Goal: Task Accomplishment & Management: Use online tool/utility

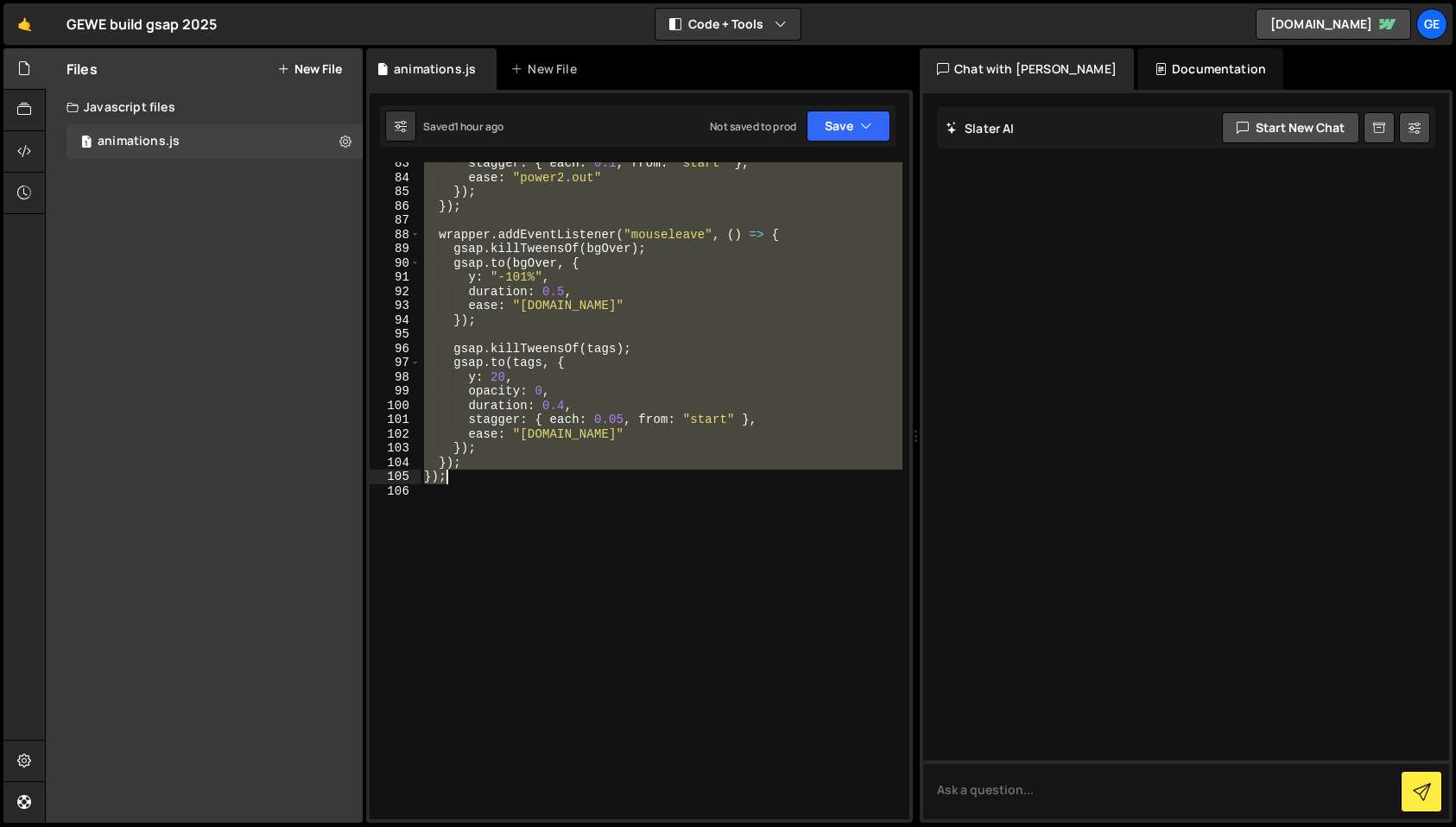
scroll to position [1230, 0]
drag, startPoint x: 422, startPoint y: 375, endPoint x: 575, endPoint y: 509, distance: 203.4
click at [575, 509] on div "stagger : { each : 0.1 , from : "start" } , ease : "power2.out" }) ; }) ; wrapp…" at bounding box center [661, 498] width 482 height 685
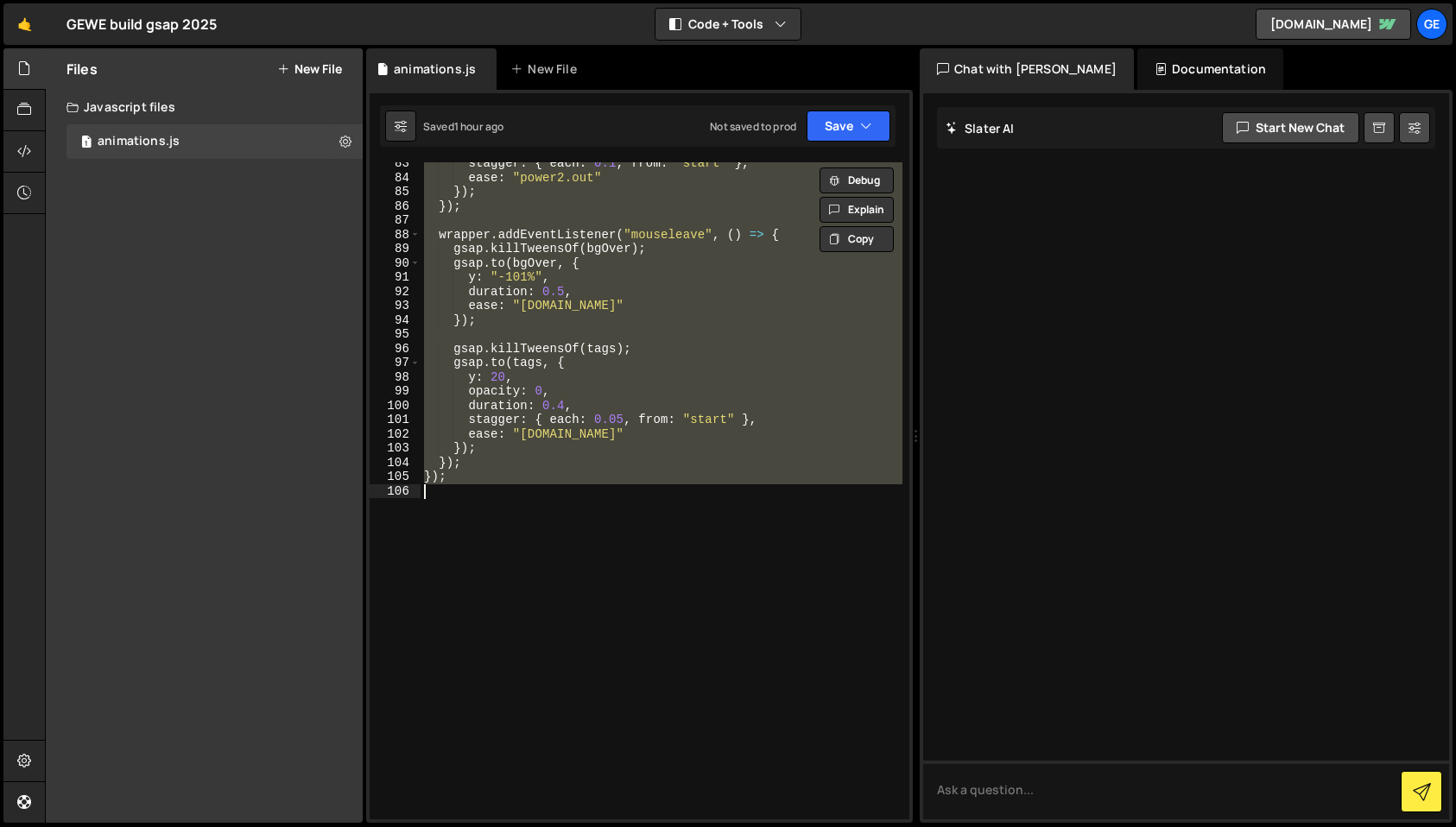
paste textarea
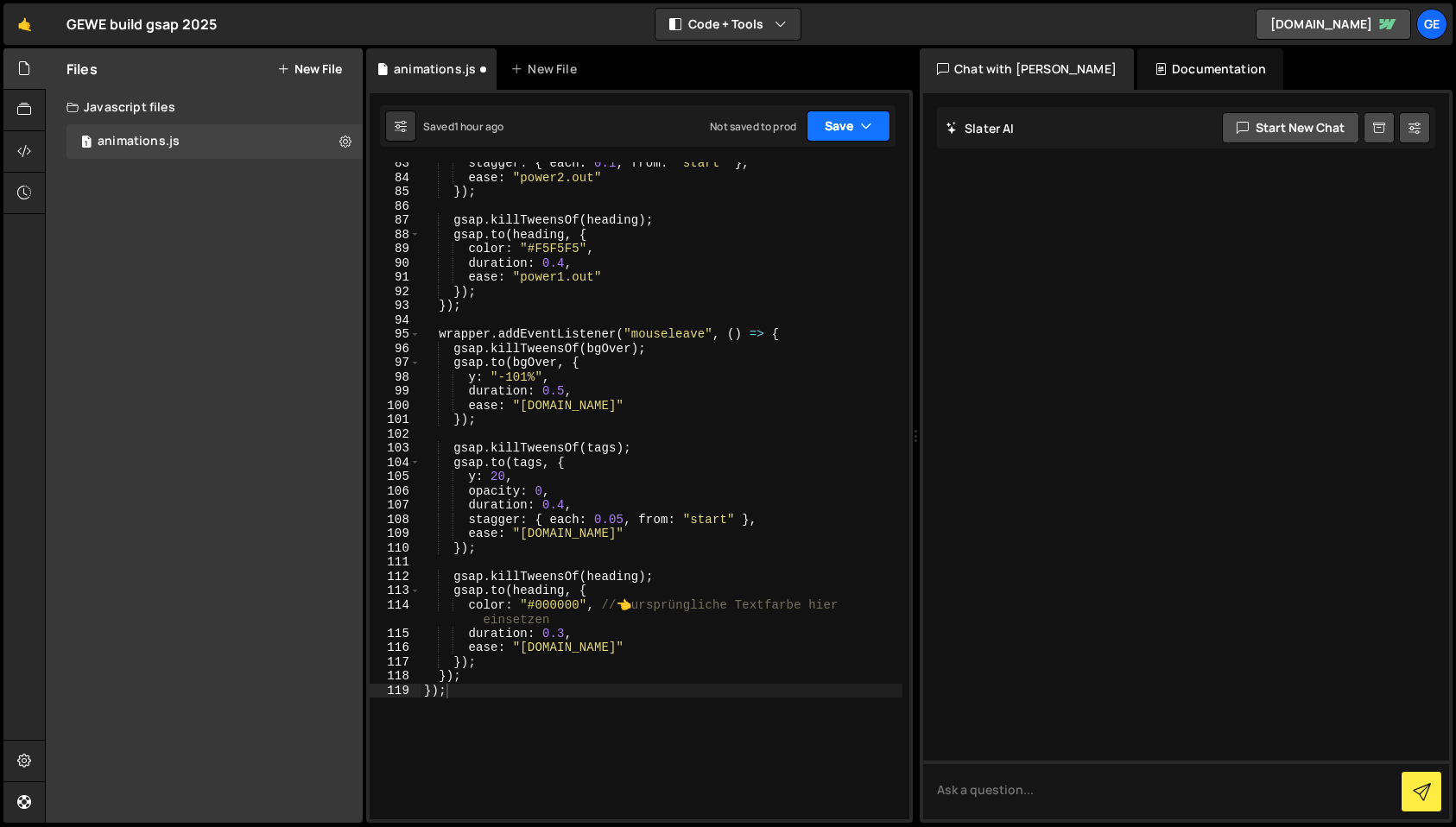
click at [843, 119] on button "Save" at bounding box center [848, 126] width 83 height 31
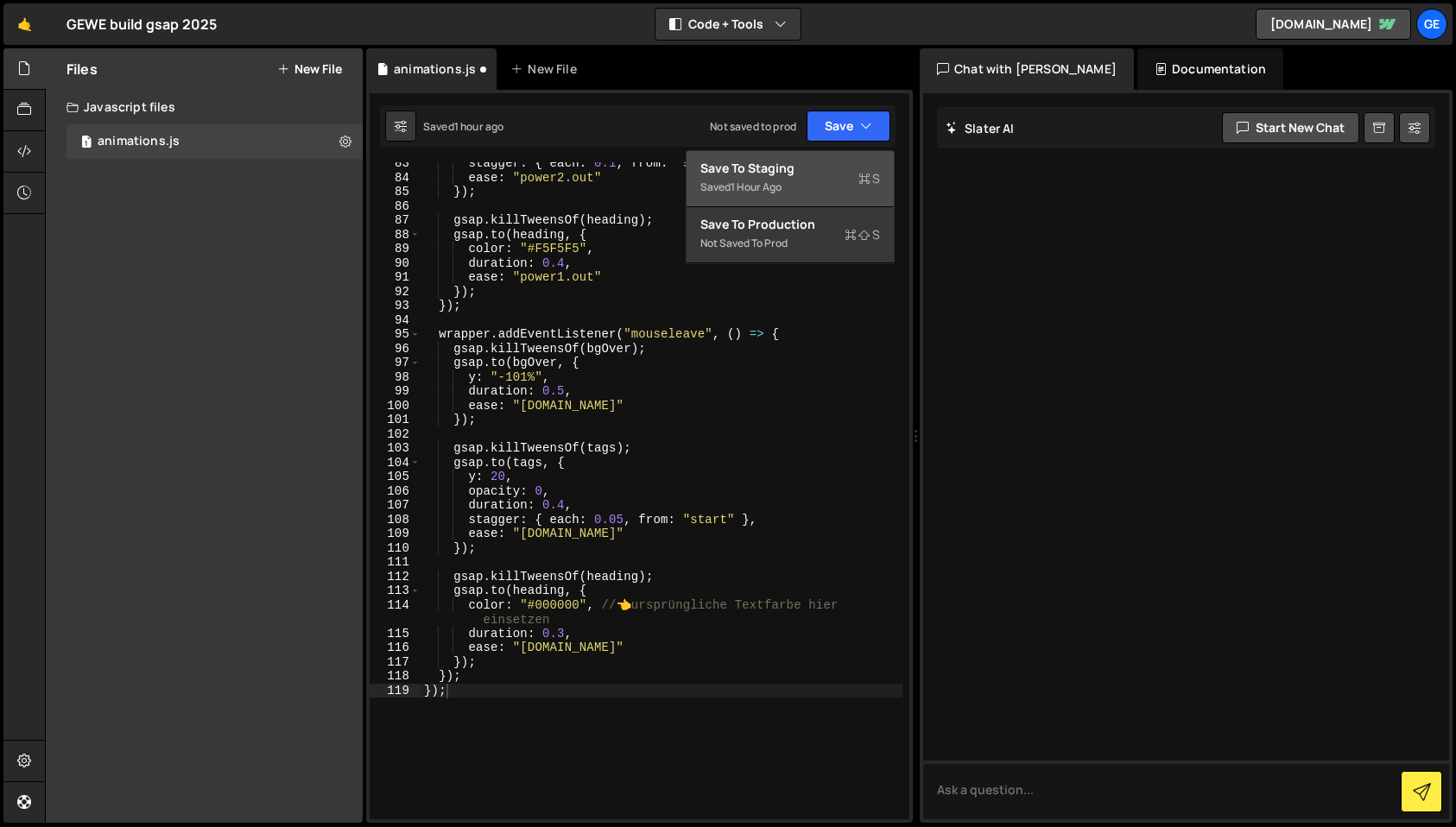
click at [827, 170] on div "Save to Staging S" at bounding box center [789, 169] width 179 height 17
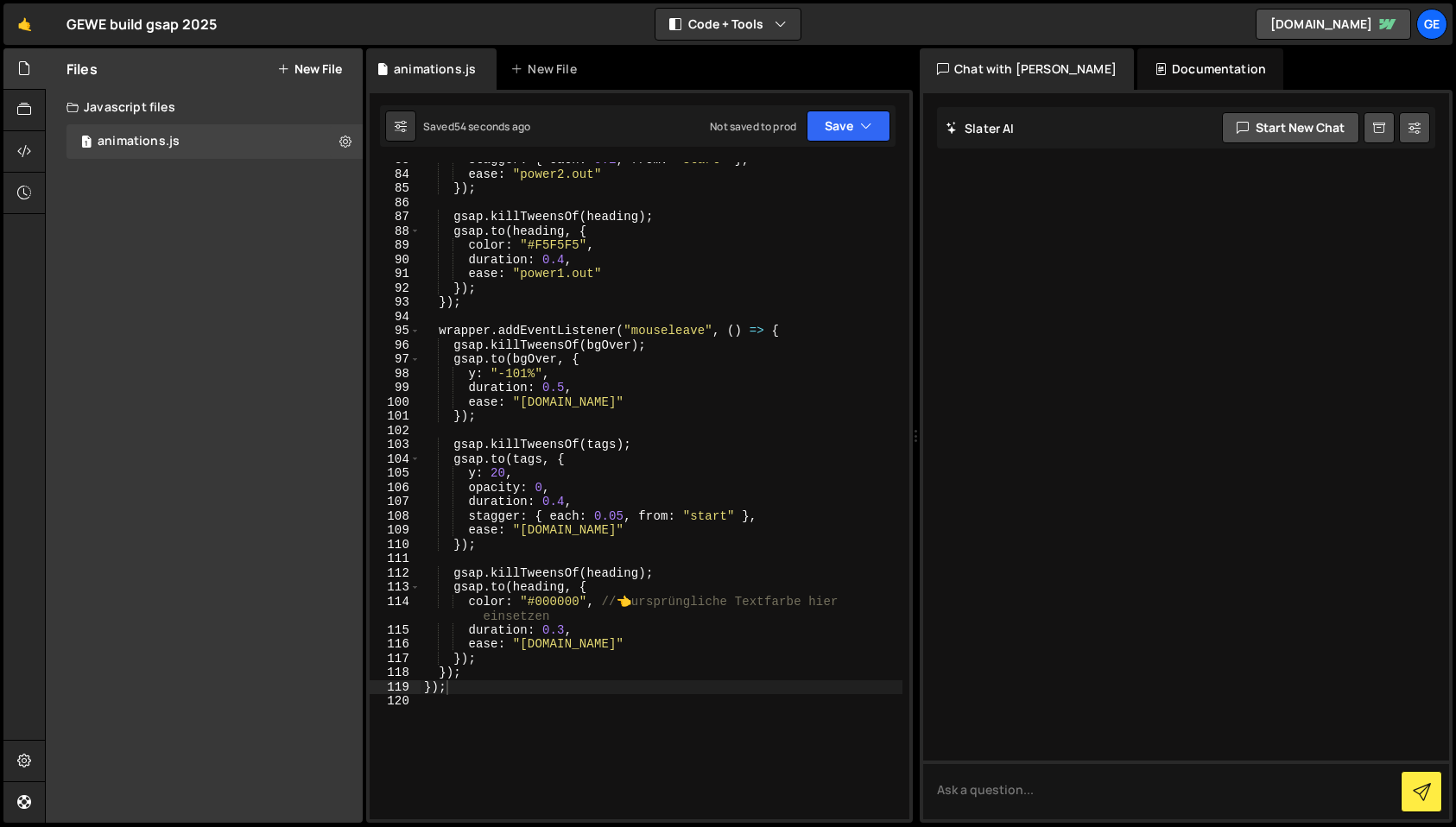
scroll to position [1234, 0]
drag, startPoint x: 605, startPoint y: 605, endPoint x: 870, endPoint y: 607, distance: 265.0
click at [870, 607] on div "stagger : { each : 0.1 , from : "start" } , ease : "power2.out" }) ; gsap . kil…" at bounding box center [661, 496] width 482 height 685
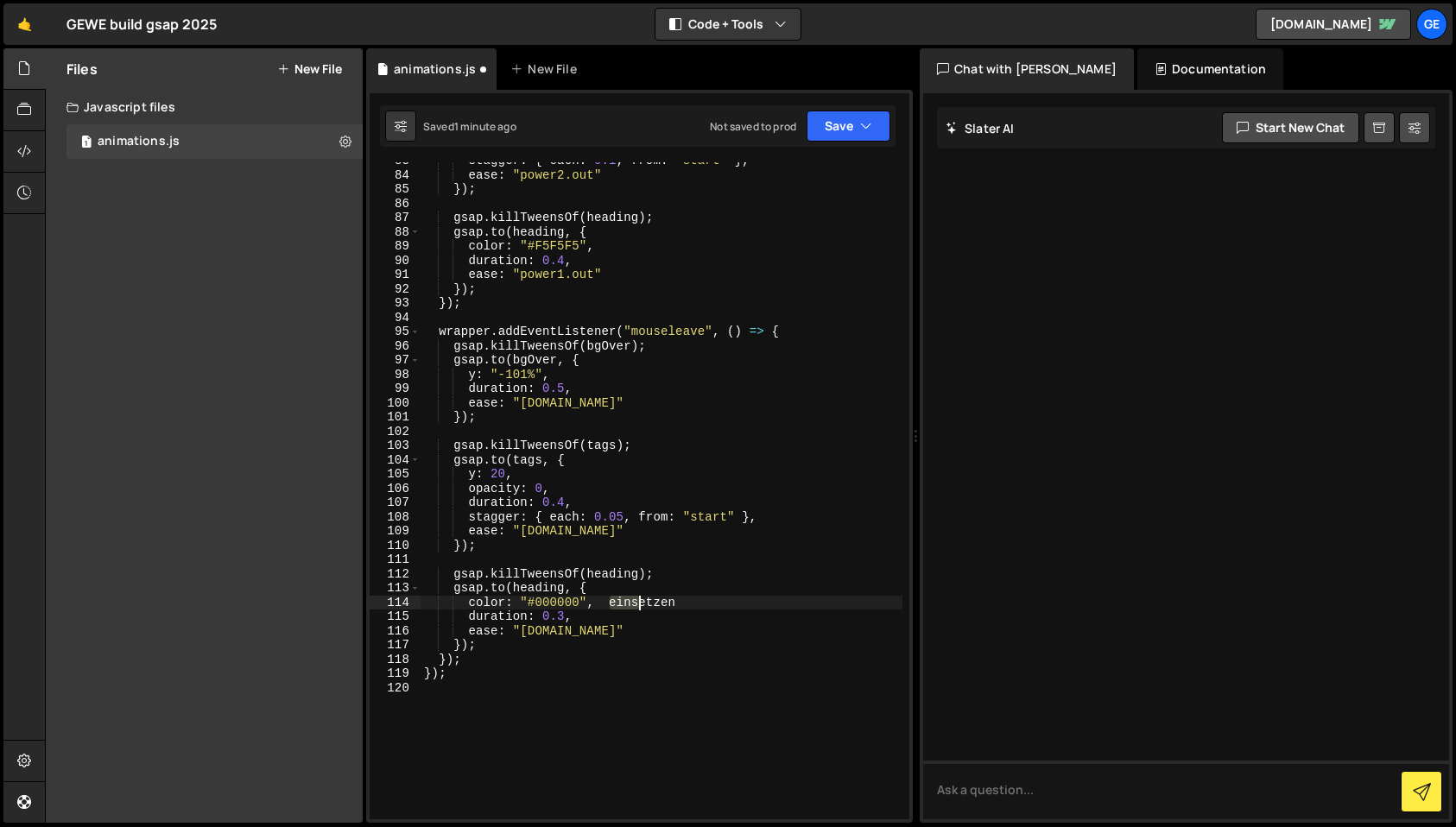
drag, startPoint x: 619, startPoint y: 603, endPoint x: 678, endPoint y: 604, distance: 59.0
click at [678, 604] on div "stagger : { each : 0.1 , from : "start" } , ease : "power2.out" }) ; gsap . kil…" at bounding box center [661, 496] width 482 height 685
click at [550, 603] on div "stagger : { each : 0.1 , from : "start" } , ease : "power2.out" }) ; gsap . kil…" at bounding box center [661, 496] width 482 height 685
paste textarea "#1b1b1b"
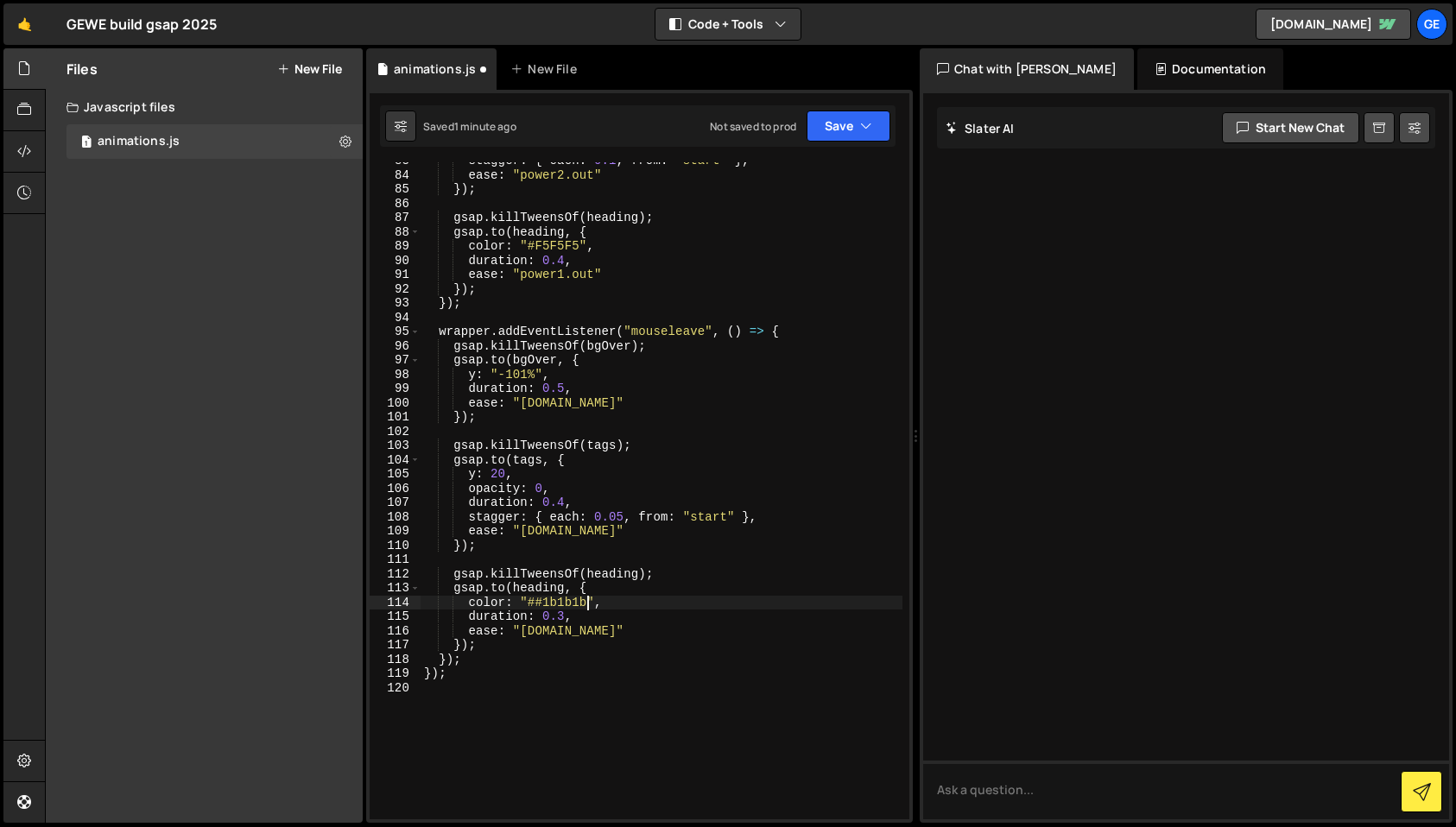
click at [535, 605] on div "stagger : { each : 0.1 , from : "start" } , ease : "power2.out" }) ; gsap . kil…" at bounding box center [661, 496] width 482 height 685
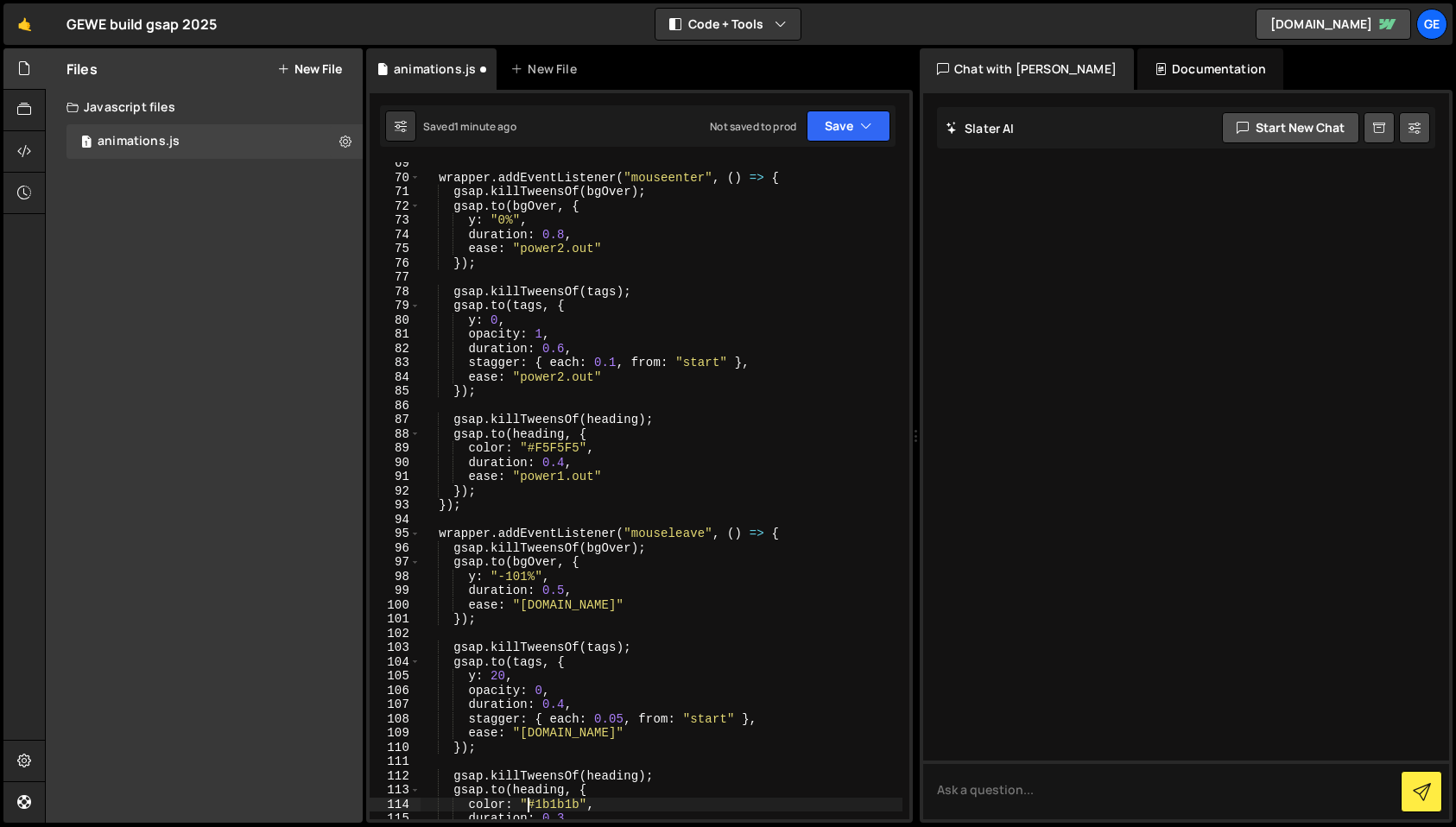
scroll to position [1021, 0]
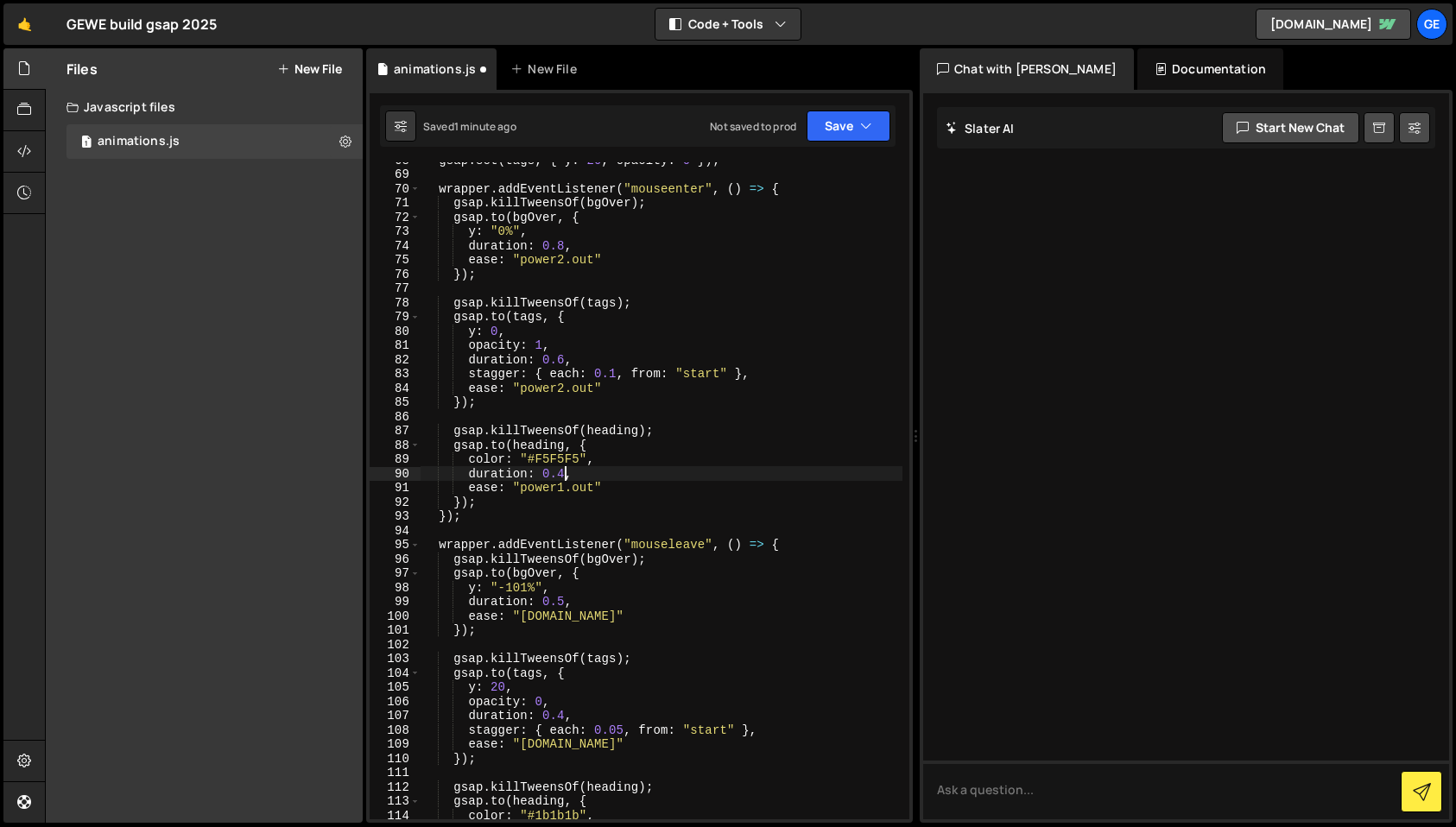
click at [563, 471] on div "gsap . set ( tags , { y : 20 , opacity : 0 }) ; wrapper . addEventListener ( "m…" at bounding box center [661, 495] width 482 height 685
click at [842, 132] on button "Save" at bounding box center [848, 126] width 83 height 31
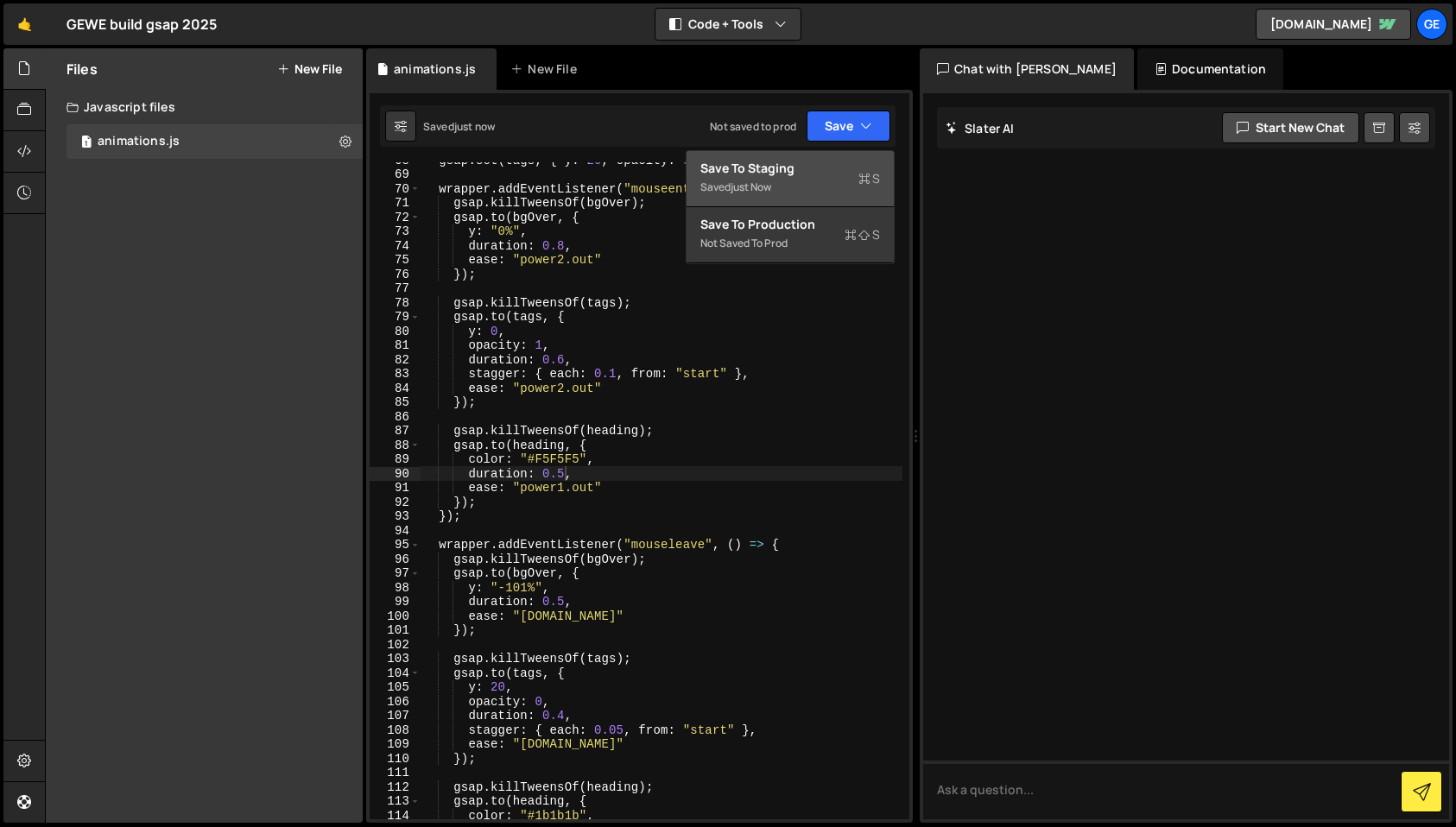
click at [824, 194] on div "Saved just now" at bounding box center [789, 187] width 179 height 20
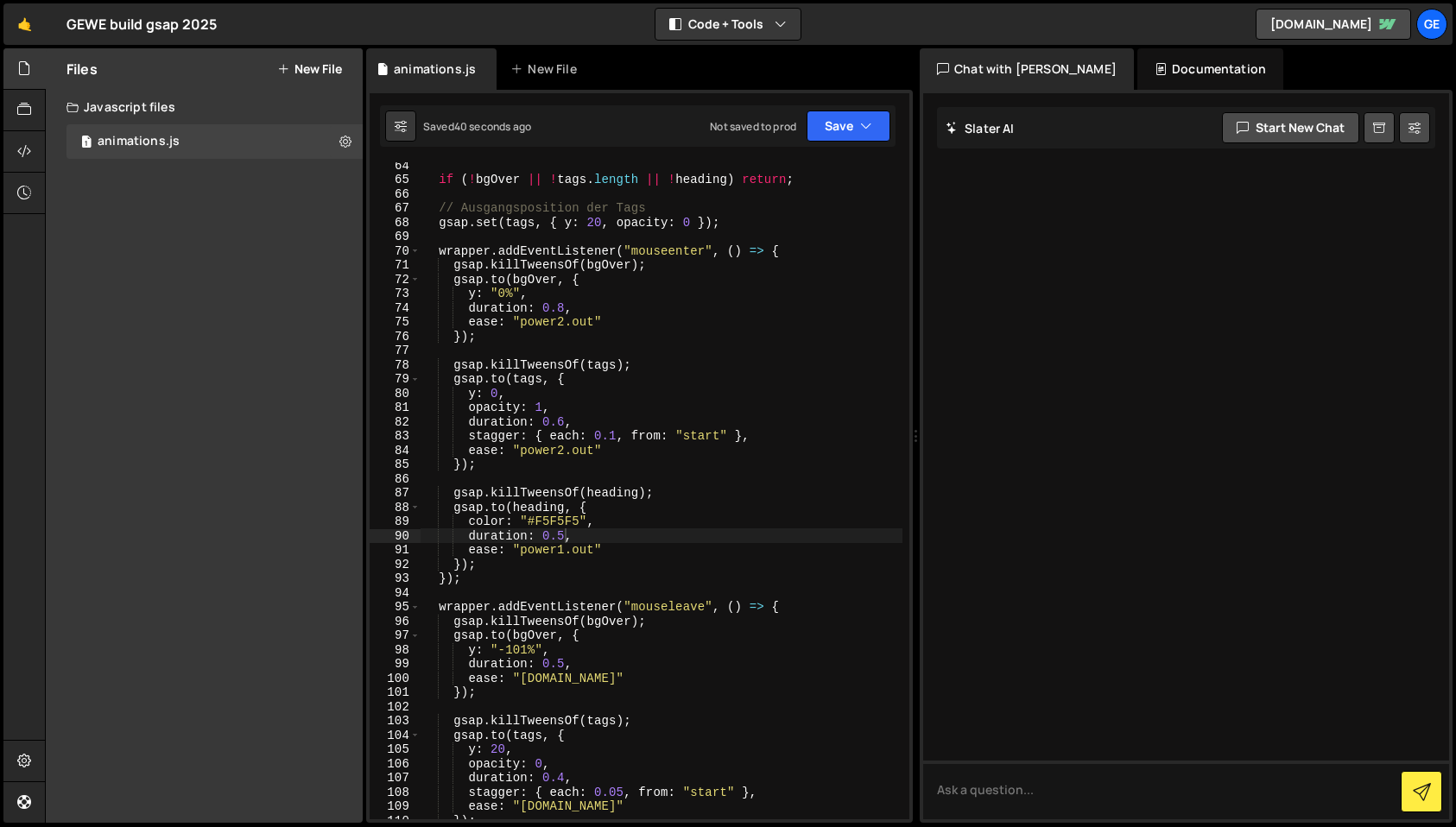
scroll to position [959, 0]
click at [564, 422] on div "if ( ! bgOver || ! tags . length || ! heading ) return ; // Ausgangsposition de…" at bounding box center [661, 500] width 482 height 685
type textarea "duration: 0.75,"
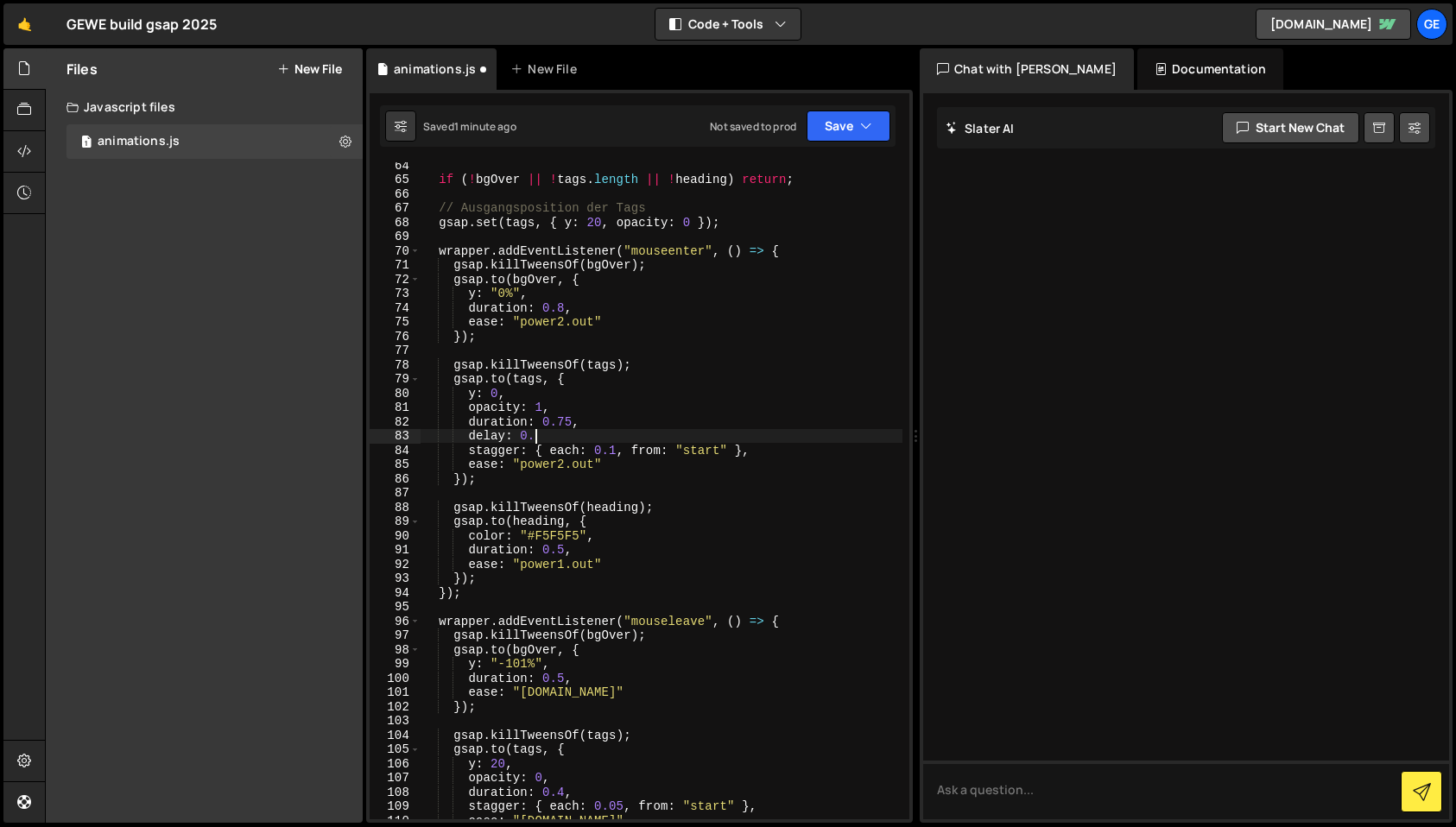
scroll to position [0, 7]
click at [876, 137] on button "Save" at bounding box center [848, 126] width 83 height 31
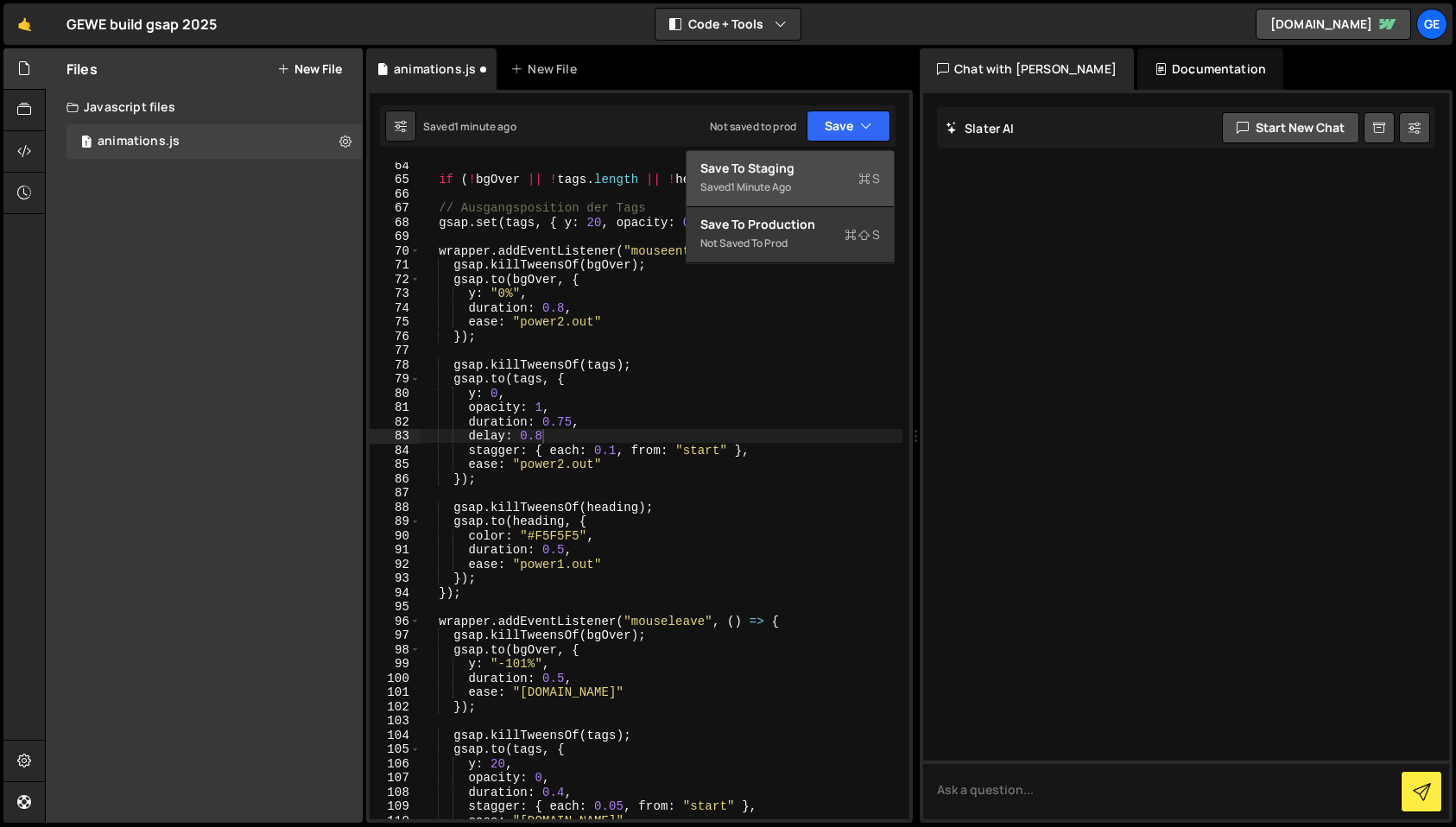
click at [849, 186] on div "Saved 1 minute ago" at bounding box center [789, 187] width 179 height 20
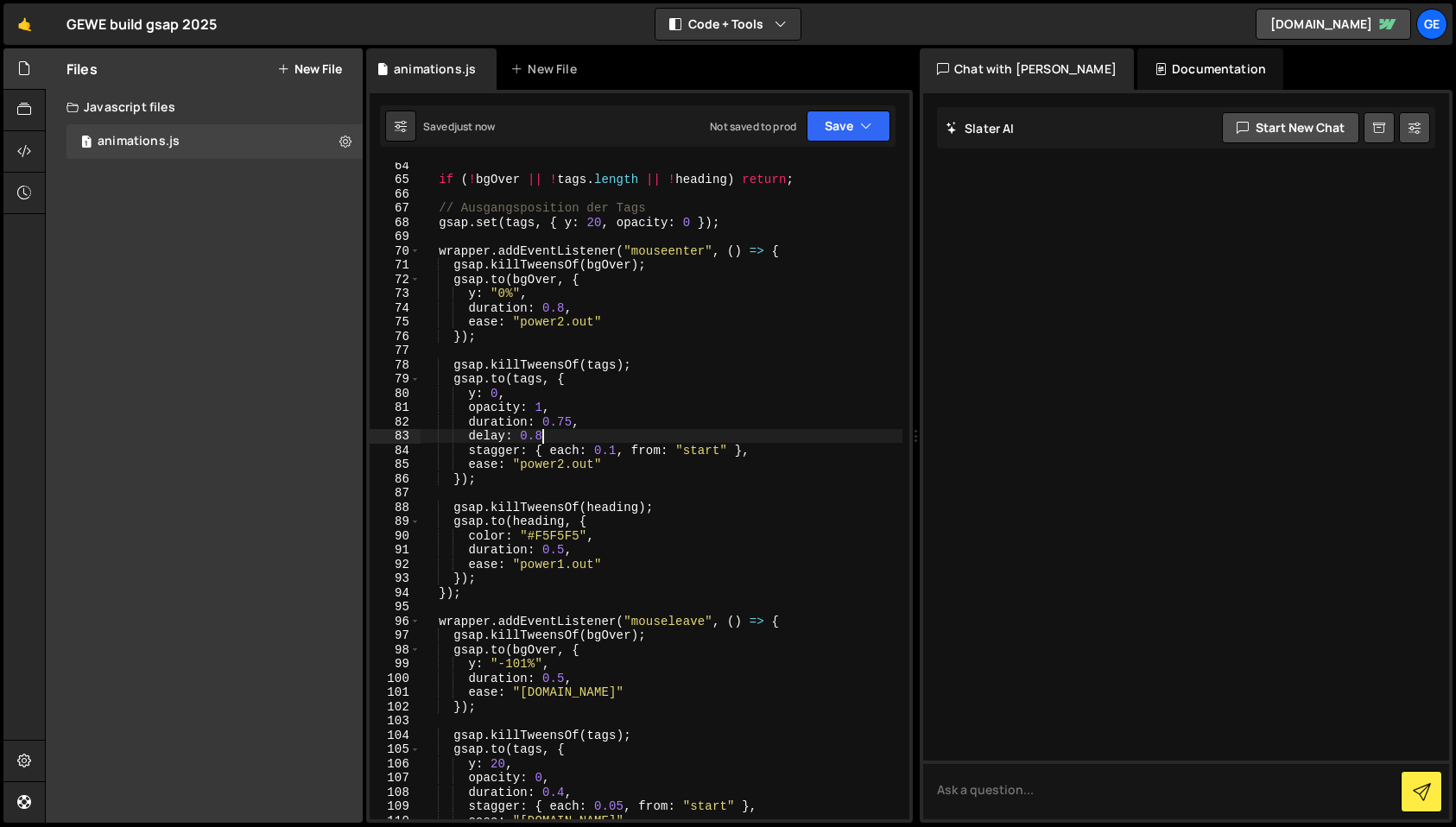
click at [561, 439] on div "if ( ! bgOver || ! tags . length || ! heading ) return ; // Ausgangsposition de…" at bounding box center [661, 500] width 482 height 685
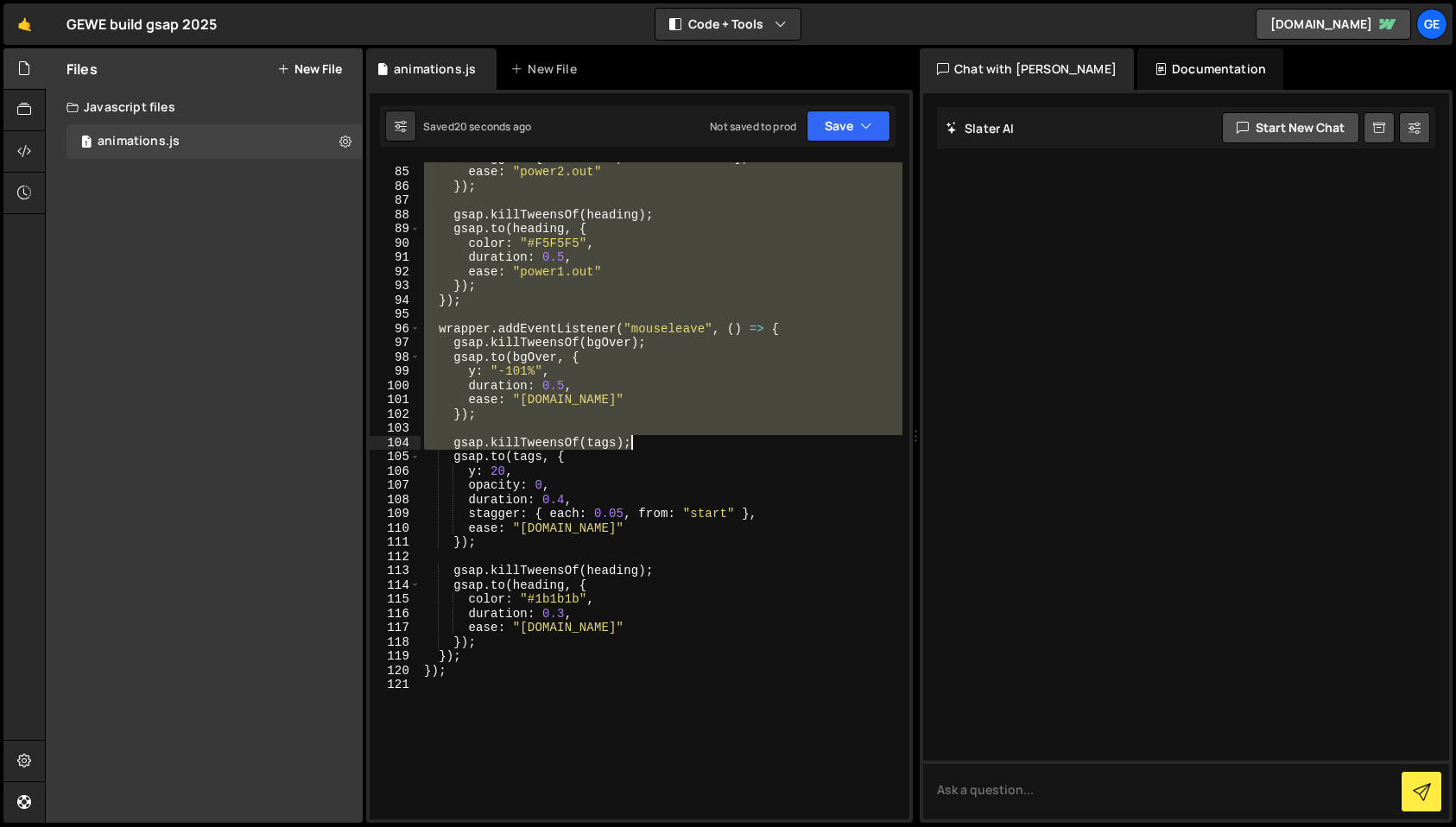
scroll to position [1287, 0]
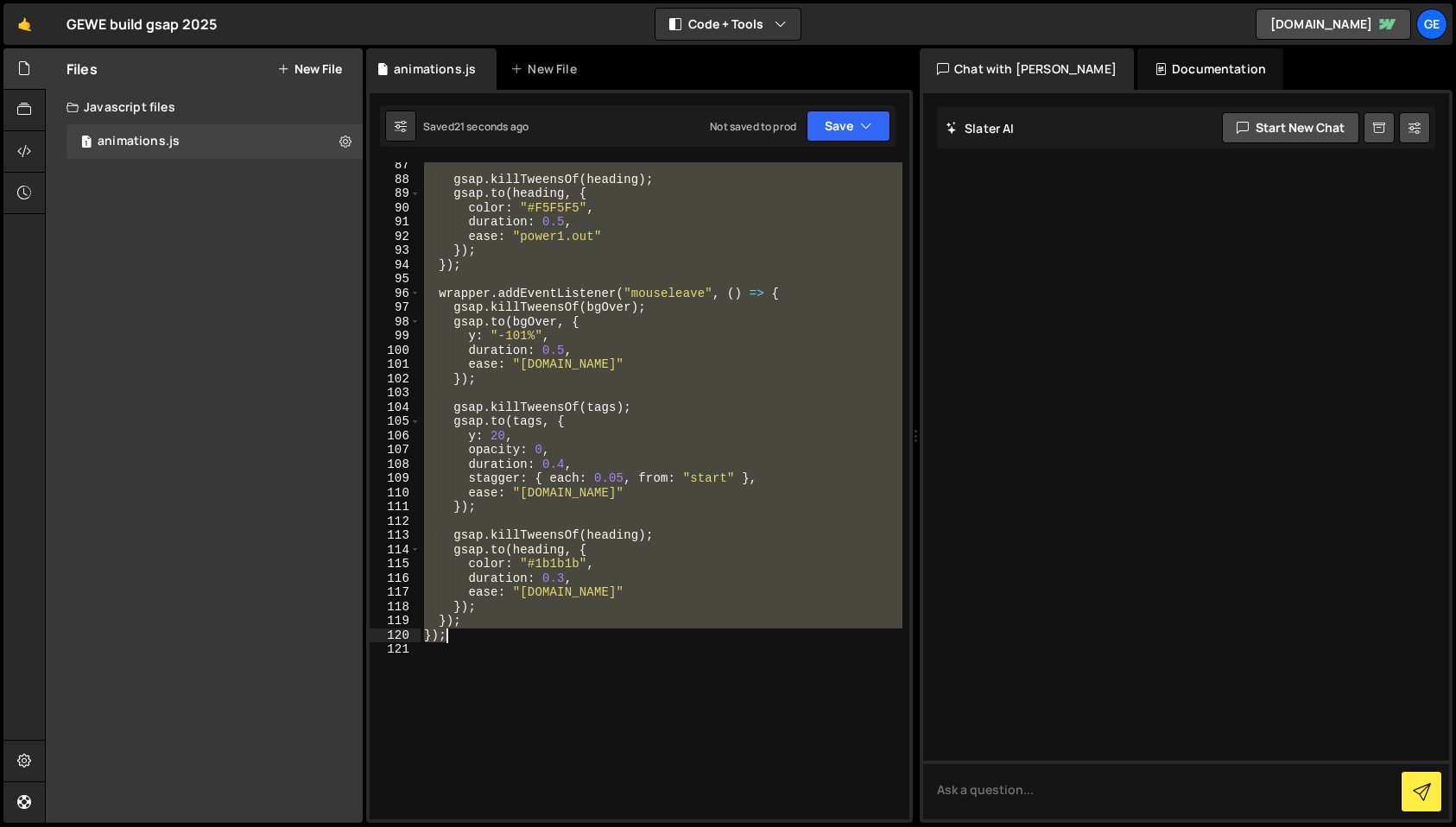
drag, startPoint x: 424, startPoint y: 202, endPoint x: 542, endPoint y: 632, distance: 445.9
click at [542, 632] on div "gsap . killTweensOf ( heading ) ; gsap . to ( heading , { color : "#F5F5F5" , d…" at bounding box center [661, 500] width 482 height 685
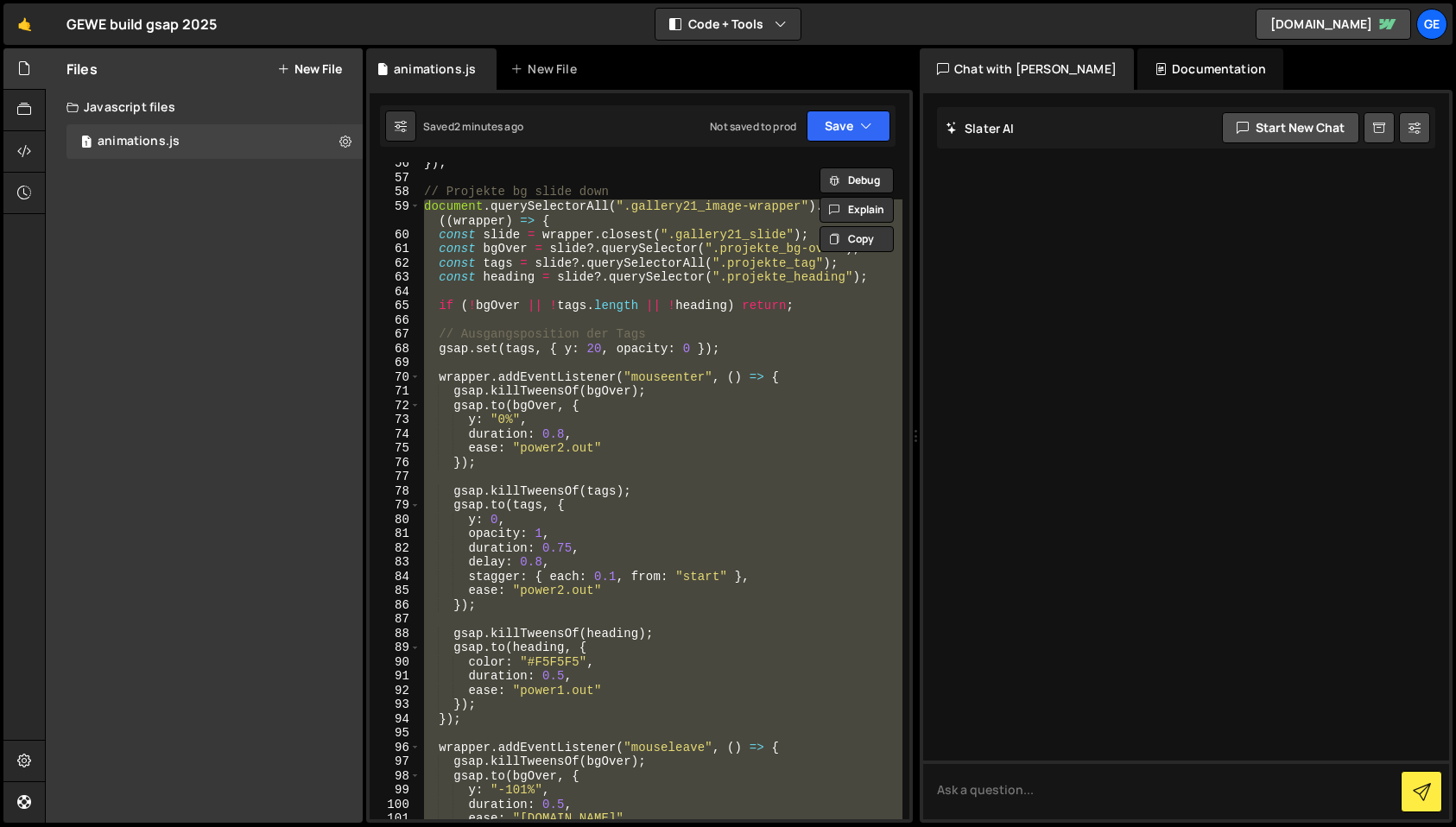
scroll to position [731, 0]
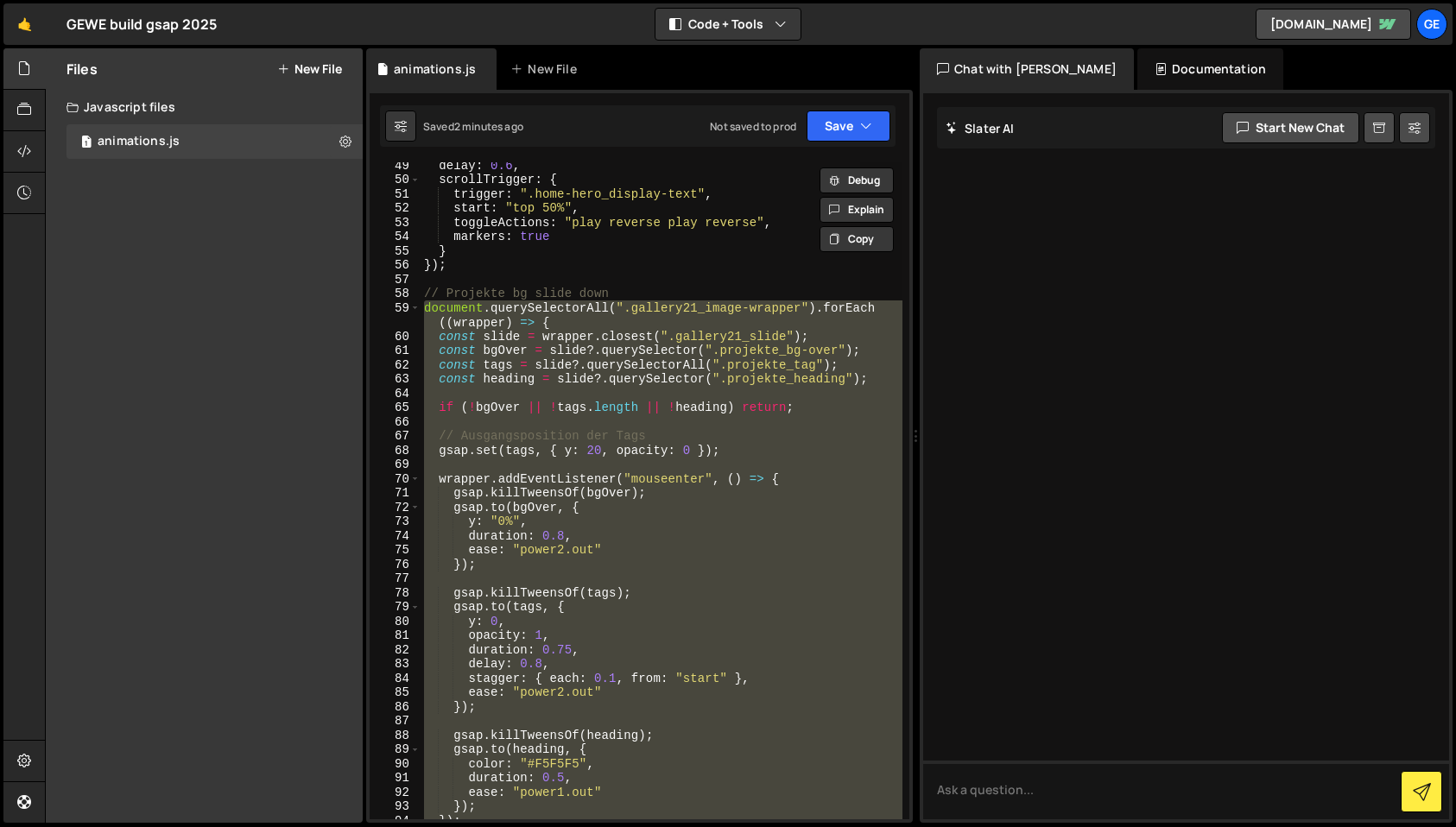
drag, startPoint x: 461, startPoint y: 326, endPoint x: 427, endPoint y: 312, distance: 36.8
click at [460, 326] on div "delay : 0.6 , scrollTrigger : { trigger : ".home-hero_display-text" , start : "…" at bounding box center [661, 491] width 482 height 657
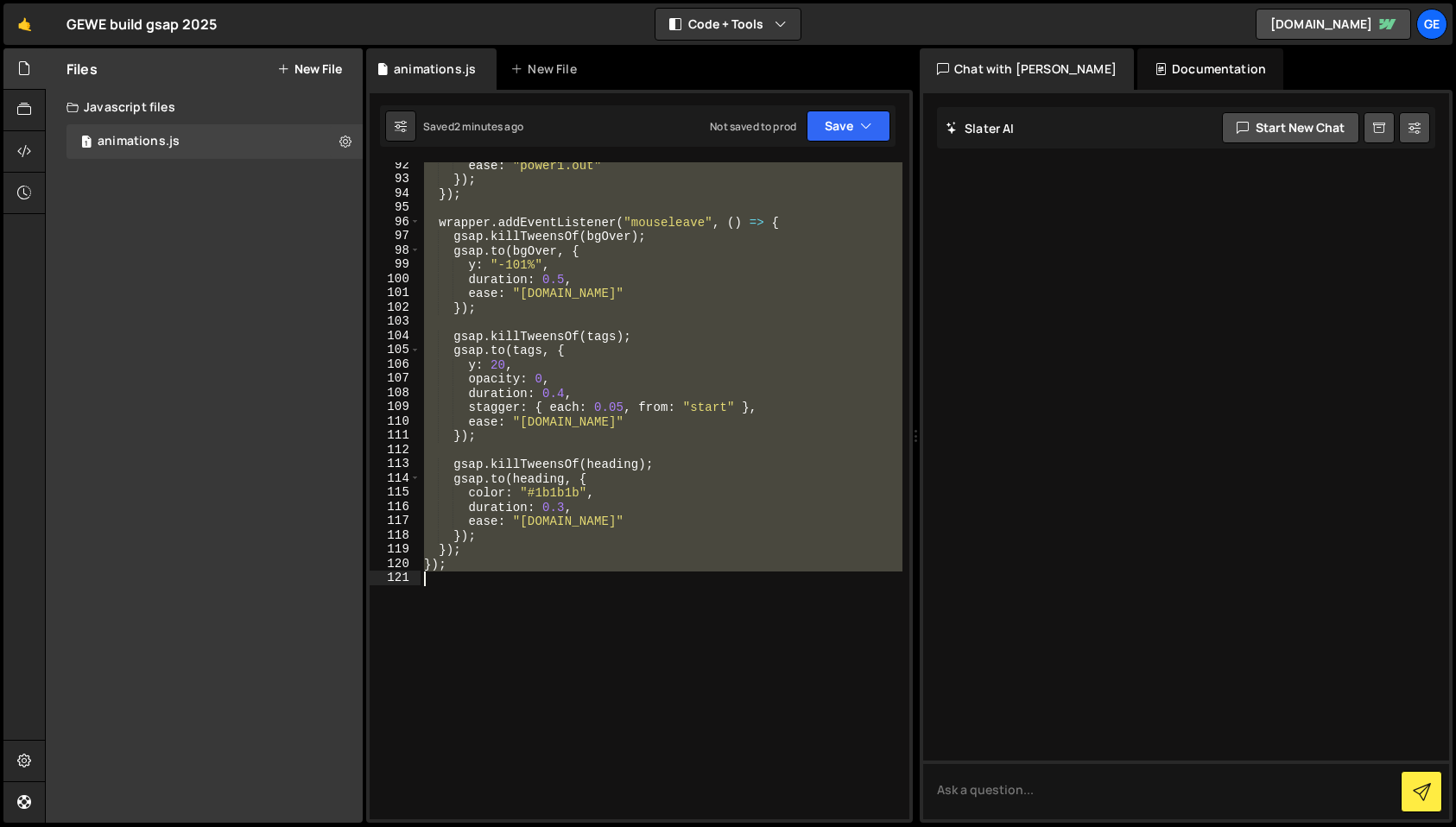
scroll to position [1357, 0]
drag, startPoint x: 425, startPoint y: 310, endPoint x: 624, endPoint y: 574, distance: 330.6
click at [624, 574] on div "ease : "power1.out" }) ; }) ; wrapper . addEventListener ( "mouseleave" , ( ) =…" at bounding box center [661, 500] width 482 height 685
paste textarea
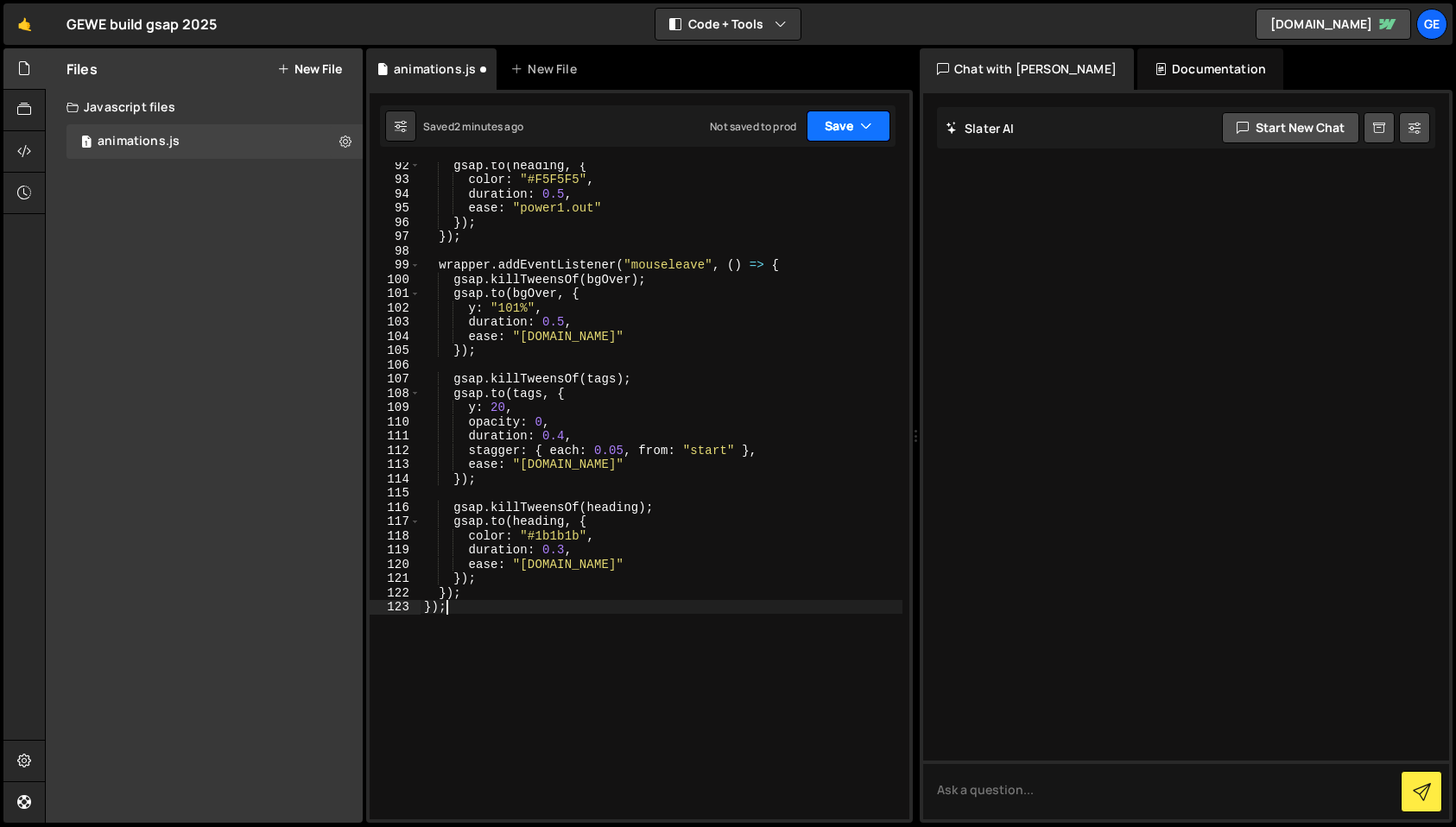
scroll to position [1351, 0]
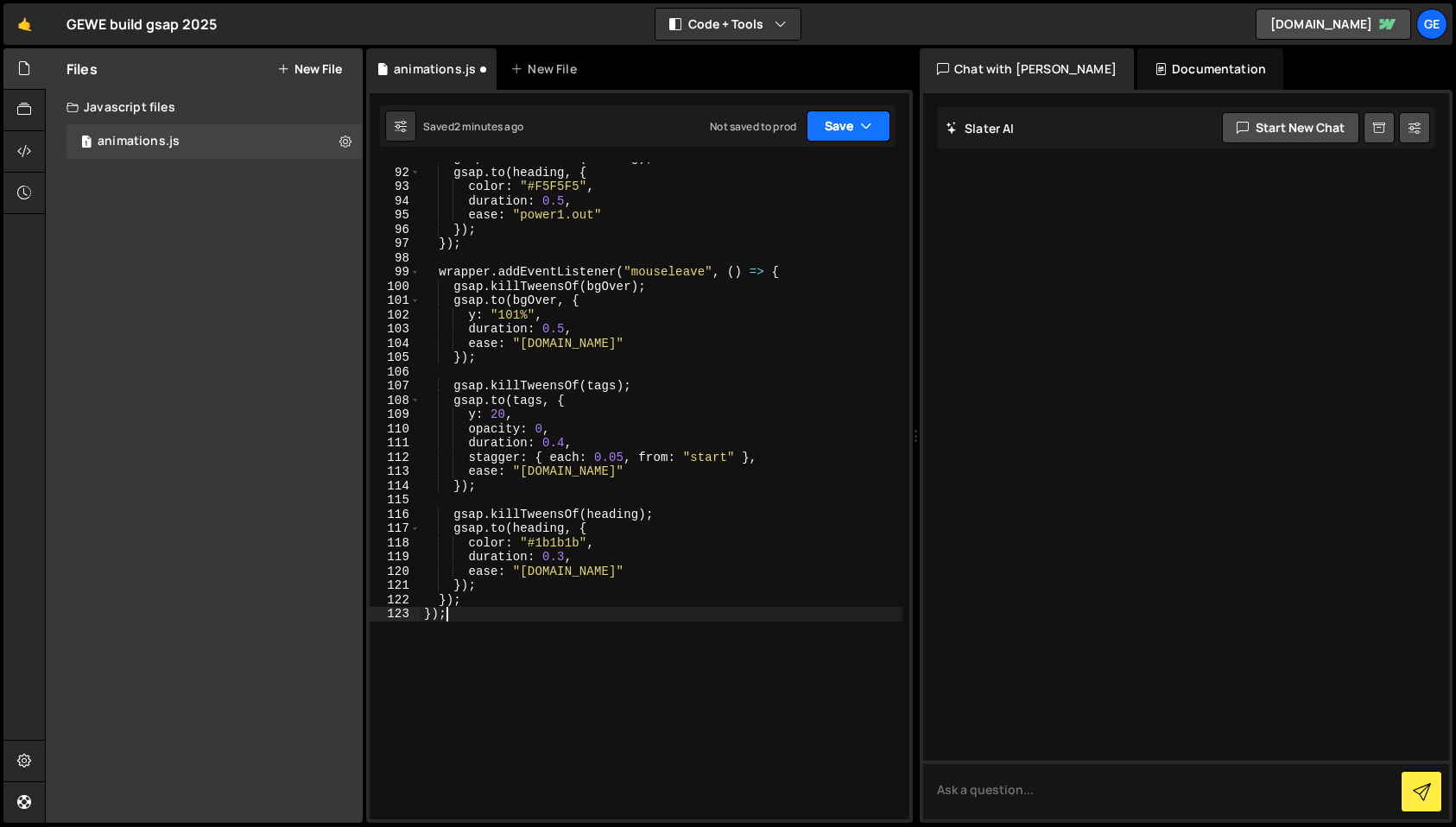
click at [856, 129] on button "Save" at bounding box center [848, 126] width 83 height 31
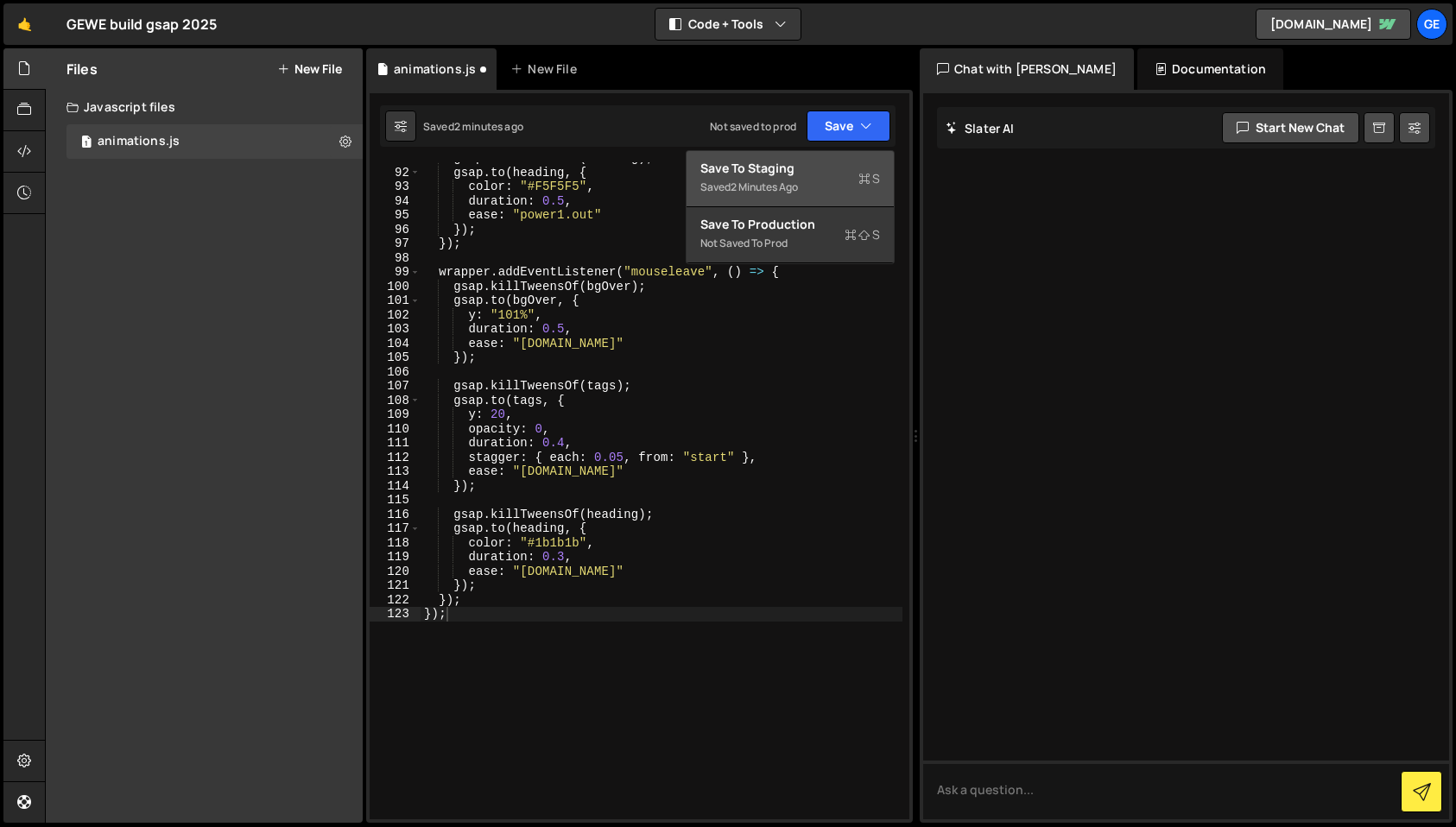
click at [835, 166] on div "Save to Staging S" at bounding box center [789, 169] width 179 height 17
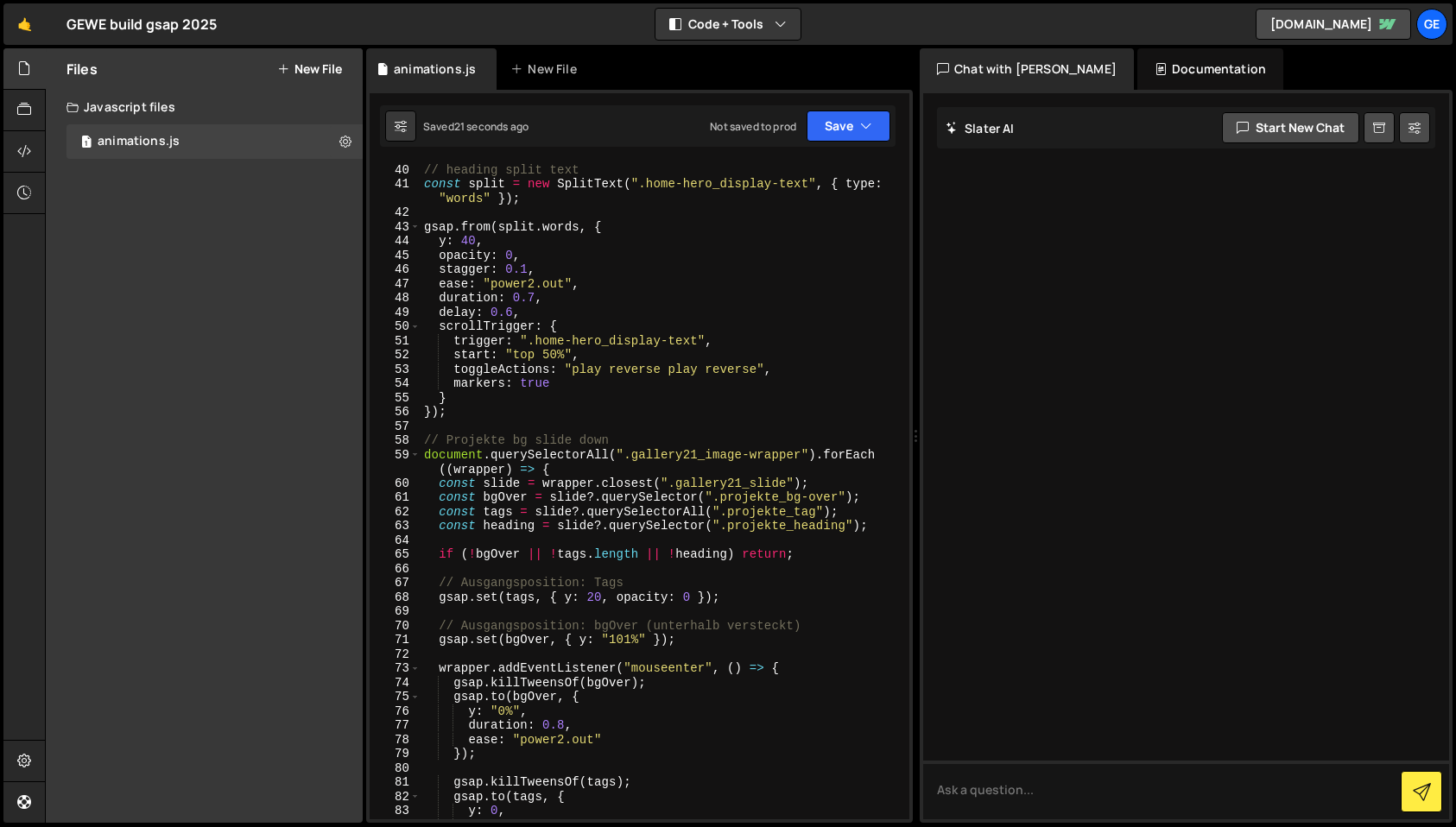
scroll to position [647, 0]
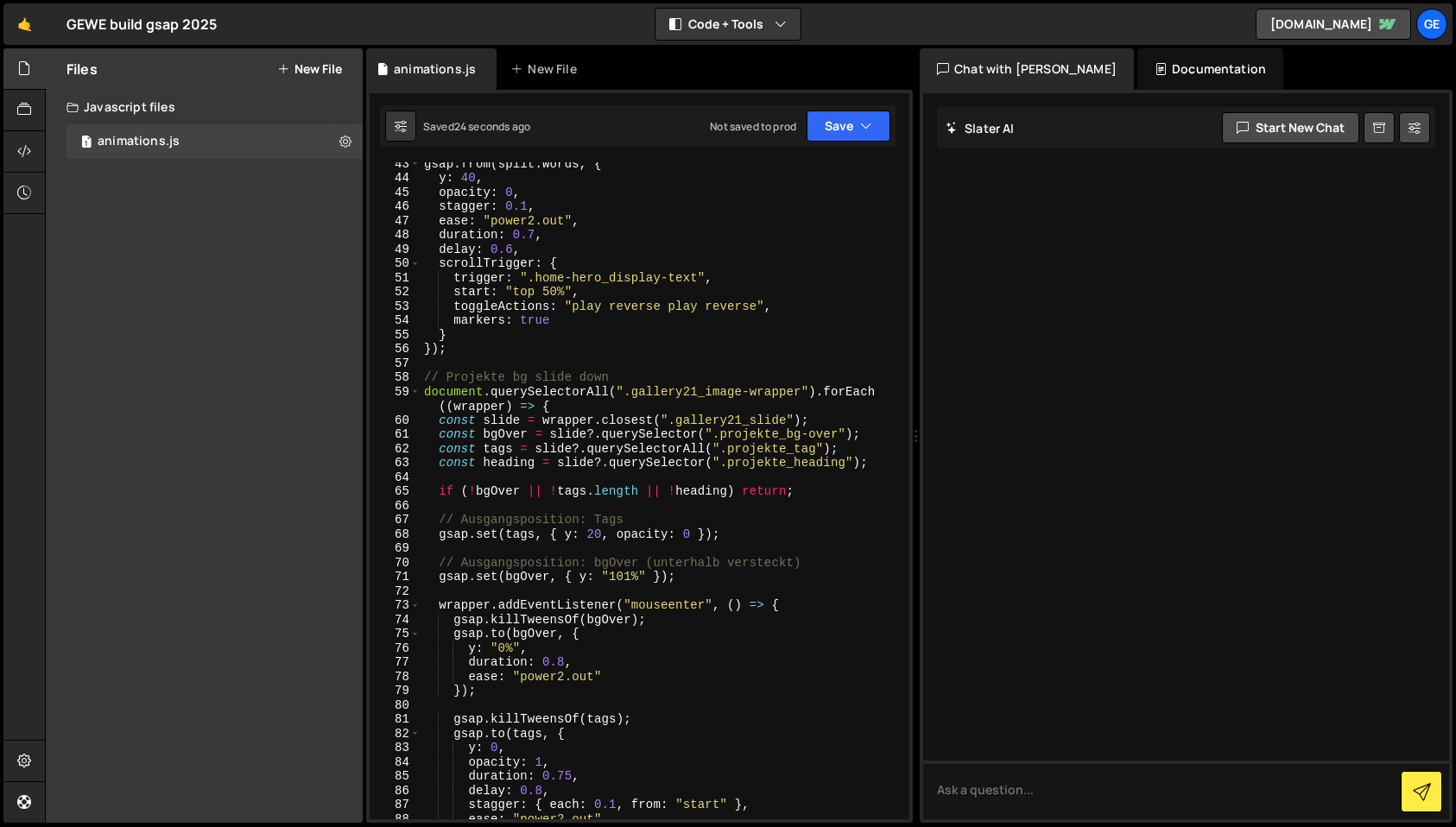
type textarea "const heading = slide?.querySelector(".projekte_heading");"
click at [505, 464] on div "gsap . from ( split . words , { y : 40 , opacity : 0 , stagger : 0.1 , ease : "…" at bounding box center [661, 498] width 482 height 685
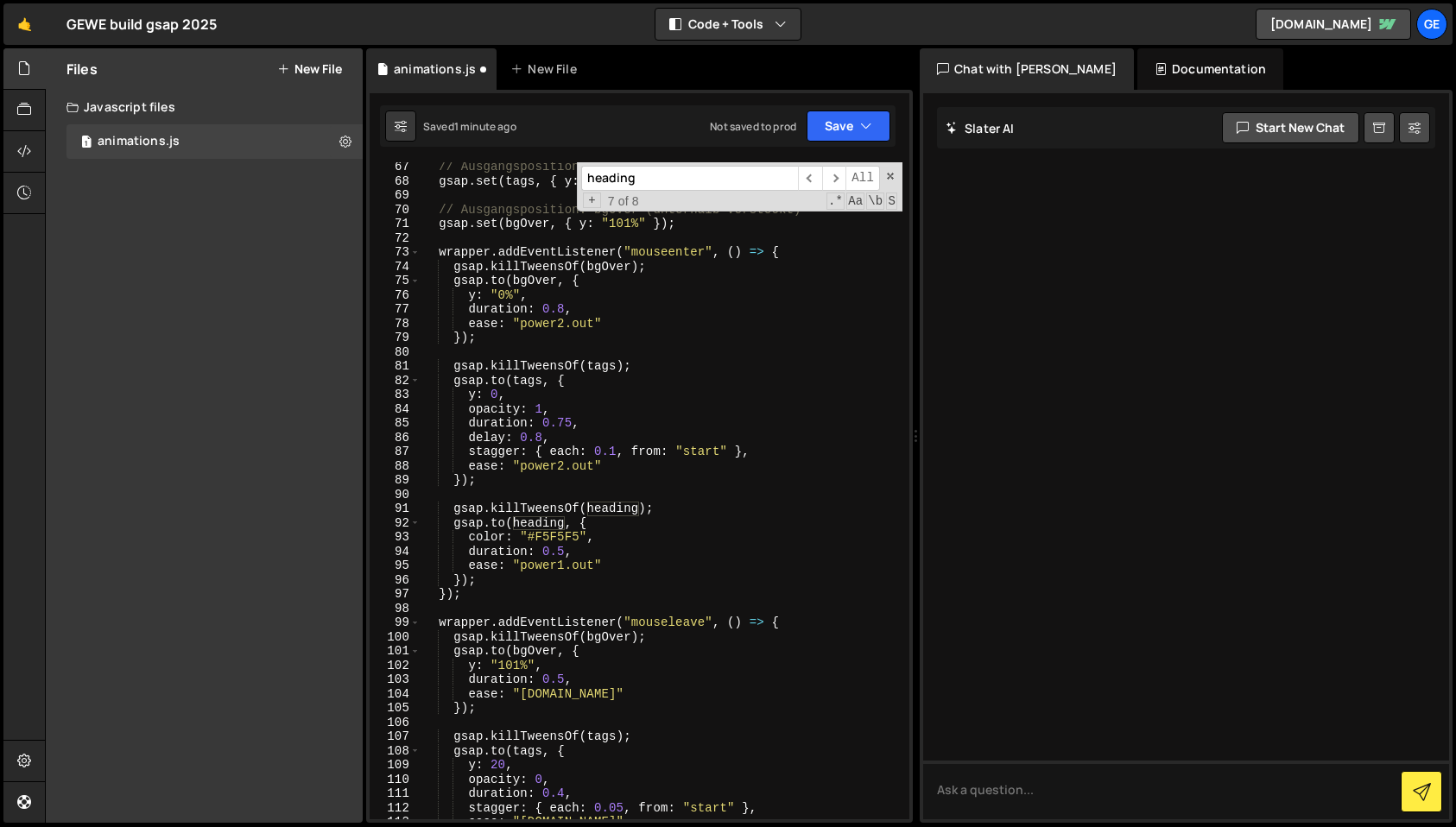
scroll to position [985, 0]
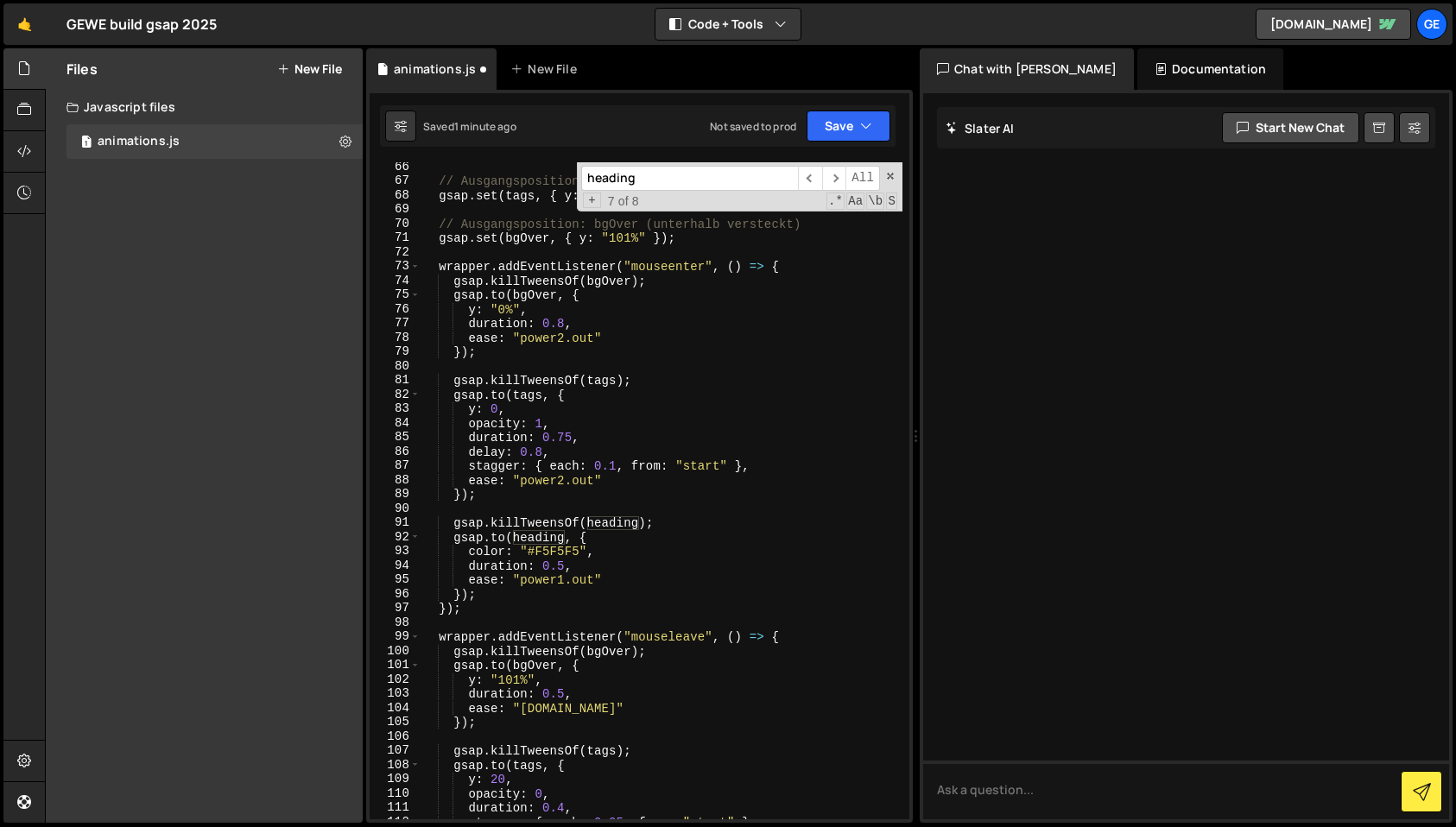
type input "heading"
click at [563, 569] on div "// Ausgangsposition: Tags gsap . set ( tags , { y : 20 , opacity : 0 }) ; // Au…" at bounding box center [661, 502] width 482 height 685
click at [854, 94] on div "1 Type cmd + s to save your Javascript file. הההההההההההההההההההההההההההההההההה…" at bounding box center [640, 457] width 547 height 733
click at [854, 111] on button "Save" at bounding box center [848, 126] width 83 height 31
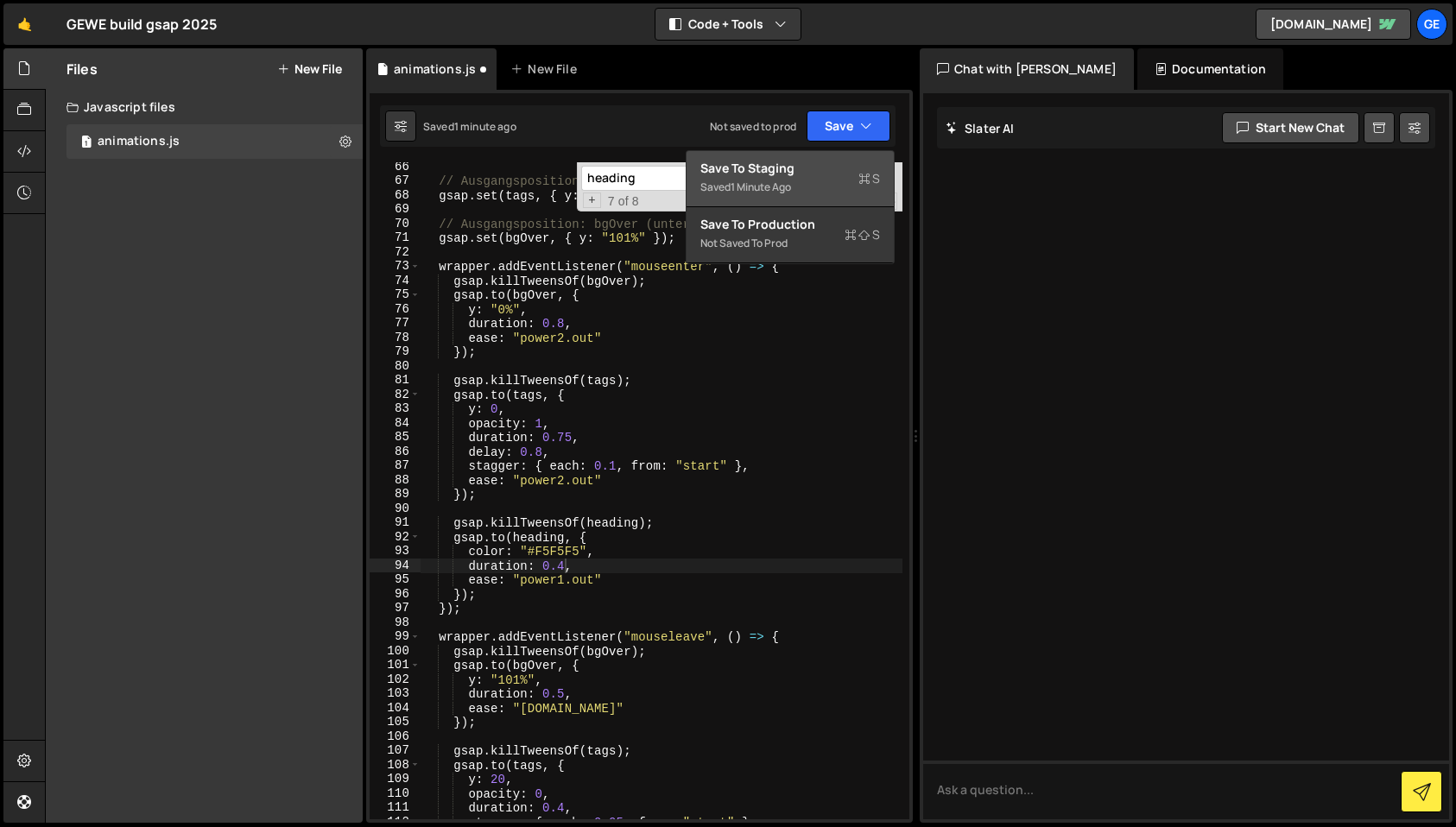
click at [833, 169] on div "Save to Staging S" at bounding box center [789, 169] width 179 height 17
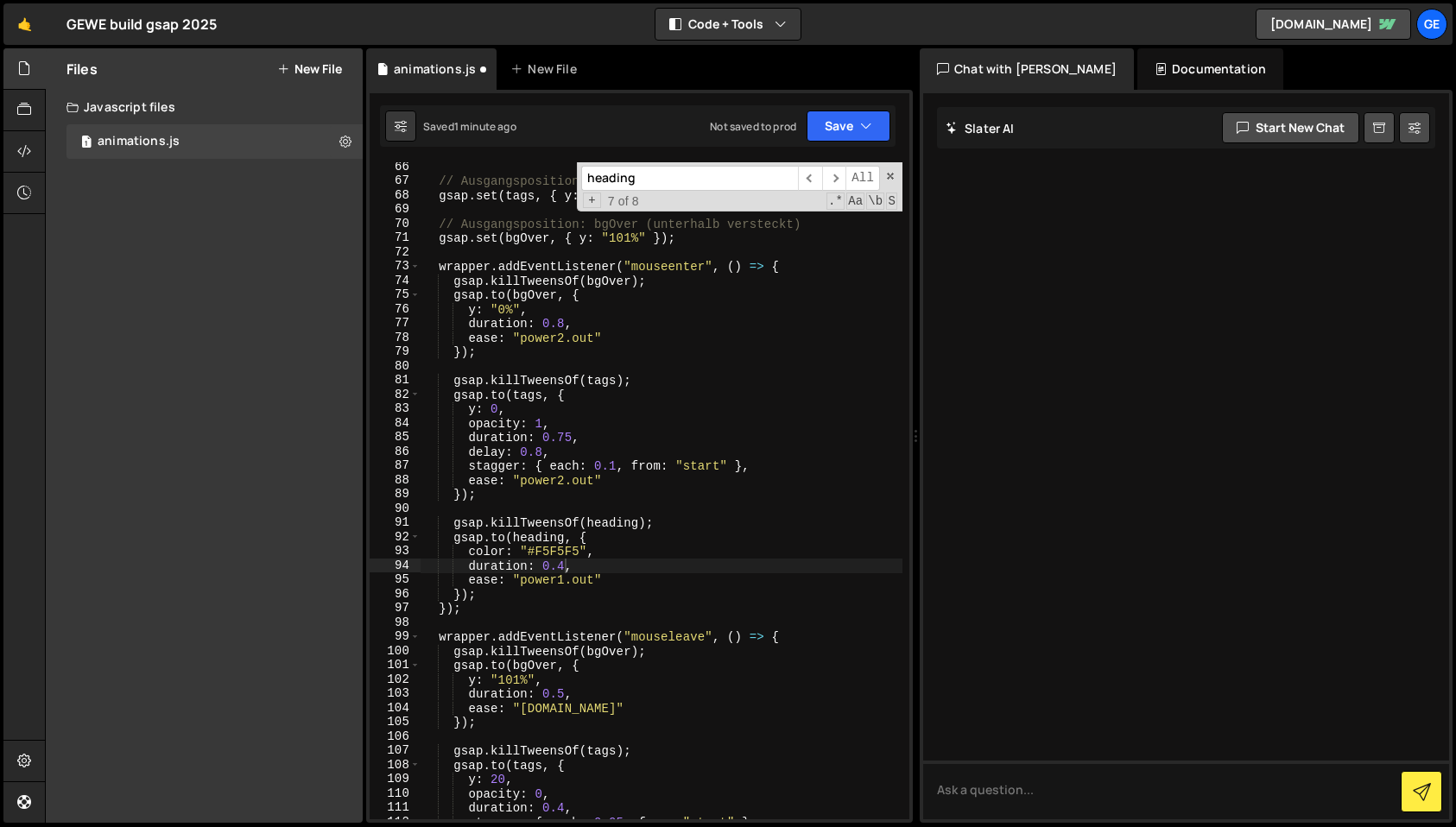
click at [887, 181] on div "heading ​ ​ All Replace All + 7 of 8 .* Aa \b S" at bounding box center [740, 186] width 326 height 49
click at [888, 179] on span at bounding box center [890, 175] width 12 height 12
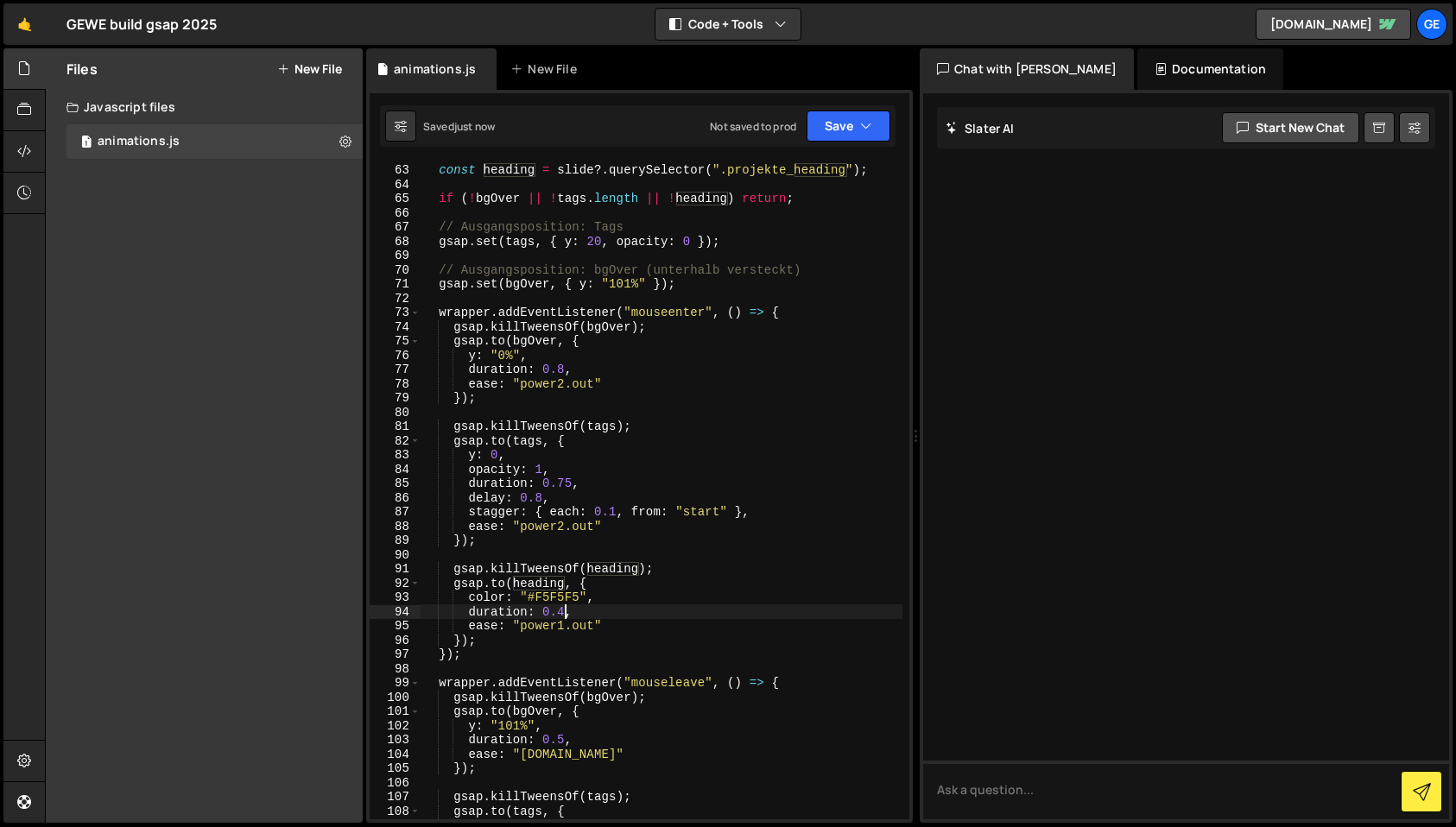
scroll to position [939, 0]
click at [551, 496] on div "const tags = slide ?. querySelectorAll ( ".projekte_tag" ) ; const heading = sl…" at bounding box center [661, 491] width 482 height 685
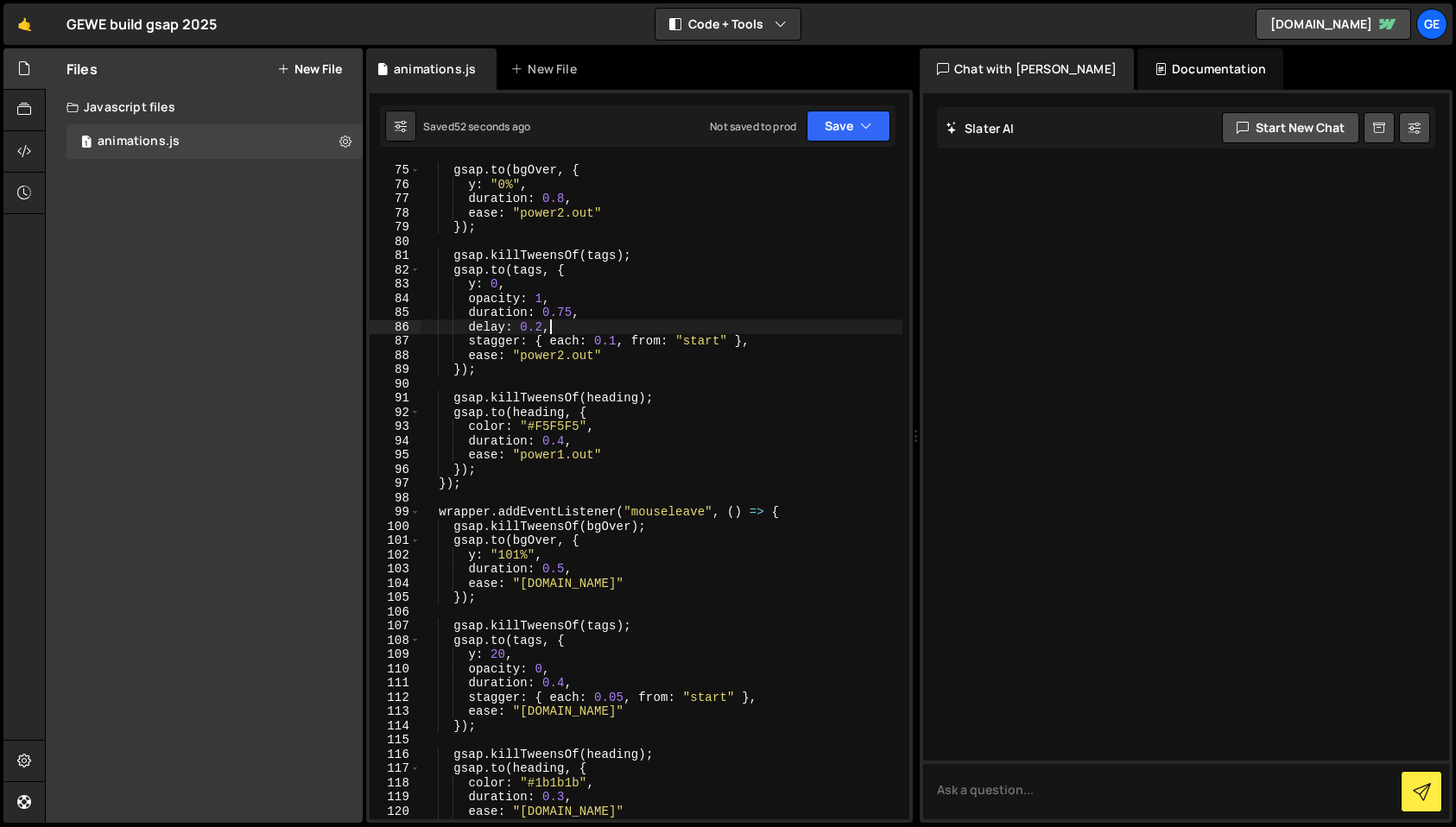
scroll to position [1111, 0]
drag, startPoint x: 560, startPoint y: 571, endPoint x: 563, endPoint y: 588, distance: 17.3
click at [560, 571] on div "gsap . killTweensOf ( bgOver ) ; gsap . to ( bgOver , { y : "0%" , duration : 0…" at bounding box center [661, 491] width 482 height 685
type textarea "duration: 0.5,"
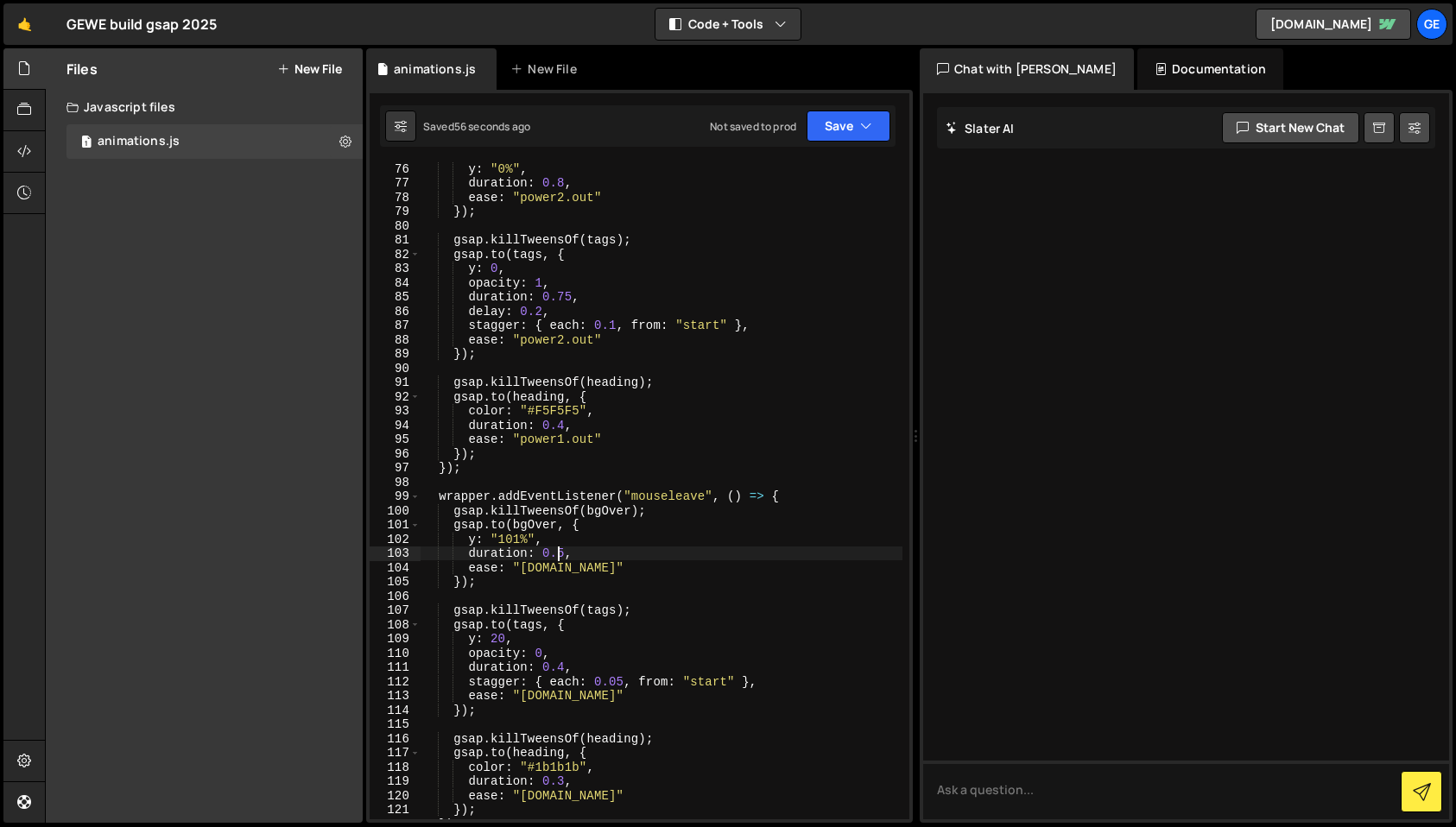
scroll to position [1127, 0]
click at [565, 557] on div "y : "0%" , duration : 0.8 , ease : "power2.out" }) ; gsap . killTweensOf ( tags…" at bounding box center [661, 504] width 482 height 685
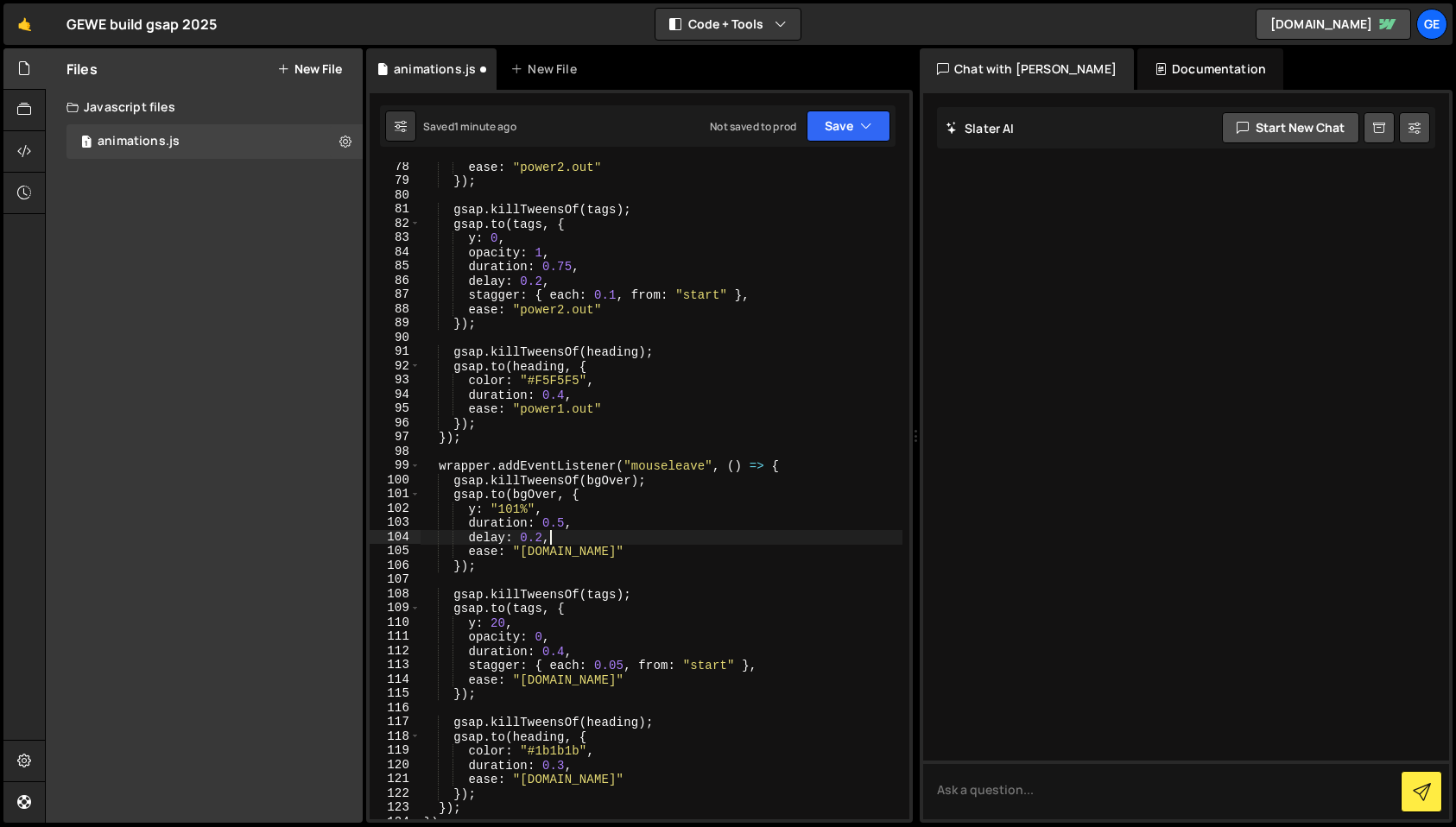
scroll to position [0, 8]
drag, startPoint x: 566, startPoint y: 653, endPoint x: 564, endPoint y: 669, distance: 16.1
click at [566, 654] on div "ease : "power2.out" }) ; gsap . killTweensOf ( tags ) ; gsap . to ( tags , { y …" at bounding box center [661, 502] width 482 height 685
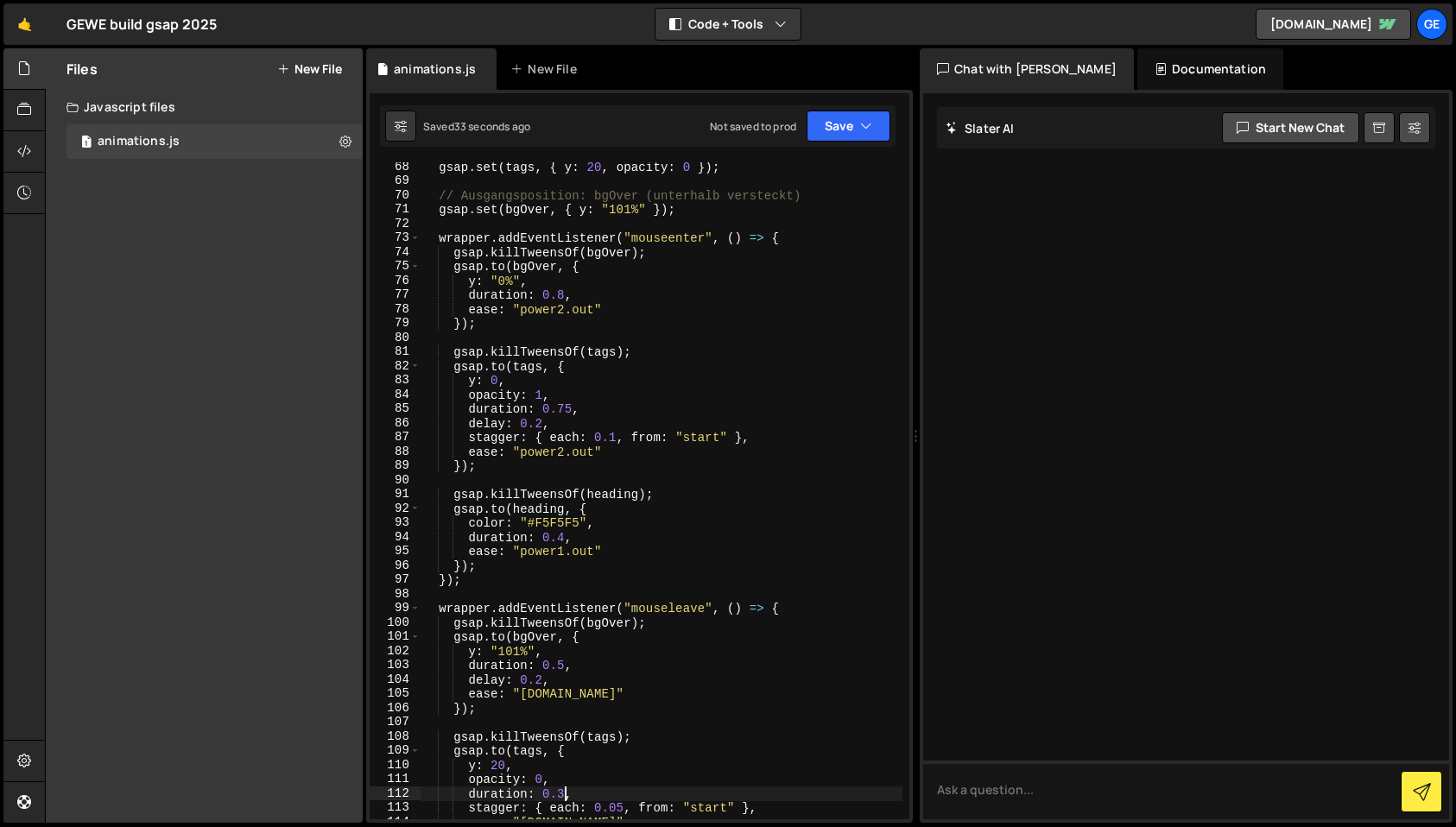
scroll to position [1019, 0]
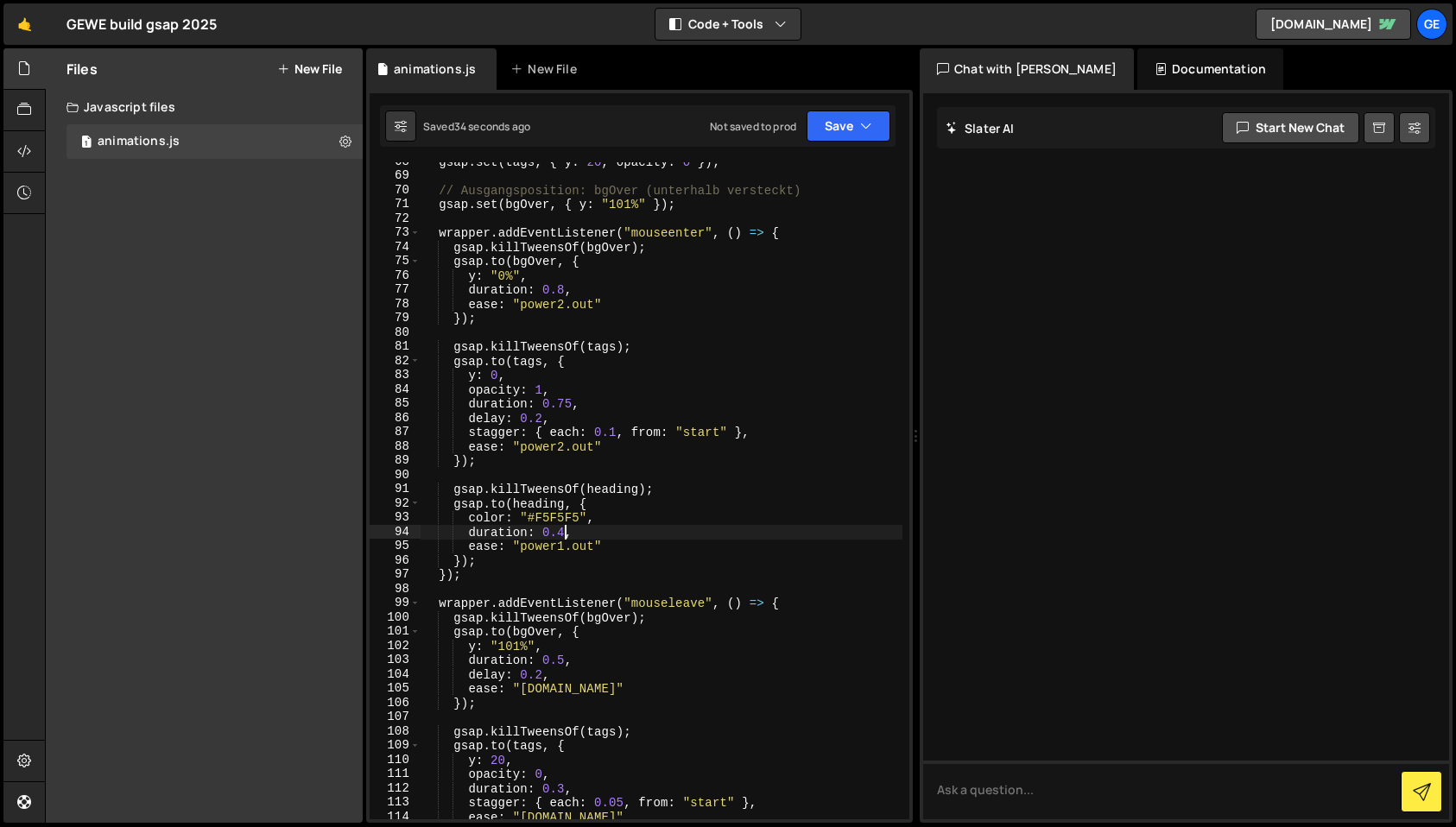
drag, startPoint x: 565, startPoint y: 533, endPoint x: 575, endPoint y: 571, distance: 39.3
click at [565, 534] on div "gsap . set ( tags , { y : 20 , opacity : 0 }) ; // Ausgangsposition: bgOver (un…" at bounding box center [661, 496] width 482 height 685
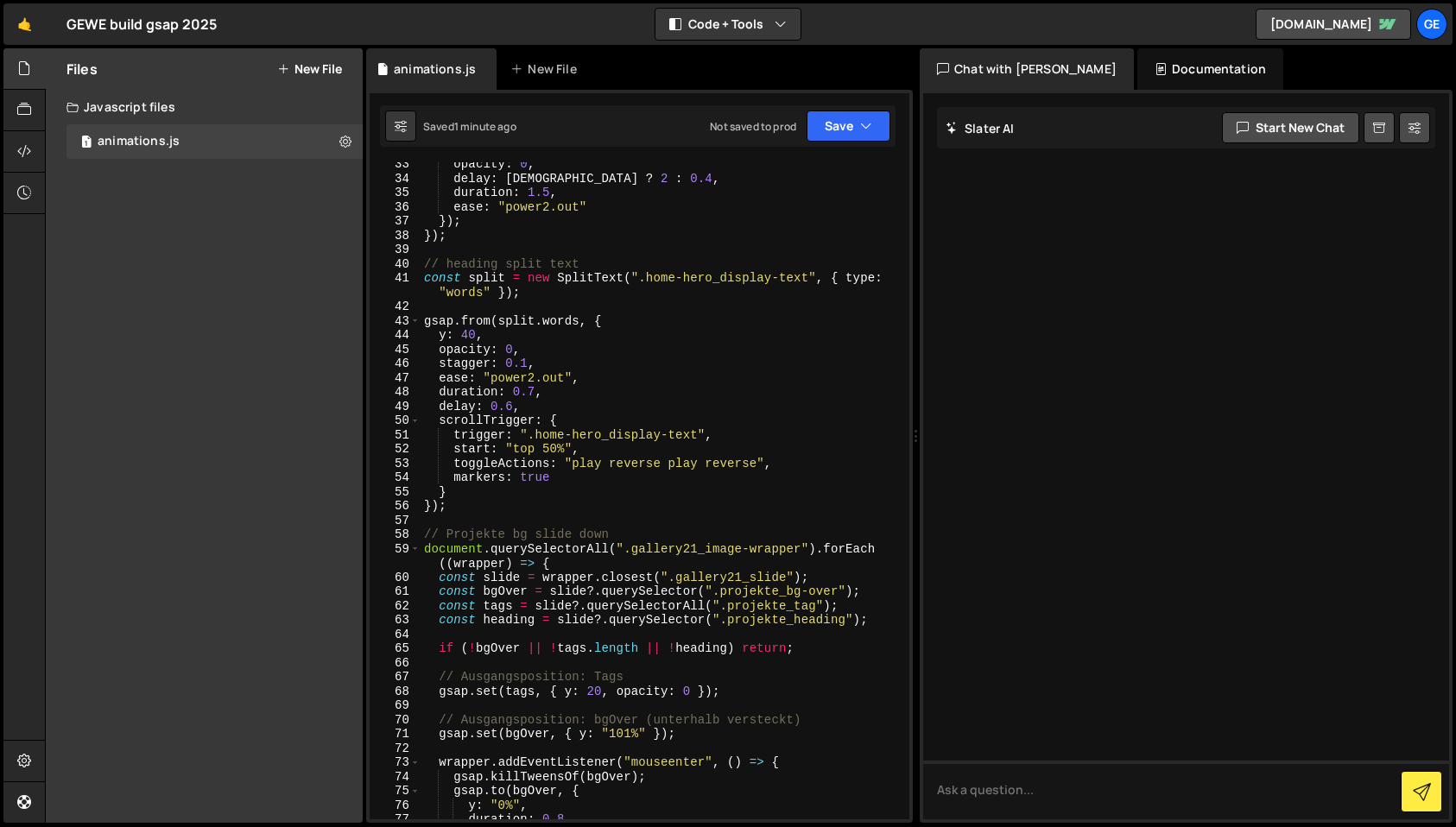
scroll to position [509, 0]
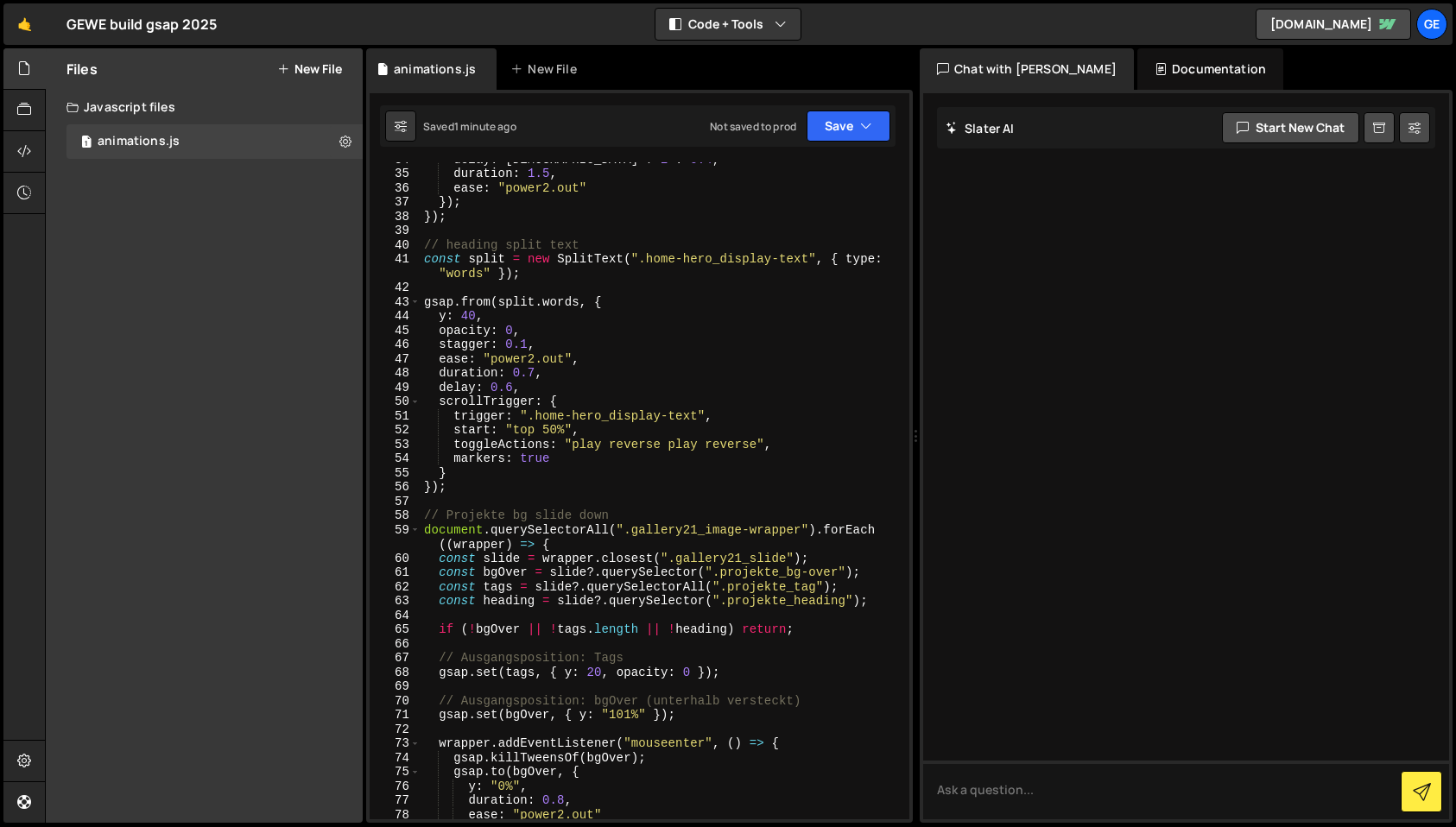
click at [487, 488] on div "delay : [DEMOGRAPHIC_DATA] ? 2 : 0.4 , duration : 1.5 , ease : "power2.out" }) …" at bounding box center [661, 494] width 482 height 685
type textarea "});"
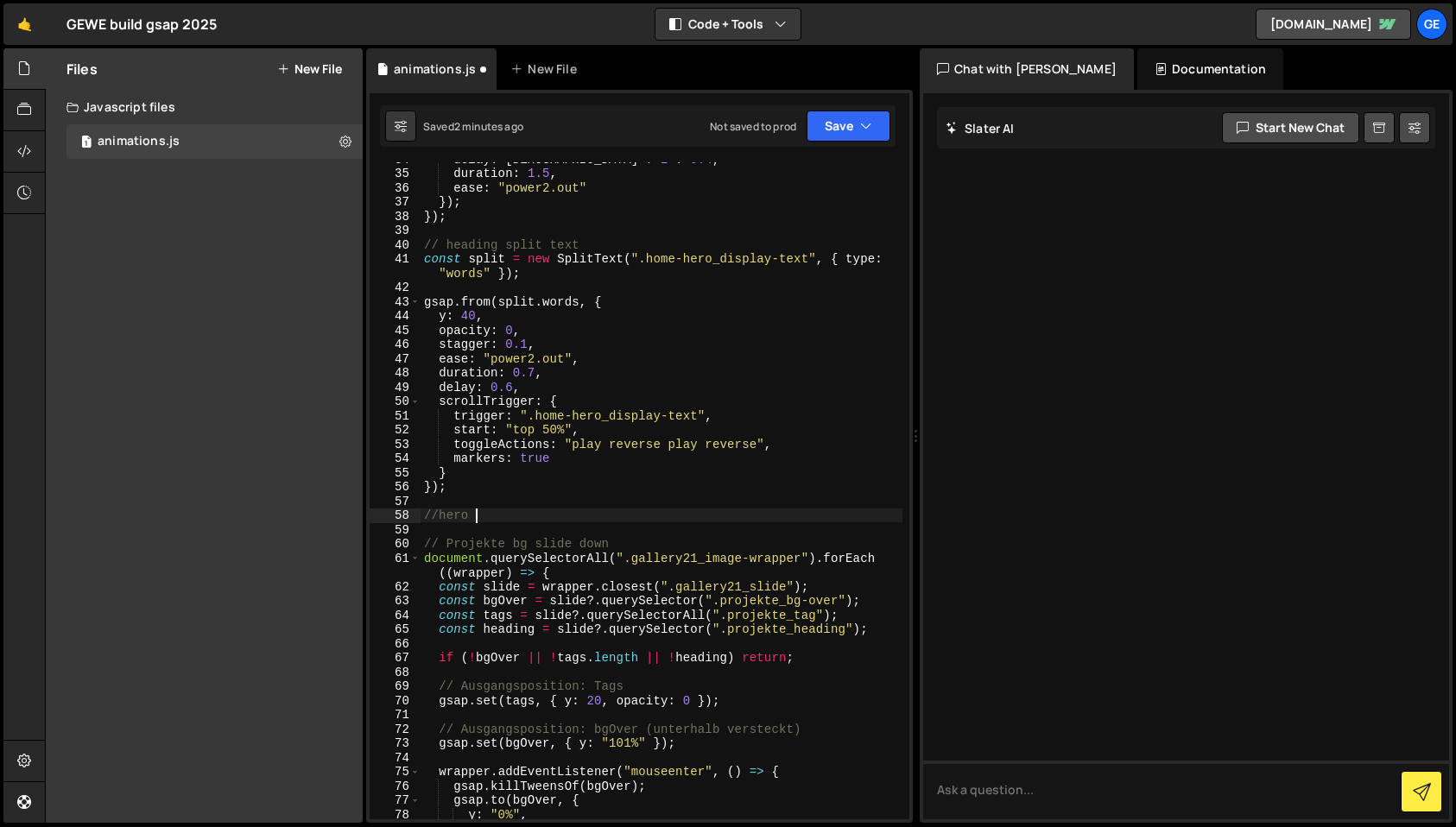
scroll to position [0, 3]
type textarea "//hero right"
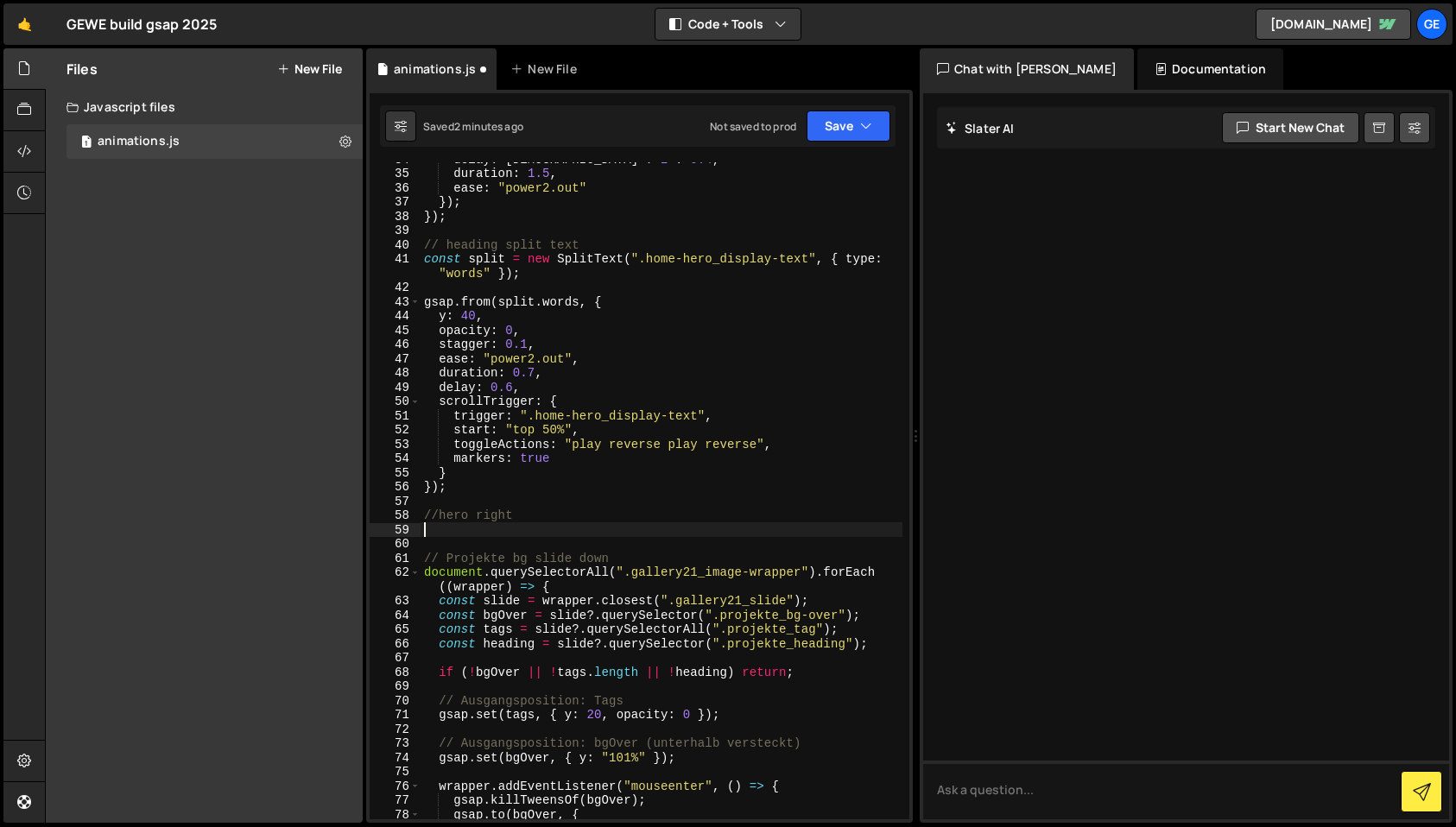
scroll to position [0, 0]
paste textarea "});"
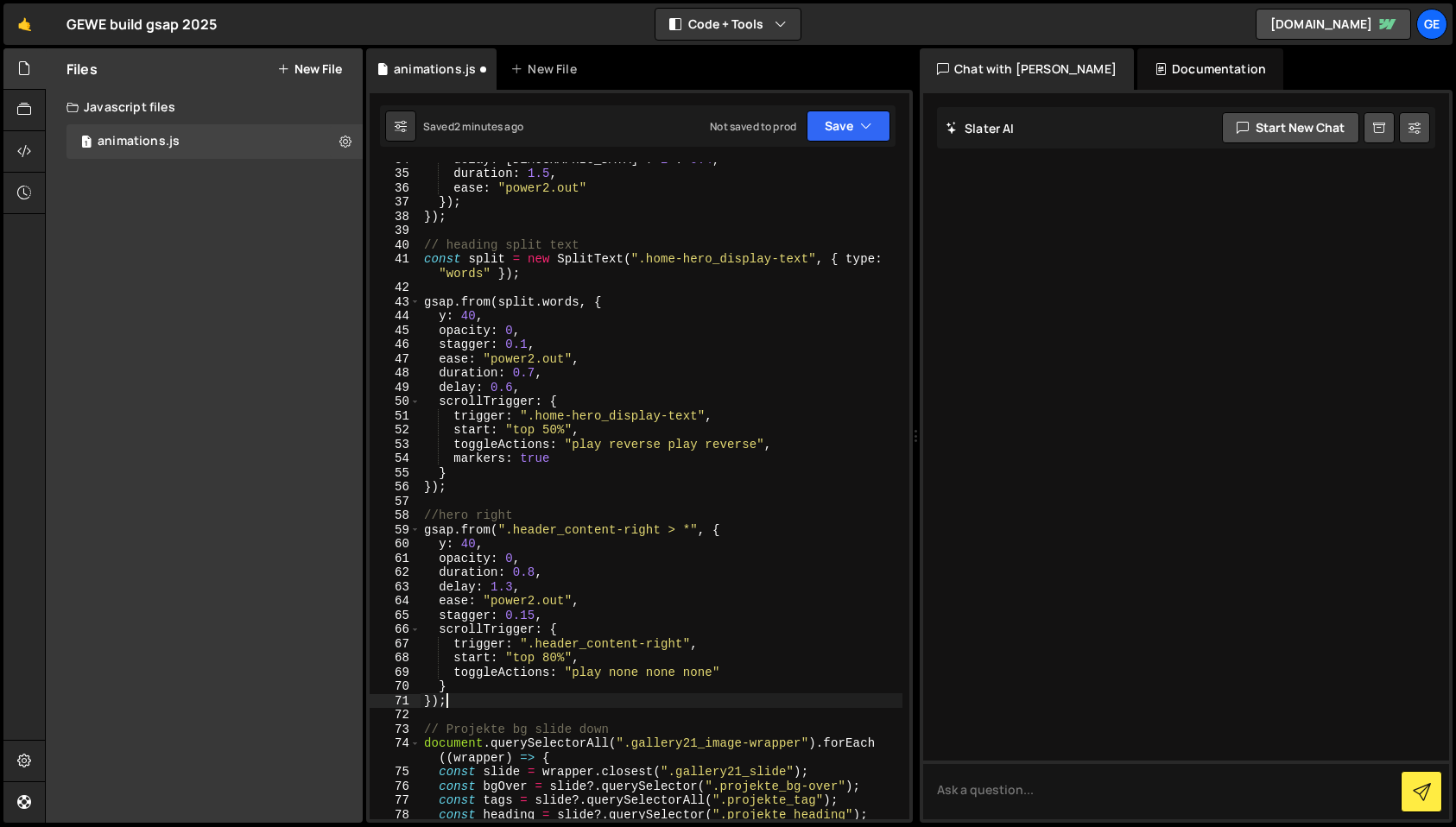
click at [477, 514] on div "delay : [DEMOGRAPHIC_DATA] ? 2 : 0.4 , duration : 1.5 , ease : "power2.out" }) …" at bounding box center [661, 494] width 482 height 685
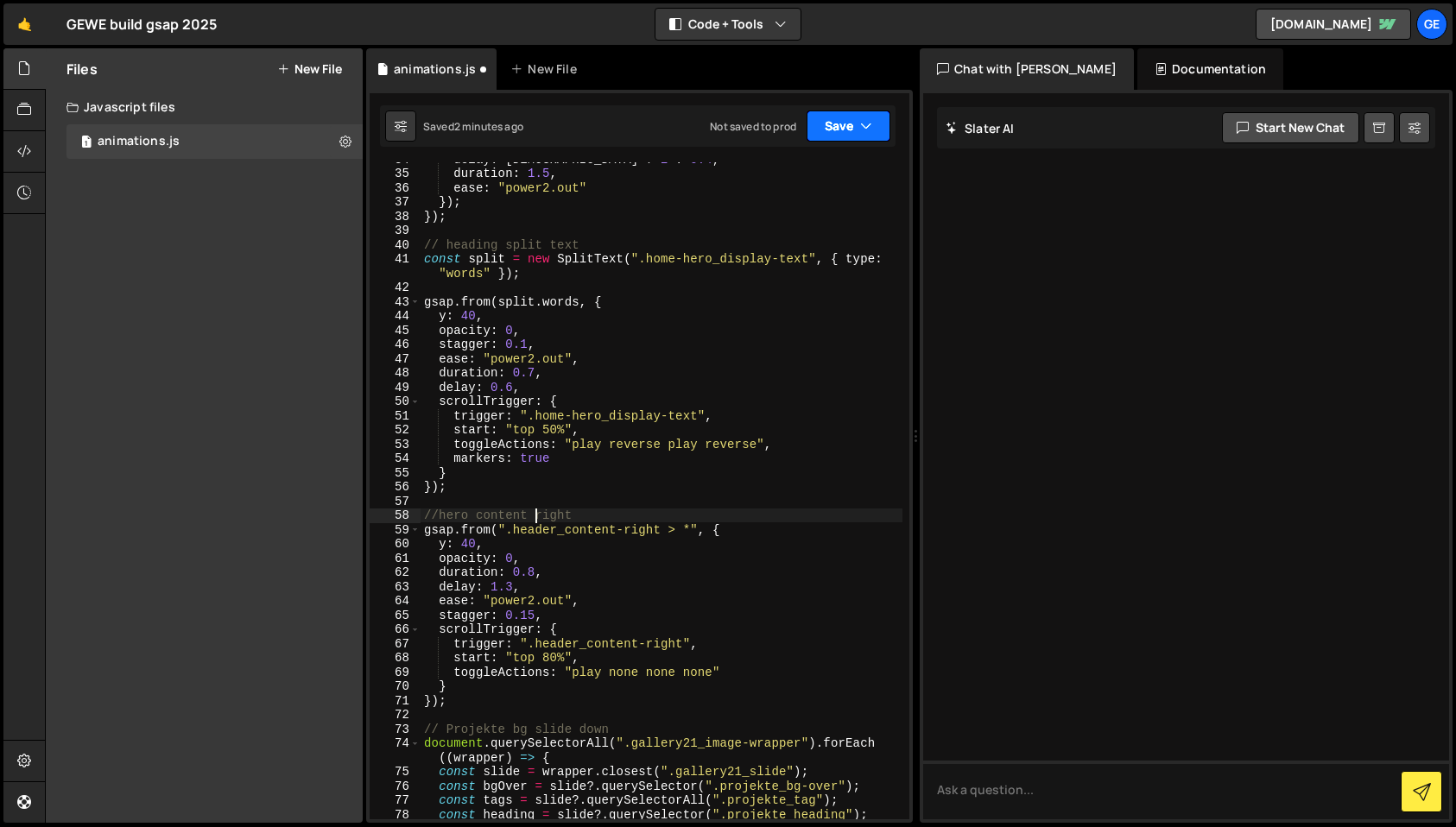
click at [834, 131] on button "Save" at bounding box center [848, 126] width 83 height 31
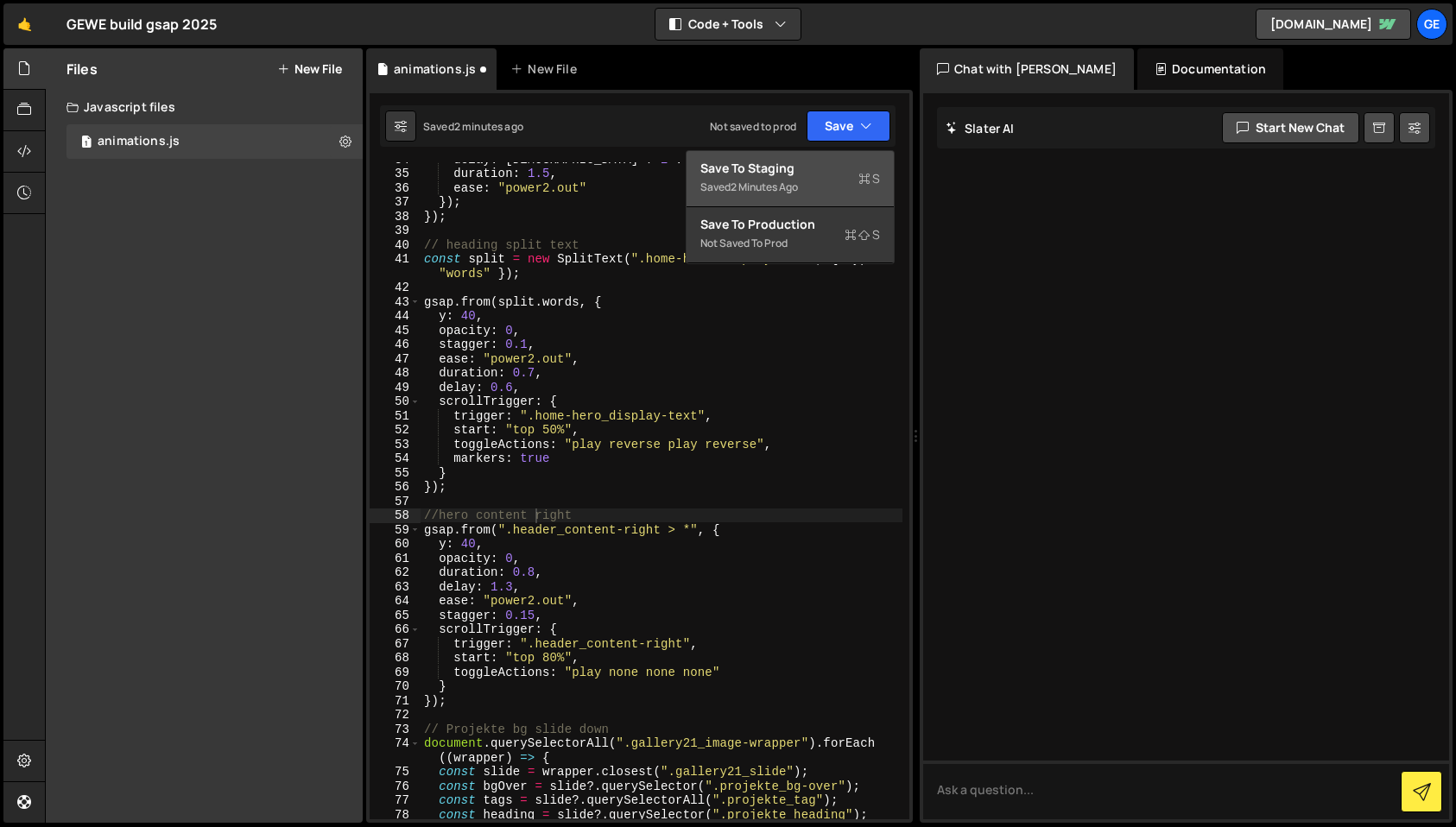
click at [833, 170] on div "Save to Staging S" at bounding box center [789, 169] width 179 height 17
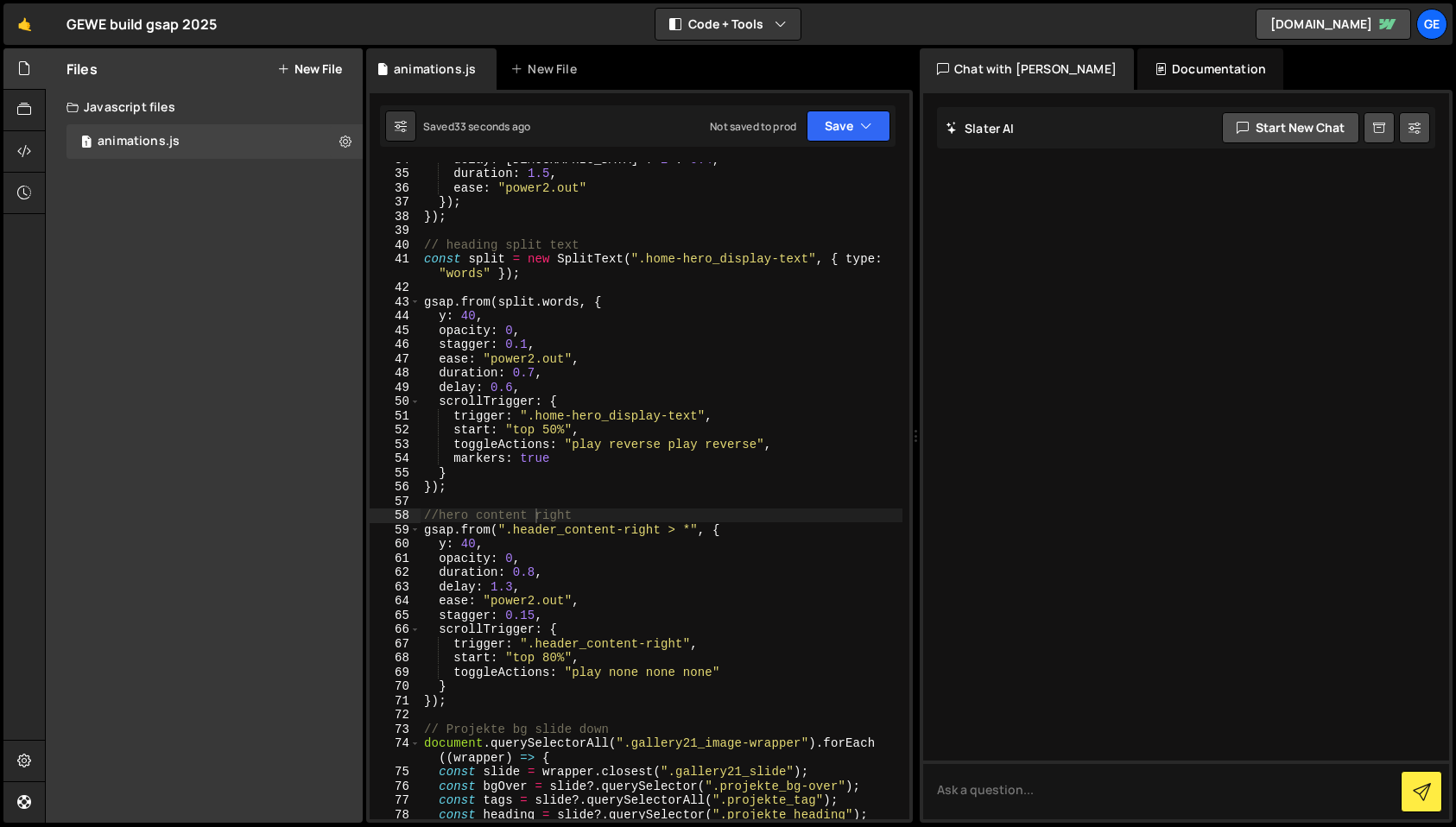
scroll to position [506, 0]
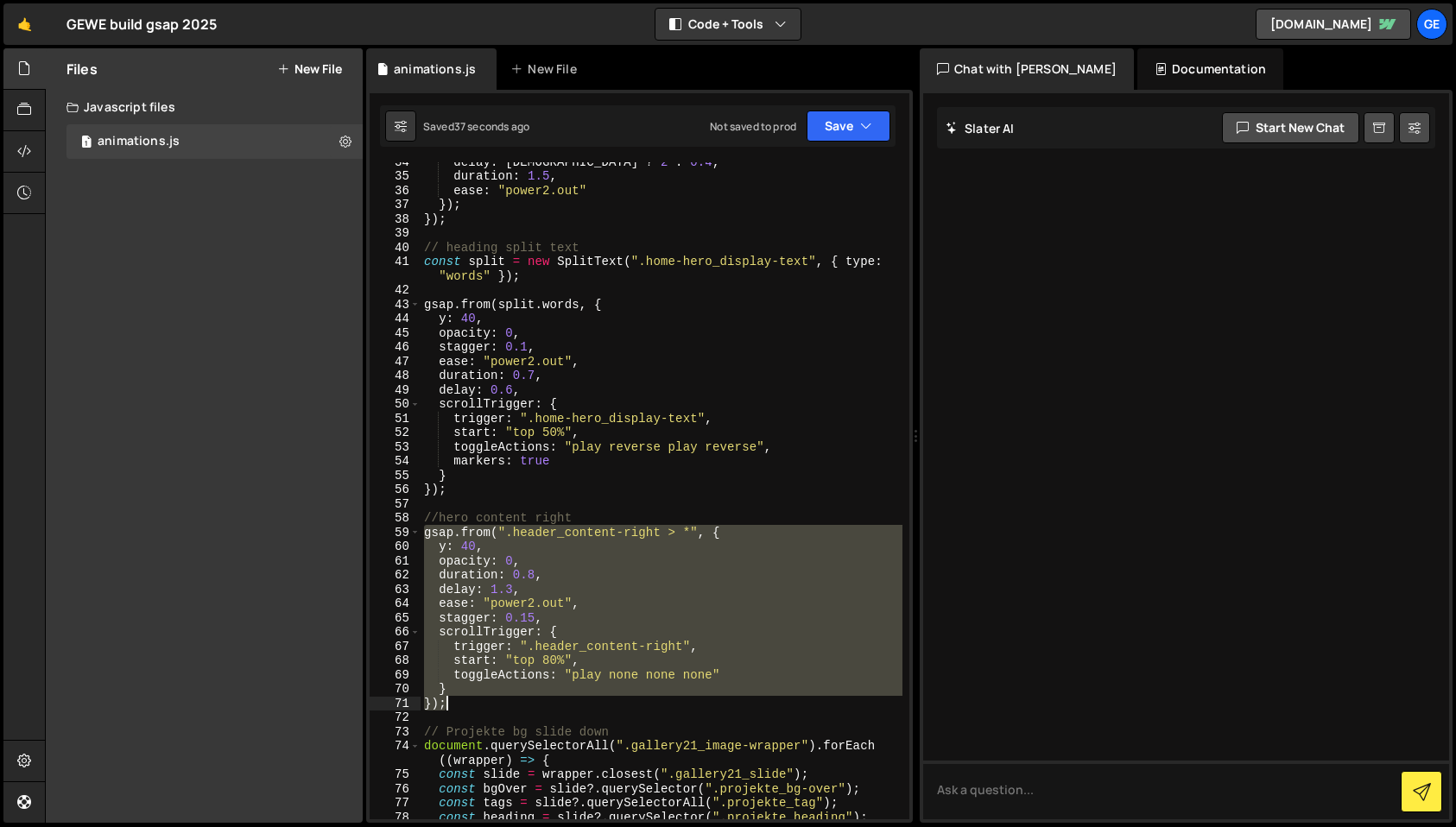
drag, startPoint x: 426, startPoint y: 533, endPoint x: 504, endPoint y: 701, distance: 185.2
click at [504, 701] on div "delay : [DEMOGRAPHIC_DATA] ? 2 : 0.4 , duration : 1.5 , ease : "power2.out" }) …" at bounding box center [661, 496] width 482 height 685
paste textarea
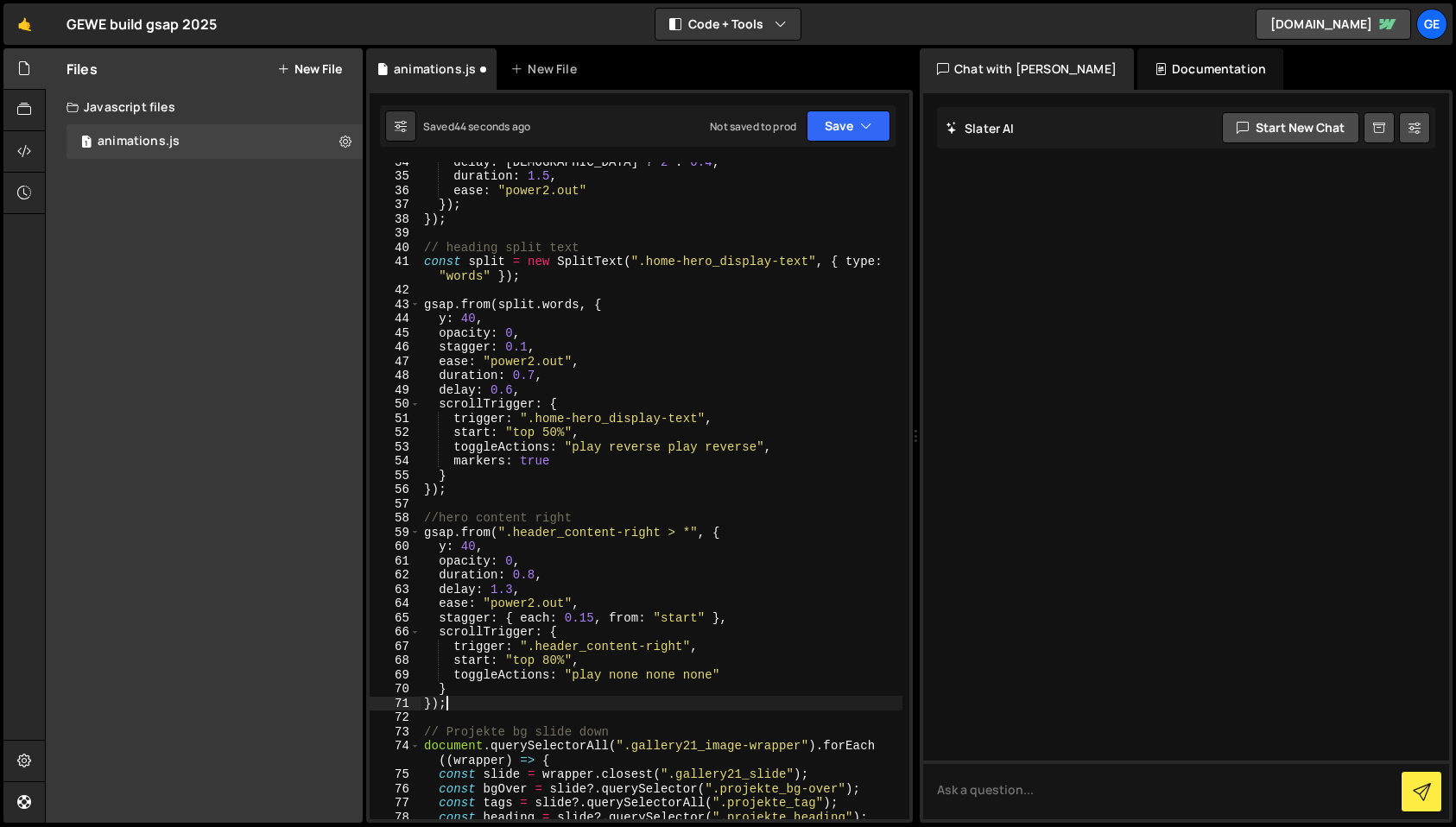
click at [854, 144] on div "Saved 44 seconds ago Not saved to prod Upgrade to Edit Save Save to Staging S S…" at bounding box center [638, 126] width 516 height 42
click at [871, 108] on div "Saved 44 seconds ago Not saved to prod Upgrade to Edit Save Save to Staging S S…" at bounding box center [638, 126] width 516 height 42
click at [864, 123] on icon "button" at bounding box center [866, 126] width 12 height 17
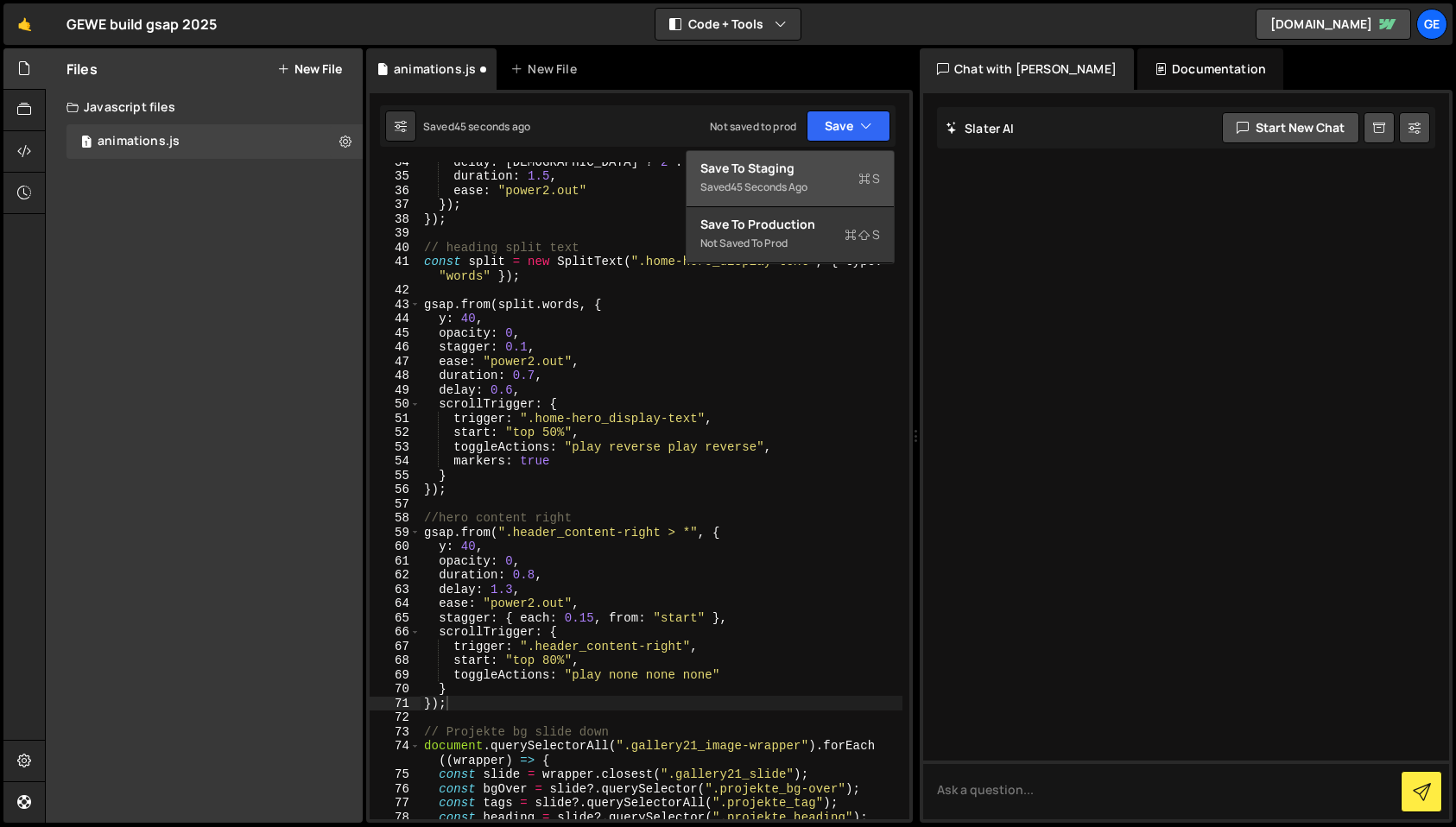
click at [815, 172] on div "Save to Staging S" at bounding box center [789, 169] width 179 height 17
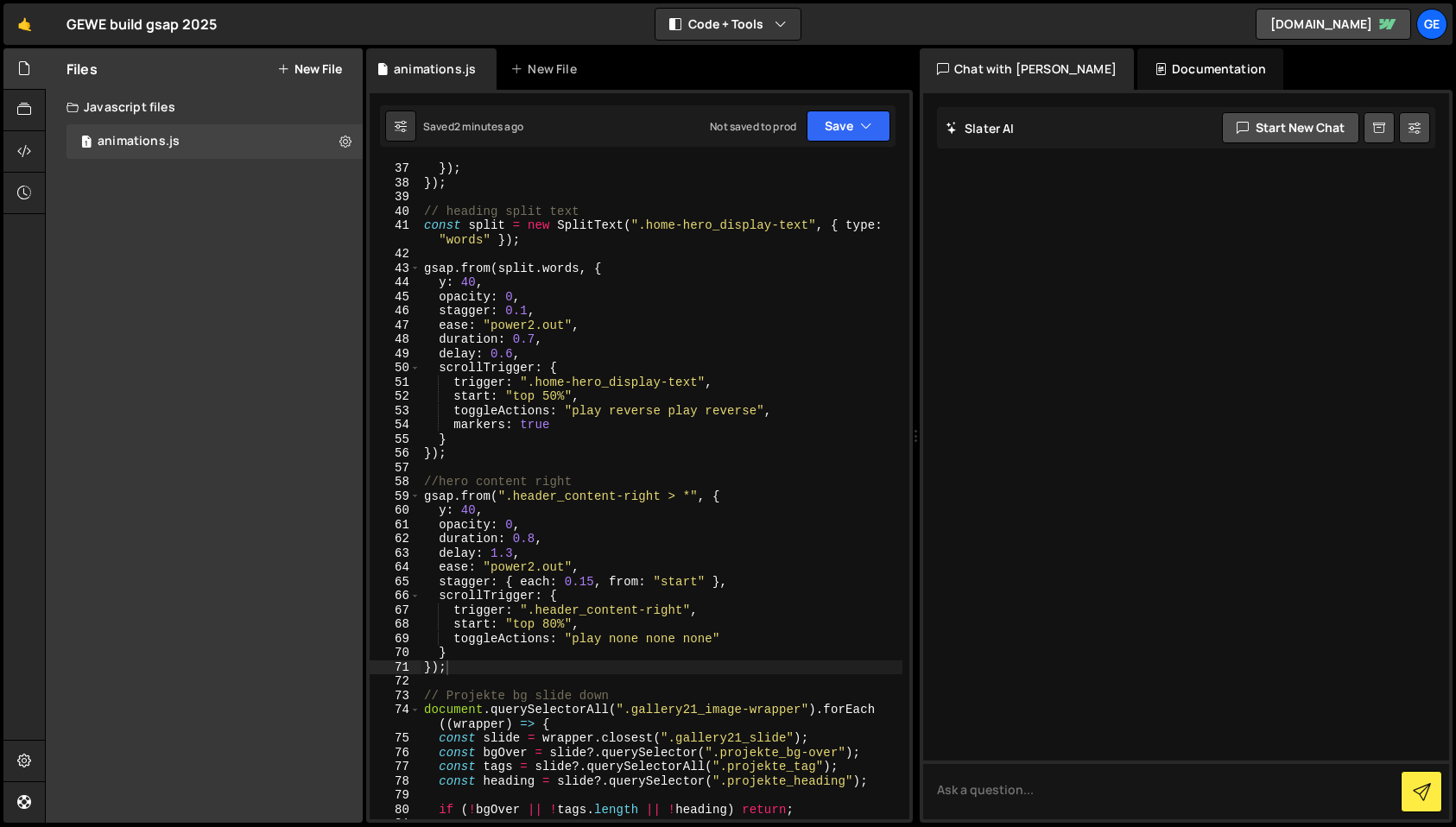
scroll to position [542, 0]
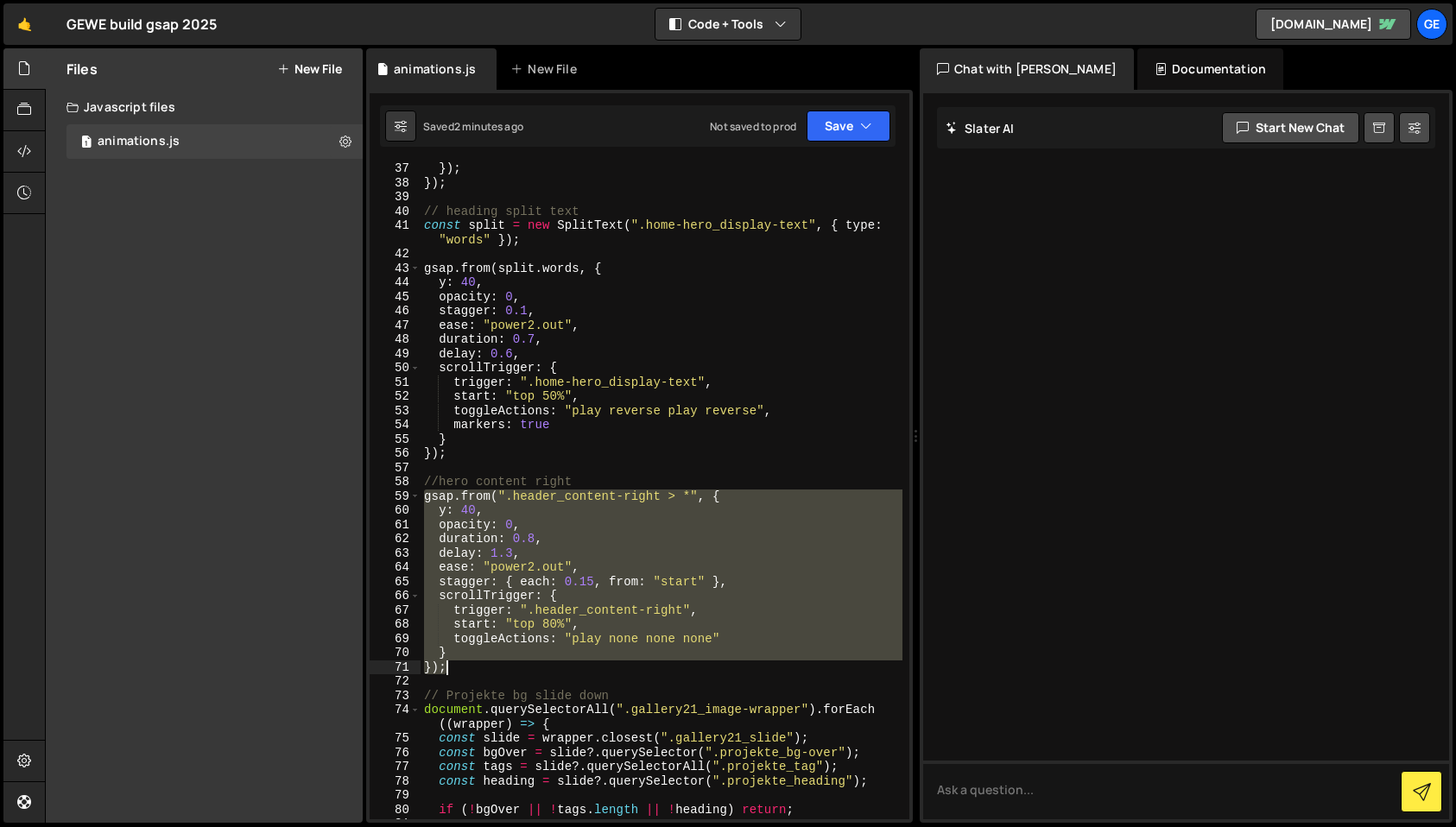
drag, startPoint x: 433, startPoint y: 498, endPoint x: 475, endPoint y: 662, distance: 169.3
click at [476, 662] on div "}) ; }) ; // heading split text const split = new SplitText ( ".home-hero_displ…" at bounding box center [661, 504] width 482 height 685
paste textarea
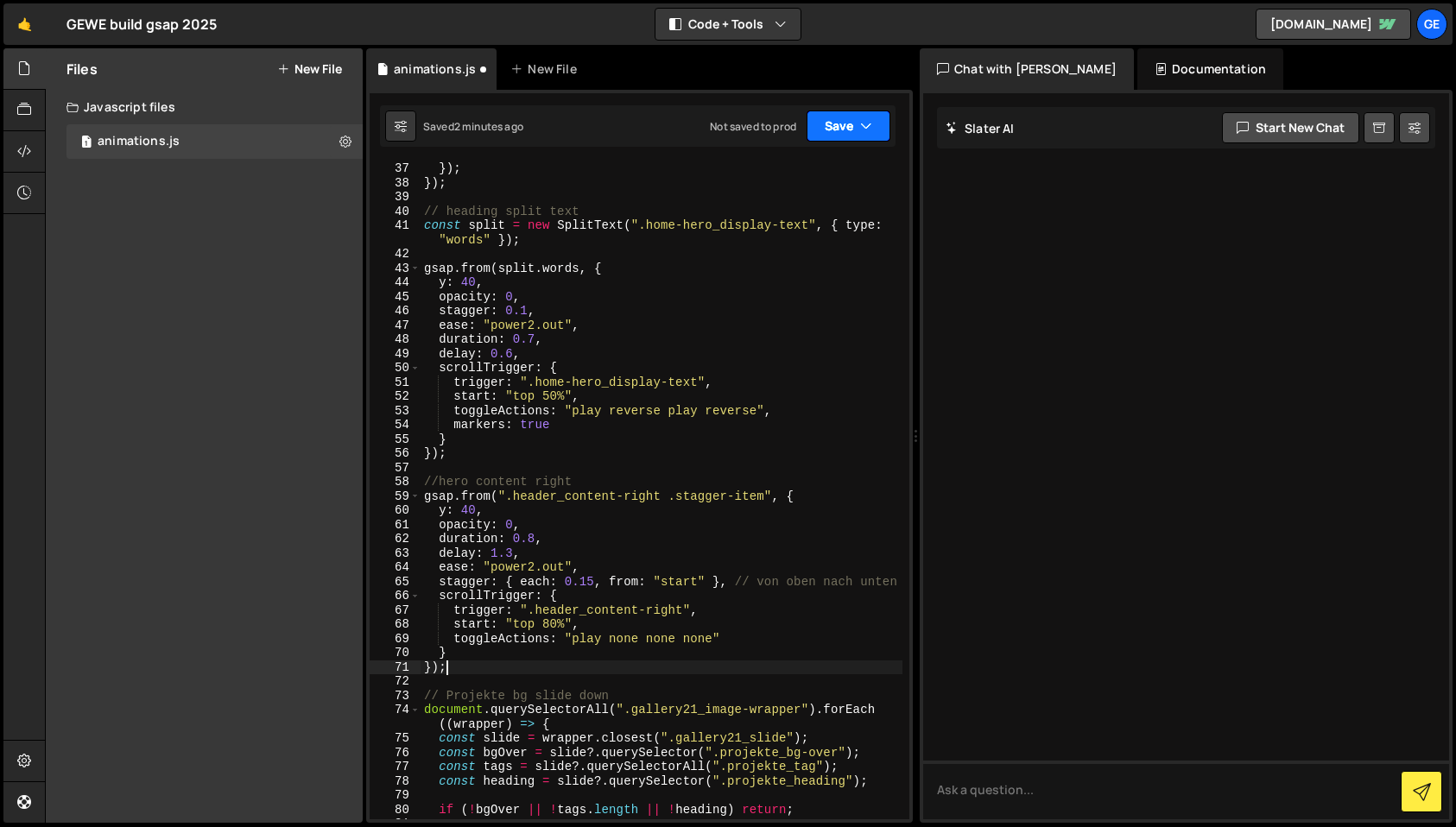
drag, startPoint x: 859, startPoint y: 123, endPoint x: 850, endPoint y: 144, distance: 22.8
click at [859, 123] on button "Save" at bounding box center [848, 126] width 83 height 31
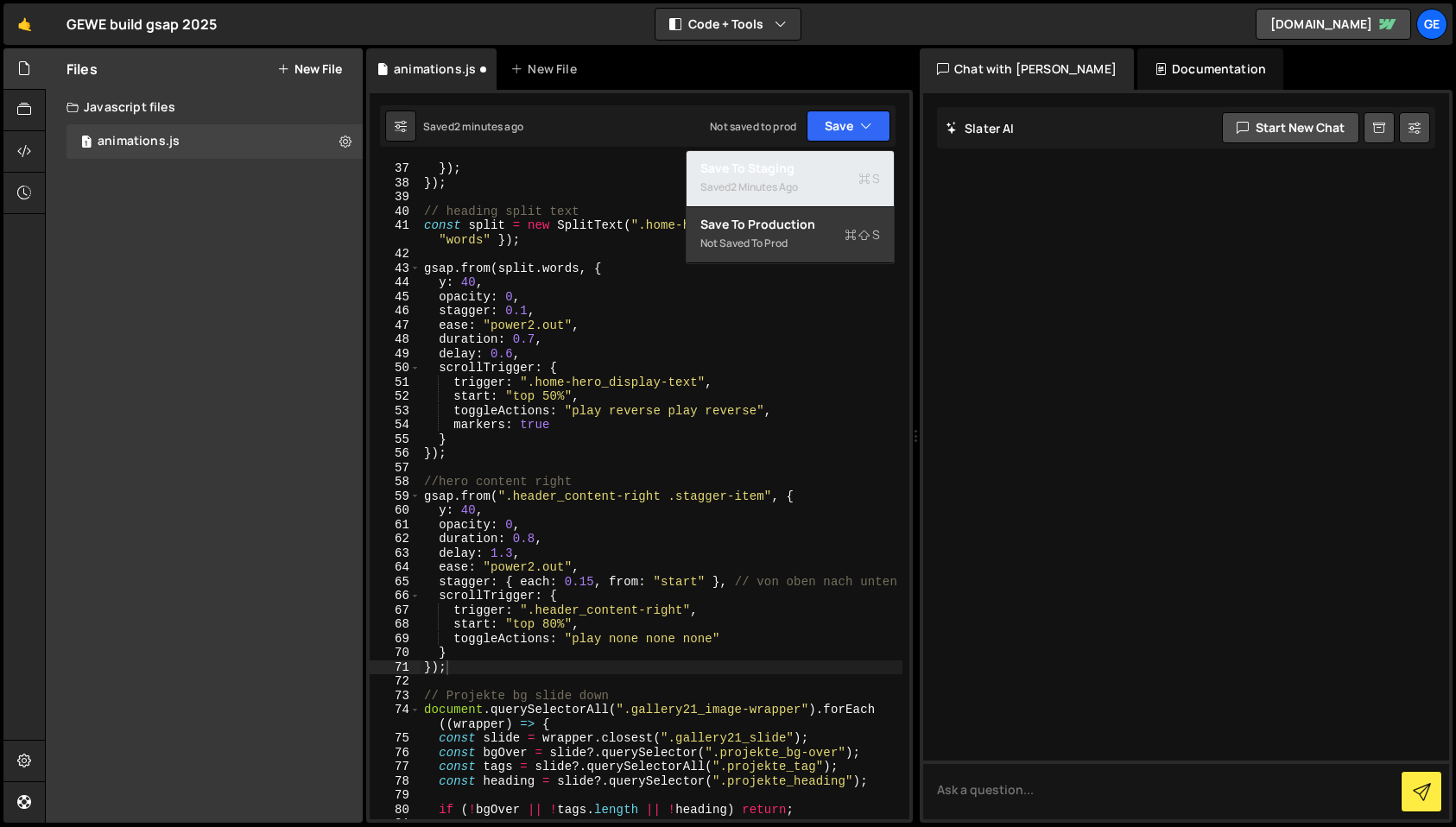
drag, startPoint x: 836, startPoint y: 167, endPoint x: 784, endPoint y: 157, distance: 53.0
click at [836, 167] on div "Save to Staging S" at bounding box center [789, 169] width 179 height 17
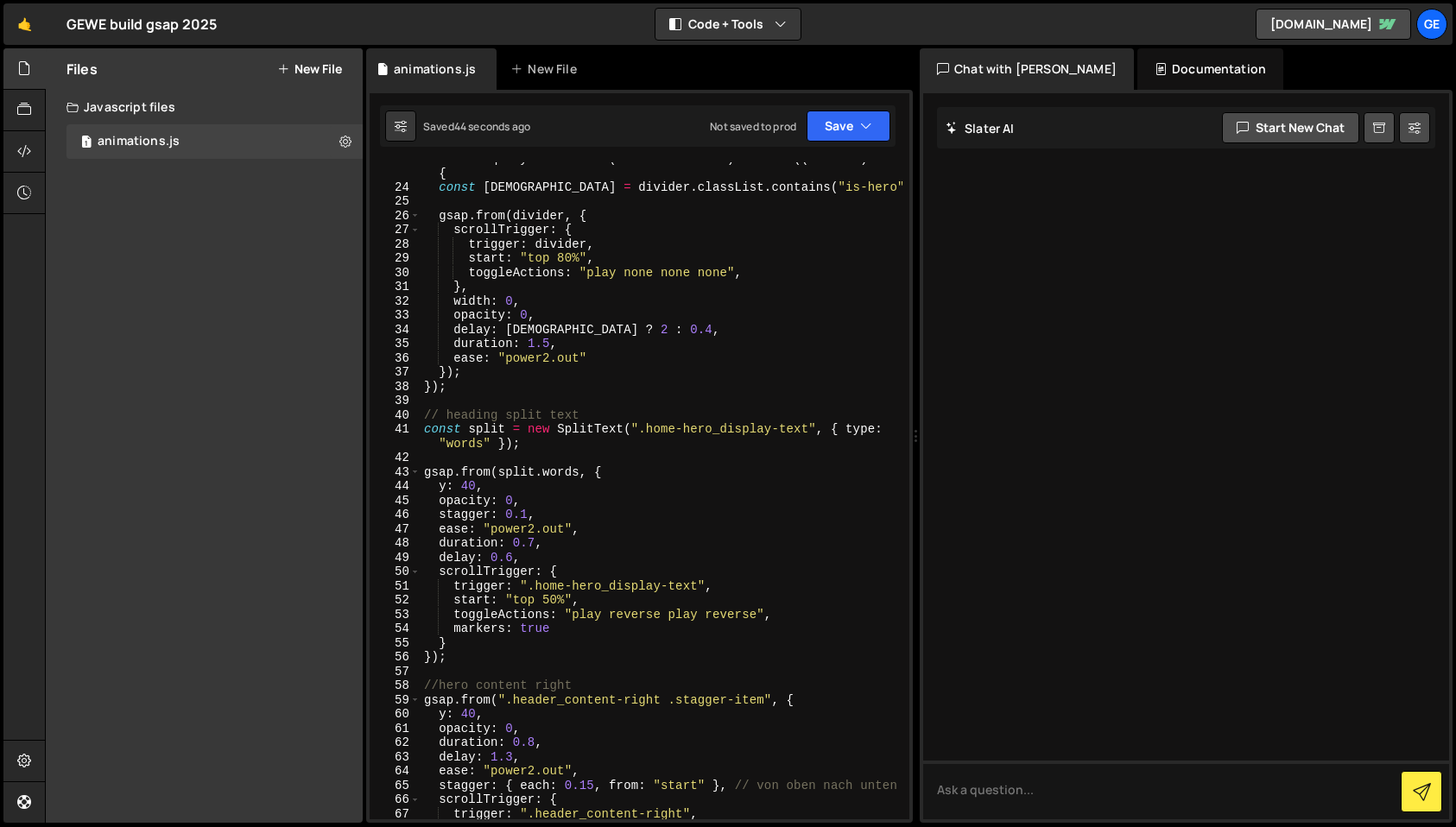
scroll to position [356, 0]
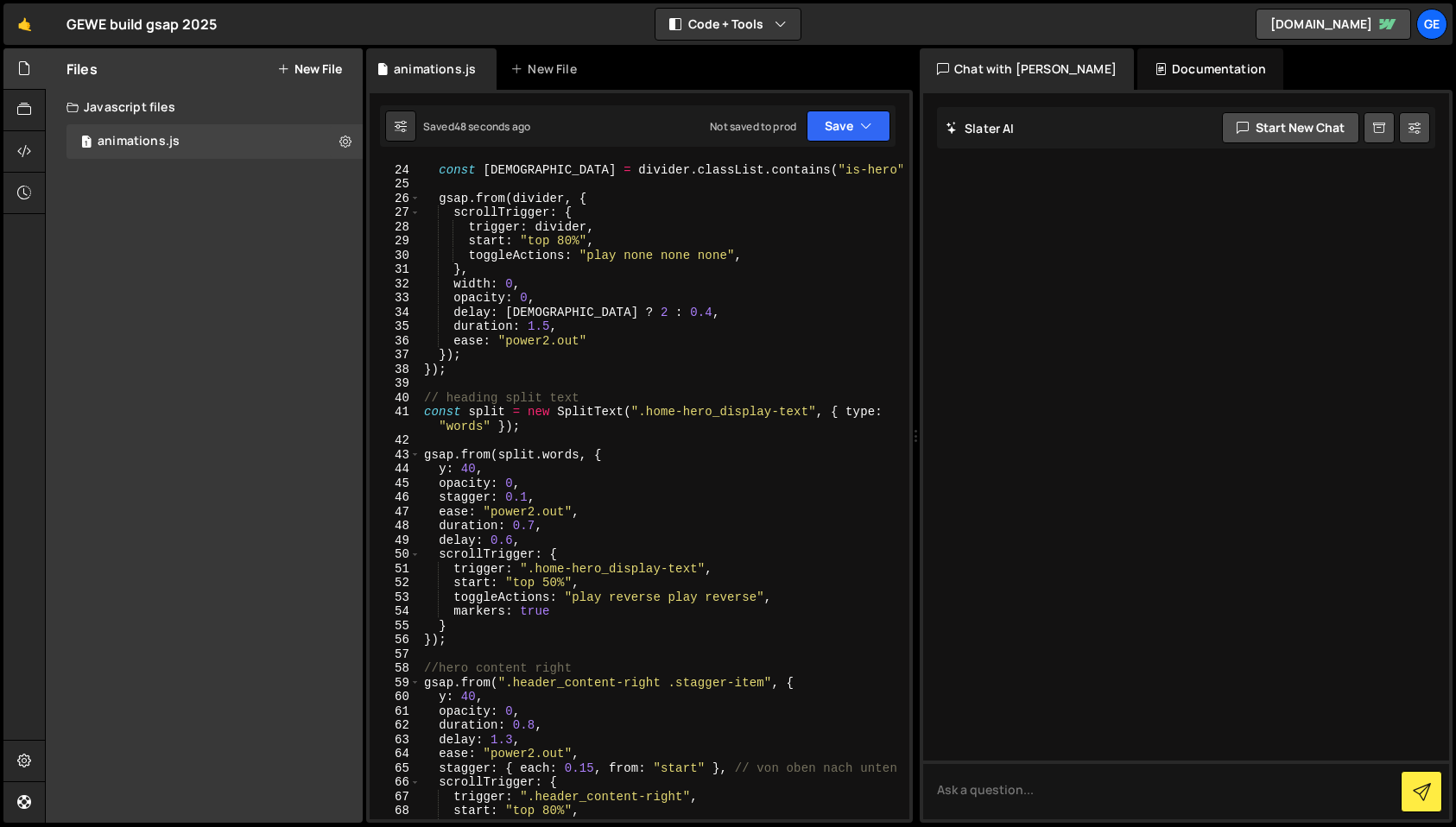
type textarea "delay: 0.6,"
drag, startPoint x: 510, startPoint y: 542, endPoint x: 518, endPoint y: 554, distance: 14.4
click at [512, 542] on div "document . querySelectorAll ( ".line-divider" ) . forEach (( divider ) => { con…" at bounding box center [661, 484] width 482 height 700
click at [522, 547] on div "document . querySelectorAll ( ".line-divider" ) . forEach (( divider ) => { con…" at bounding box center [661, 484] width 482 height 700
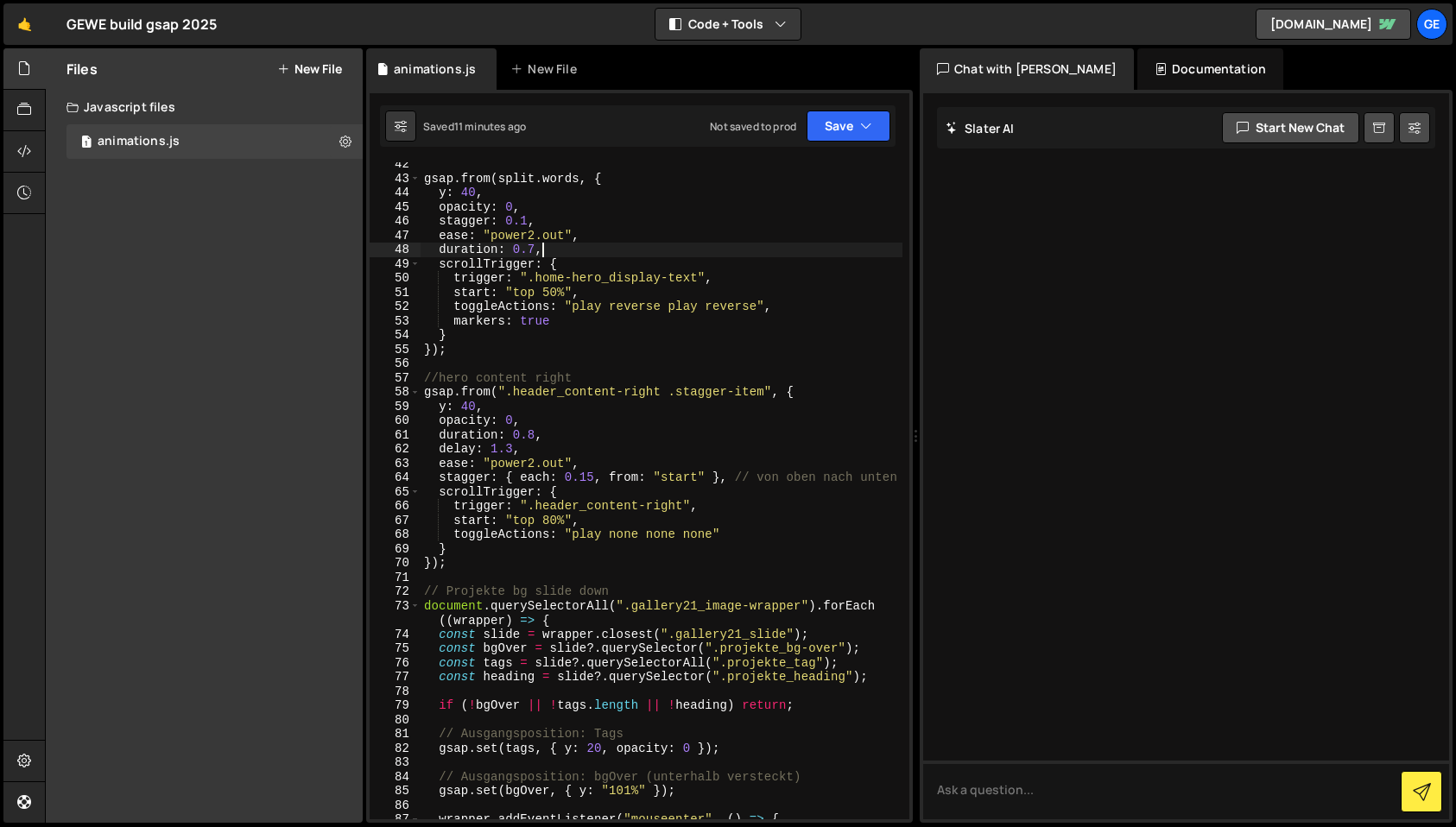
scroll to position [629, 0]
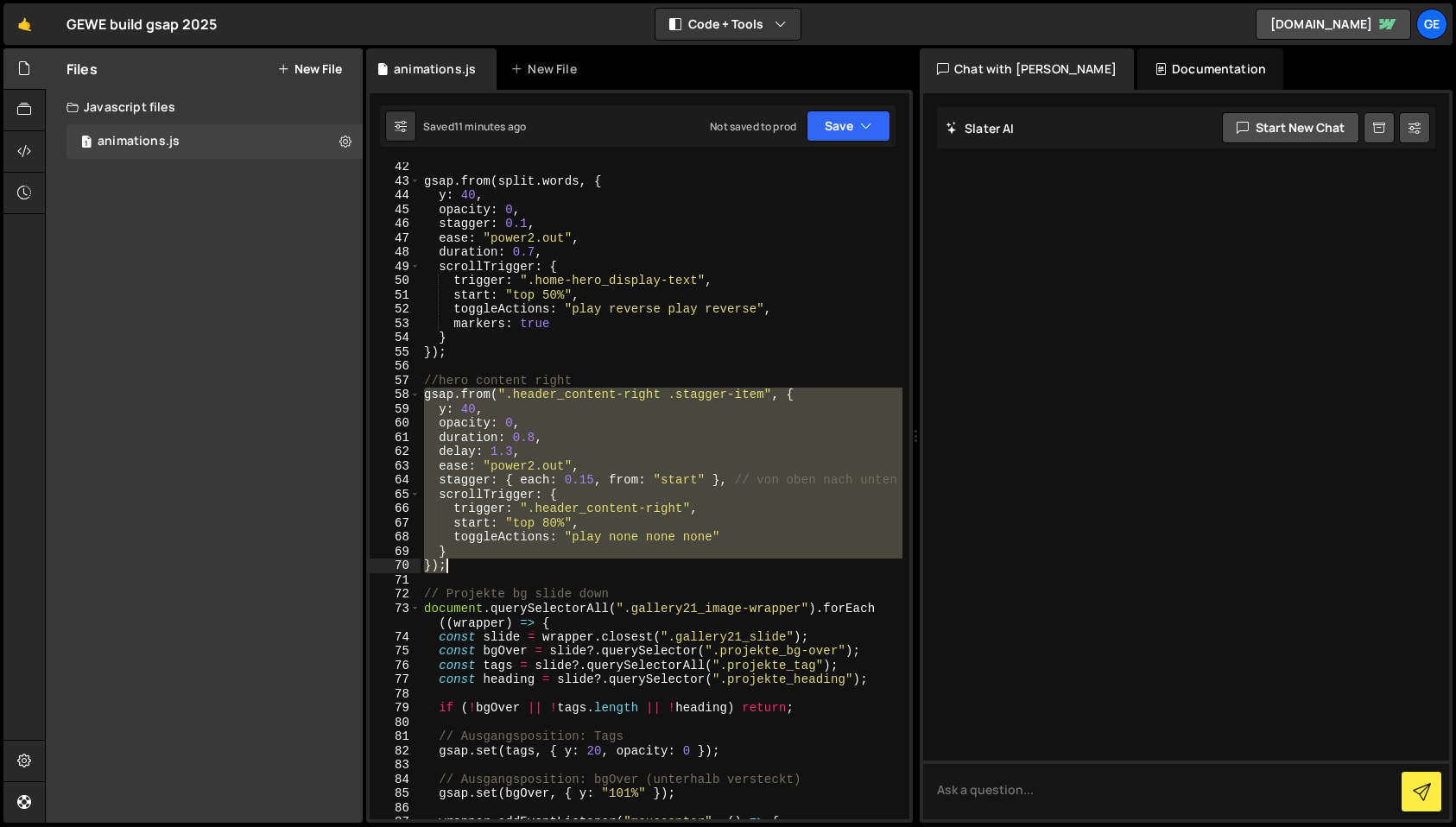
drag, startPoint x: 425, startPoint y: 393, endPoint x: 520, endPoint y: 564, distance: 195.6
click at [520, 564] on div "gsap . from ( split . words , { y : 40 , opacity : 0 , stagger : 0.1 , ease : "…" at bounding box center [661, 502] width 482 height 685
paste textarea
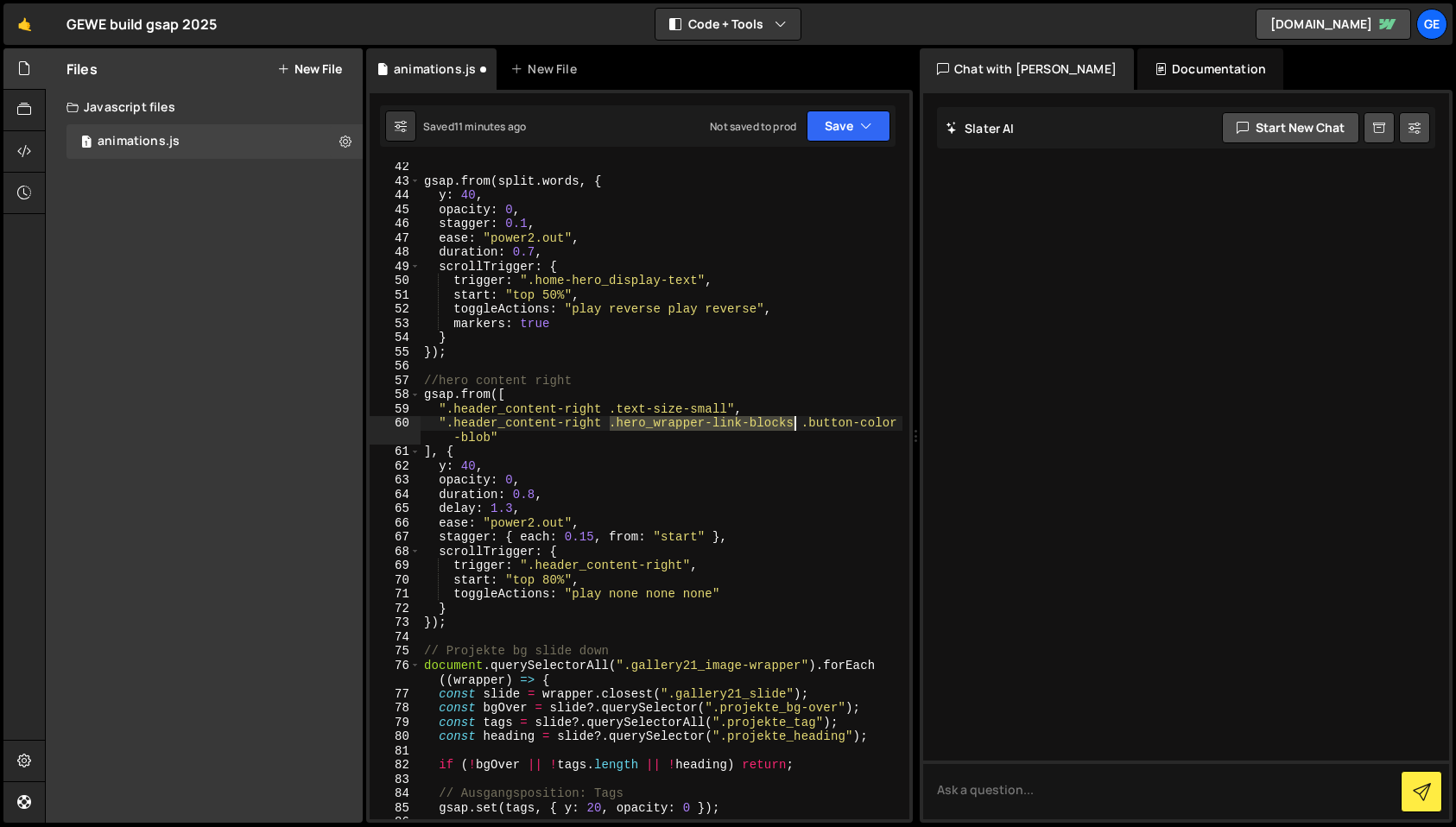
drag, startPoint x: 608, startPoint y: 424, endPoint x: 795, endPoint y: 424, distance: 187.0
click at [794, 424] on div "gsap . from ( split . words , { y : 40 , opacity : 0 , stagger : 0.1 , ease : "…" at bounding box center [661, 502] width 482 height 685
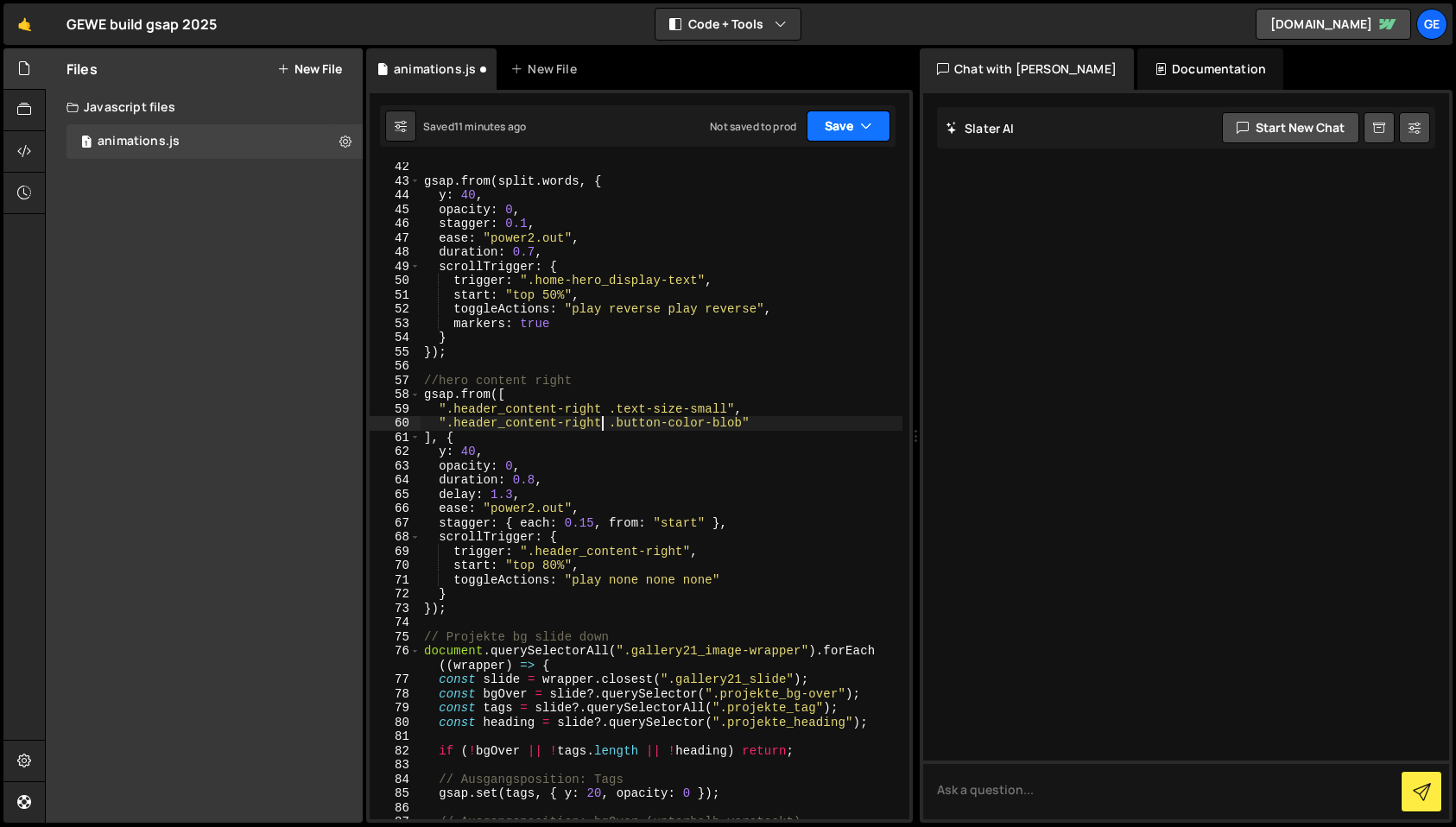
click at [853, 125] on button "Save" at bounding box center [848, 126] width 83 height 31
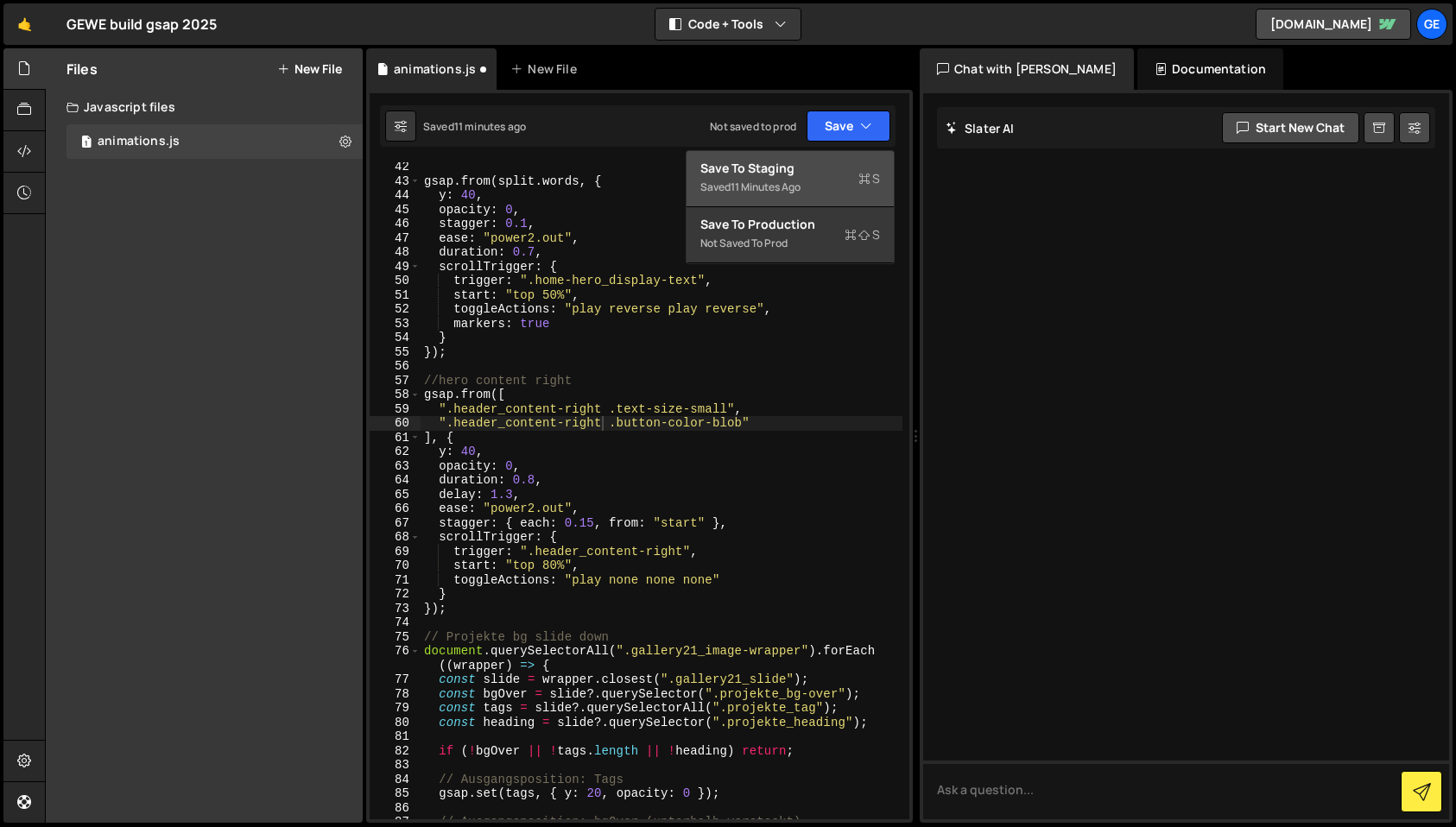
click at [850, 171] on div "Save to Staging S" at bounding box center [789, 169] width 179 height 17
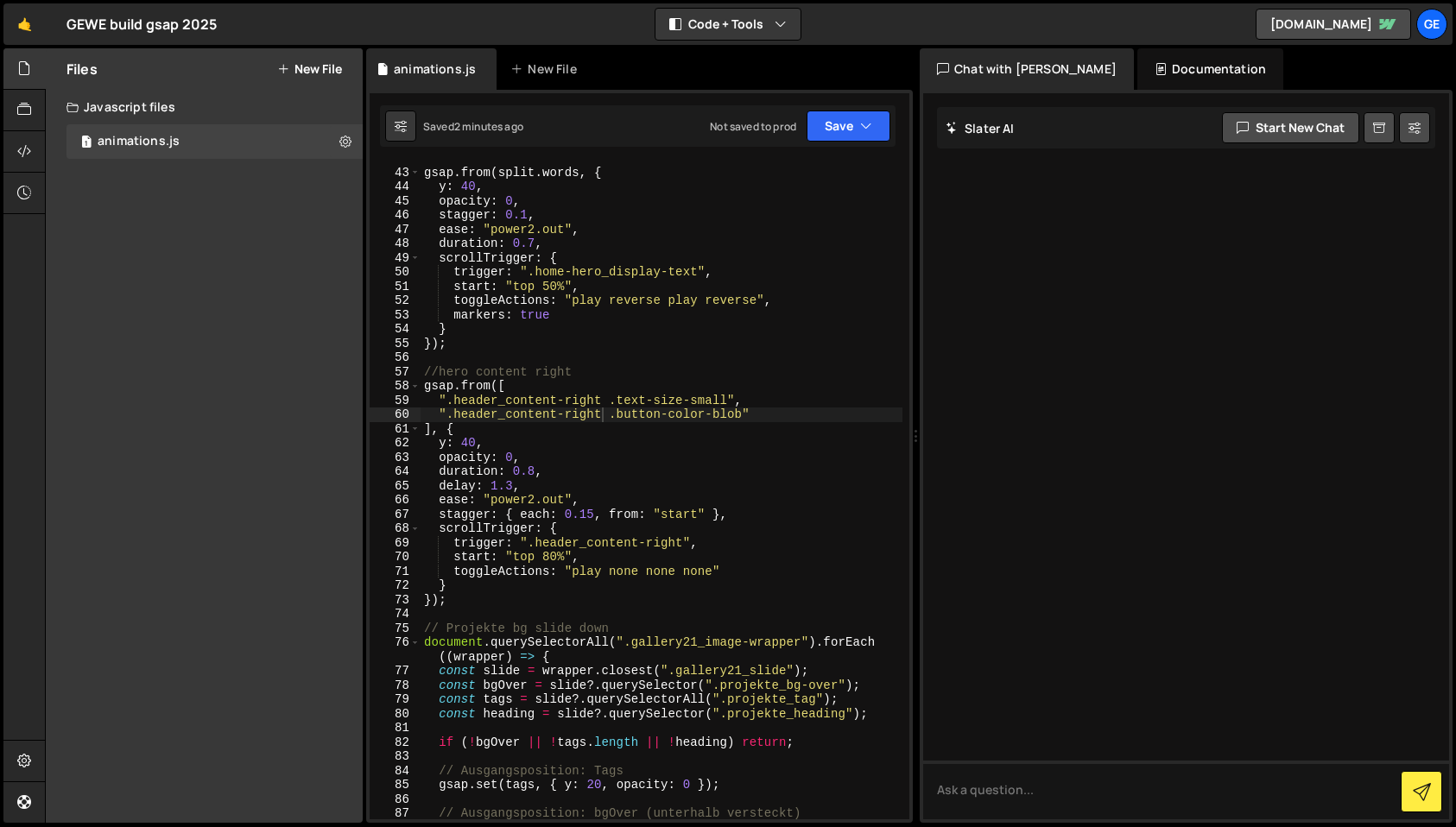
scroll to position [639, 0]
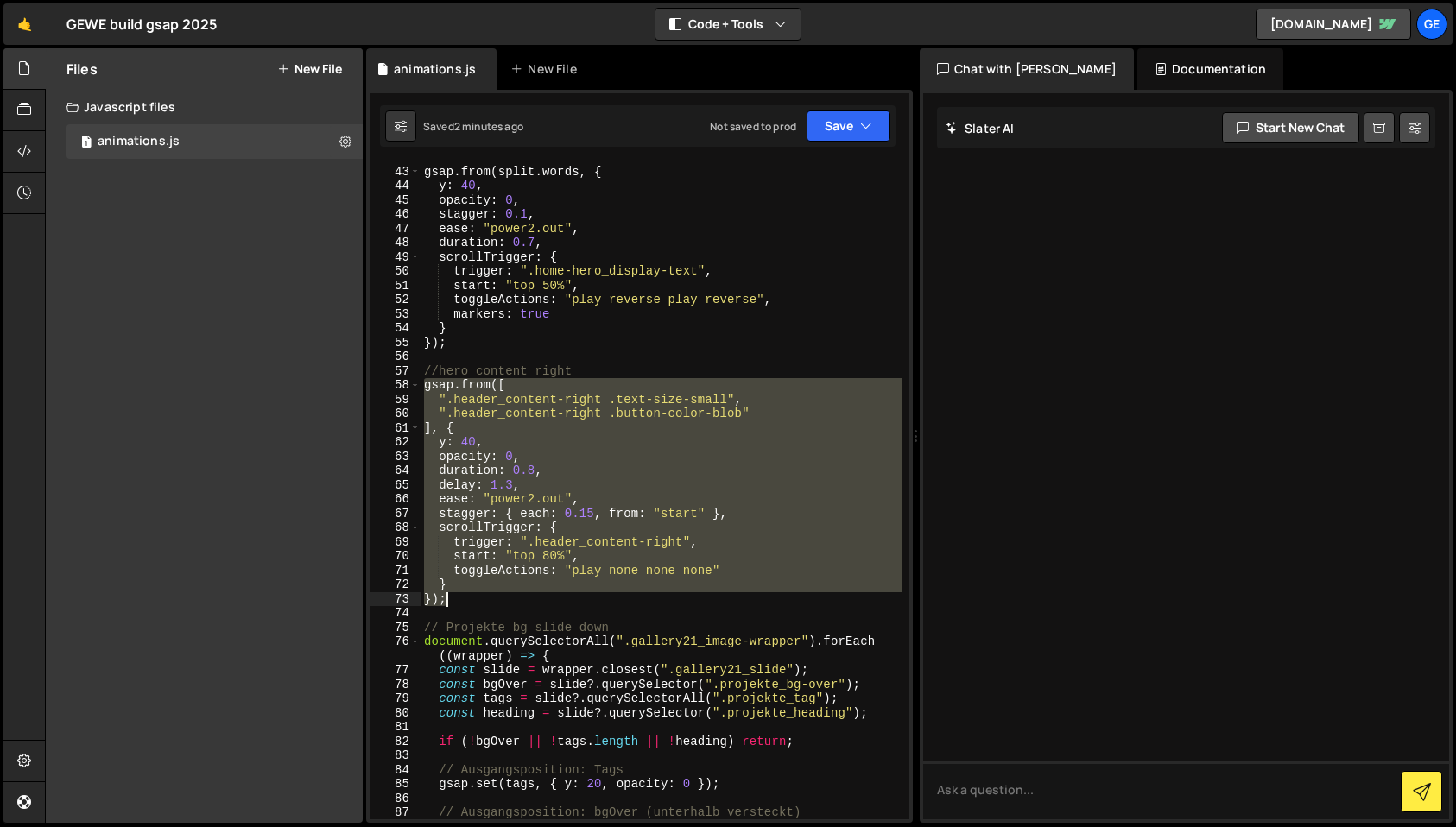
drag, startPoint x: 422, startPoint y: 385, endPoint x: 529, endPoint y: 594, distance: 234.8
click at [529, 594] on div "gsap . from ( split . words , { y : 40 , opacity : 0 , stagger : 0.1 , ease : "…" at bounding box center [661, 493] width 482 height 685
paste textarea
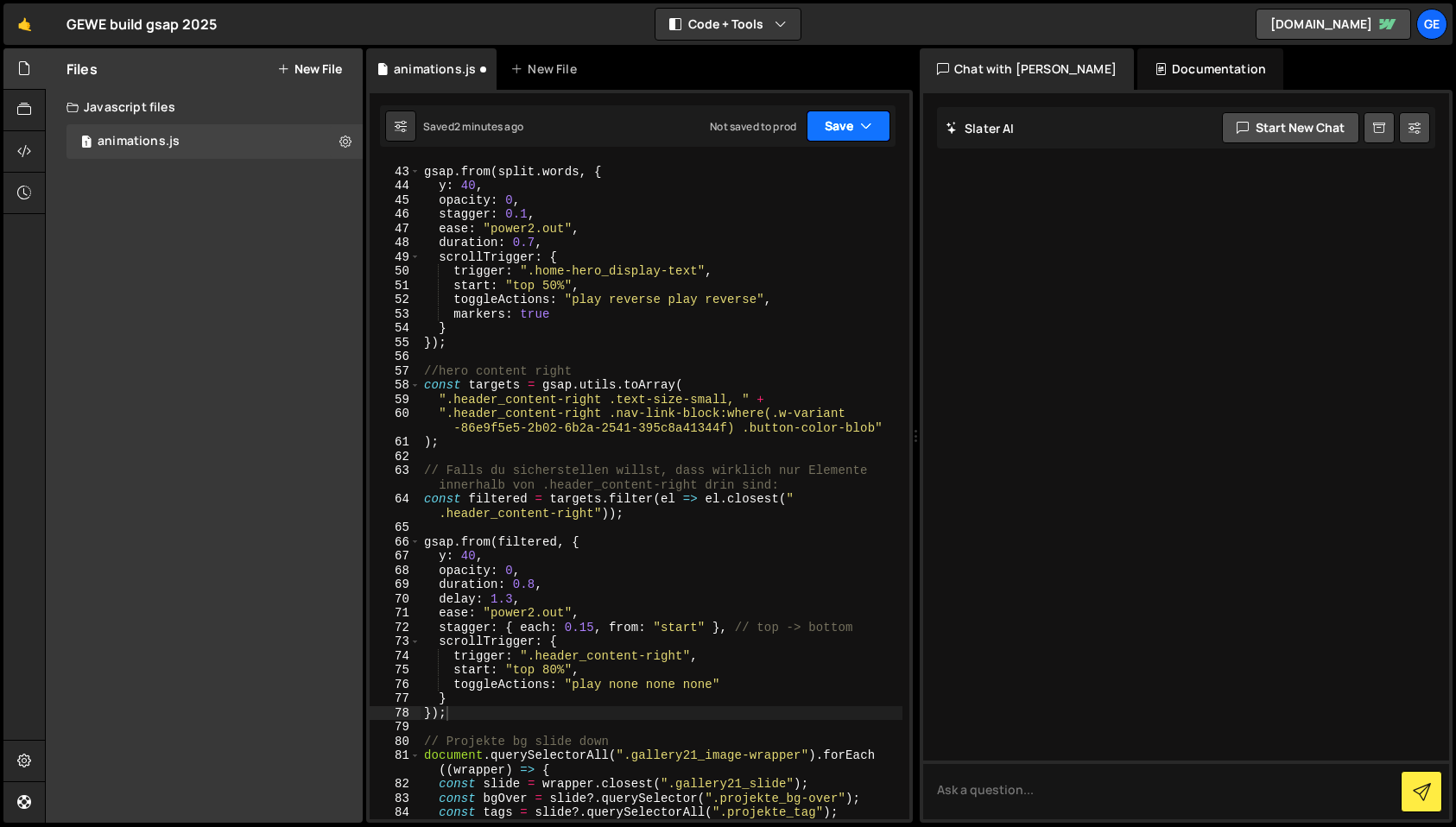
drag, startPoint x: 862, startPoint y: 123, endPoint x: 853, endPoint y: 156, distance: 34.2
click at [862, 123] on icon "button" at bounding box center [866, 126] width 12 height 17
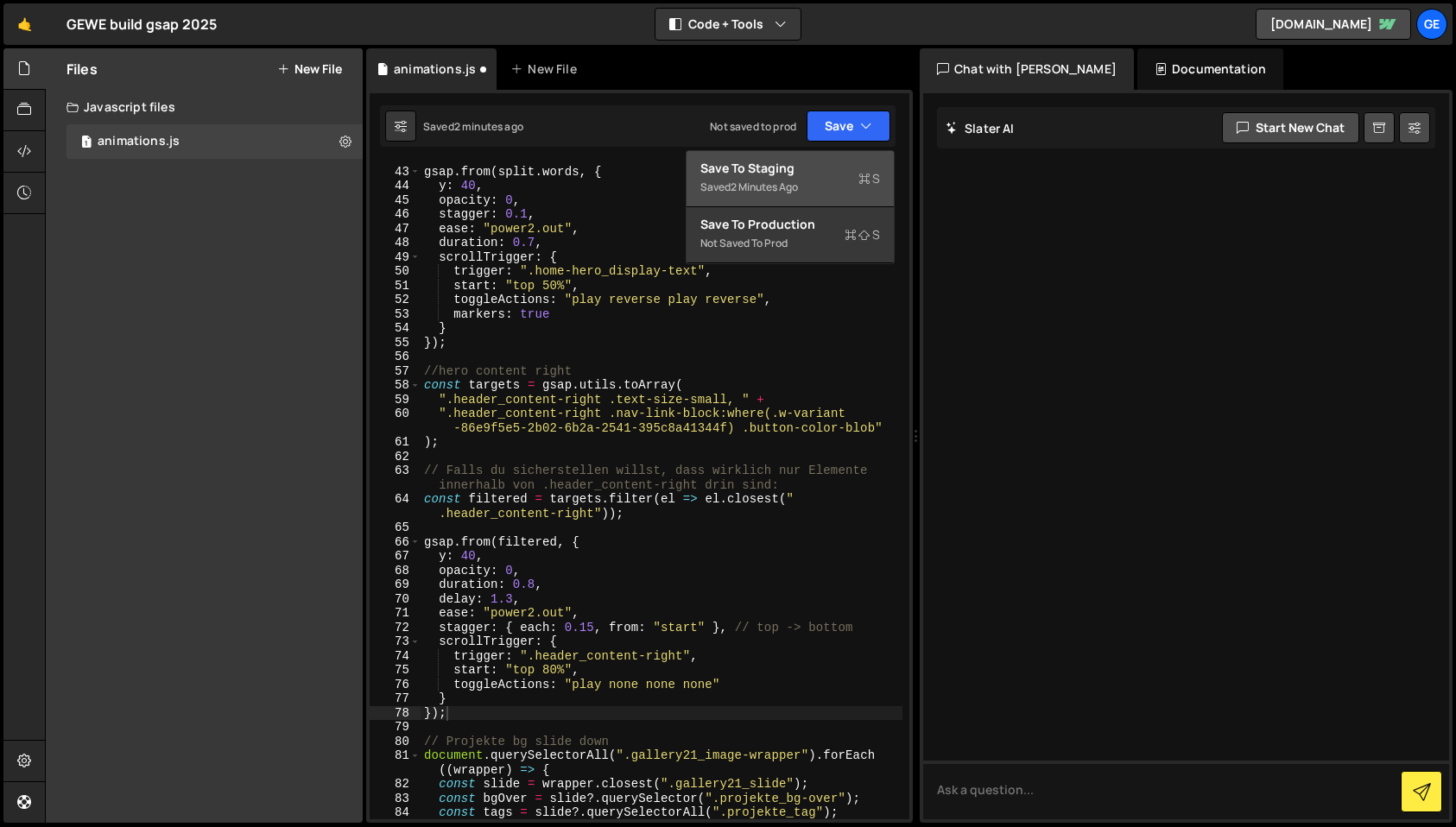
click at [845, 168] on div "Save to Staging S" at bounding box center [789, 169] width 179 height 17
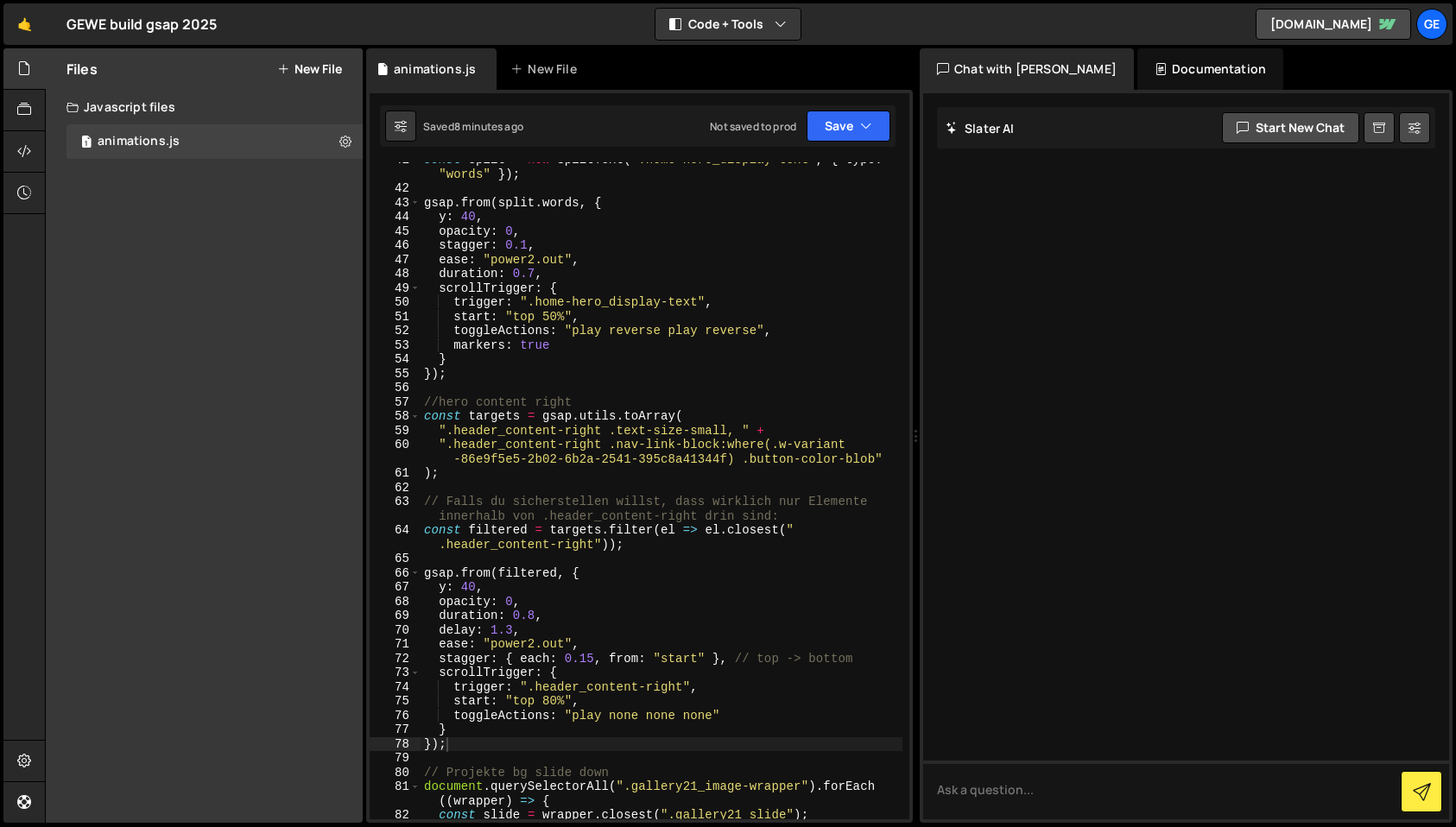
scroll to position [611, 0]
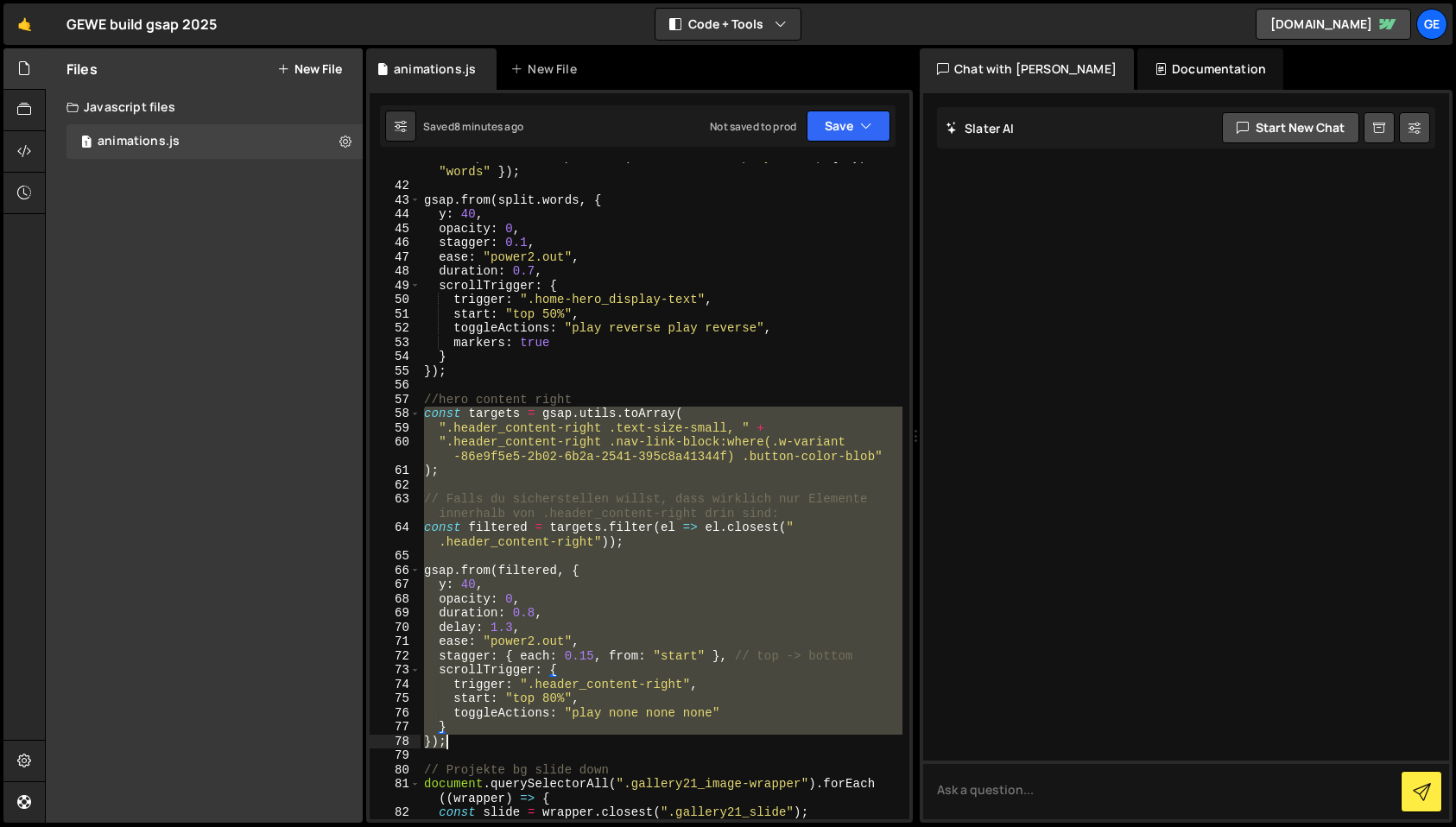
drag, startPoint x: 422, startPoint y: 412, endPoint x: 534, endPoint y: 747, distance: 353.2
click at [534, 747] on div "const split = new SplitText ( ".home-hero_display-text" , { type : "words" }) ;…" at bounding box center [661, 500] width 482 height 700
paste textarea
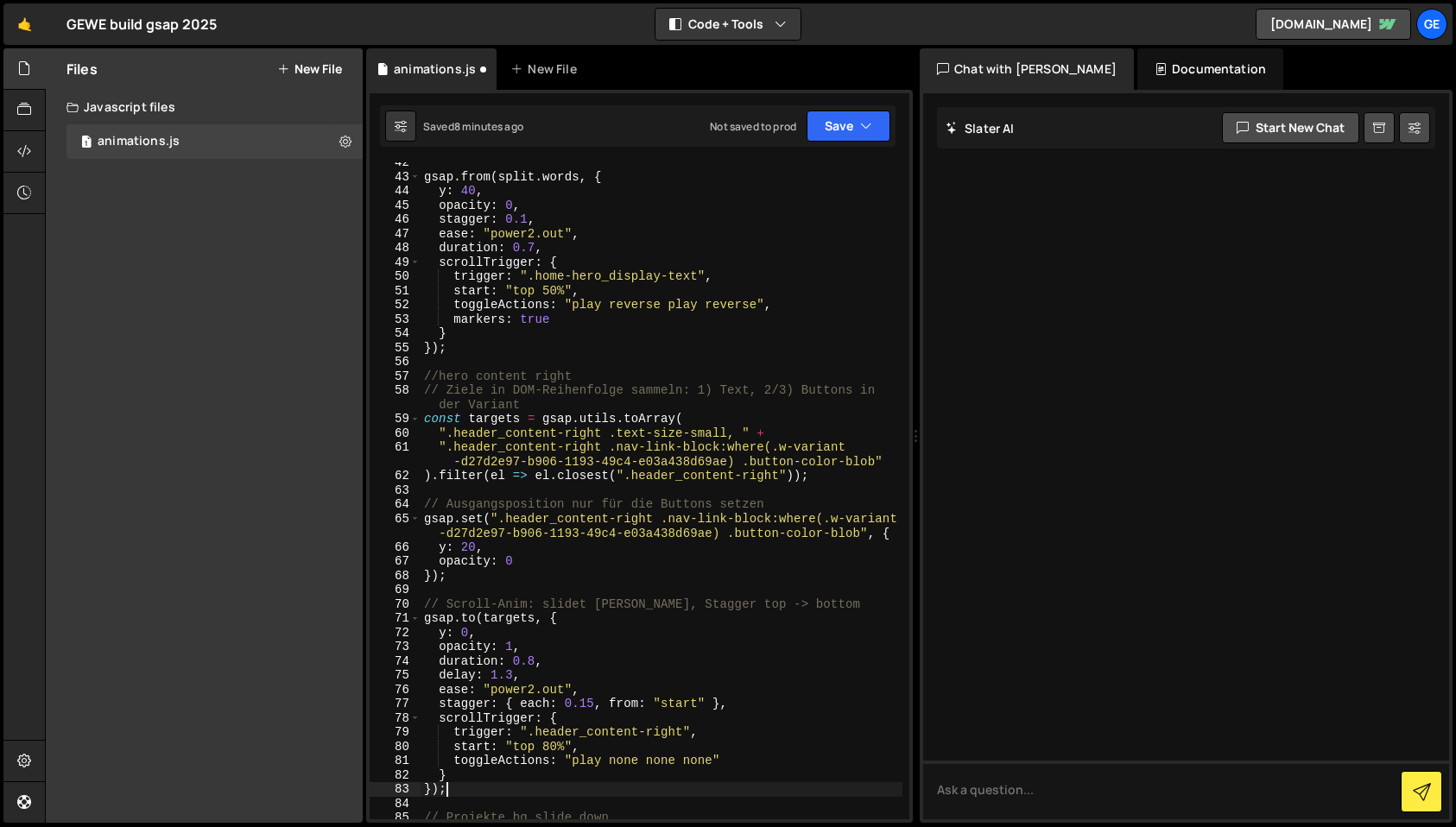
scroll to position [634, 0]
click at [861, 129] on icon "button" at bounding box center [866, 126] width 12 height 17
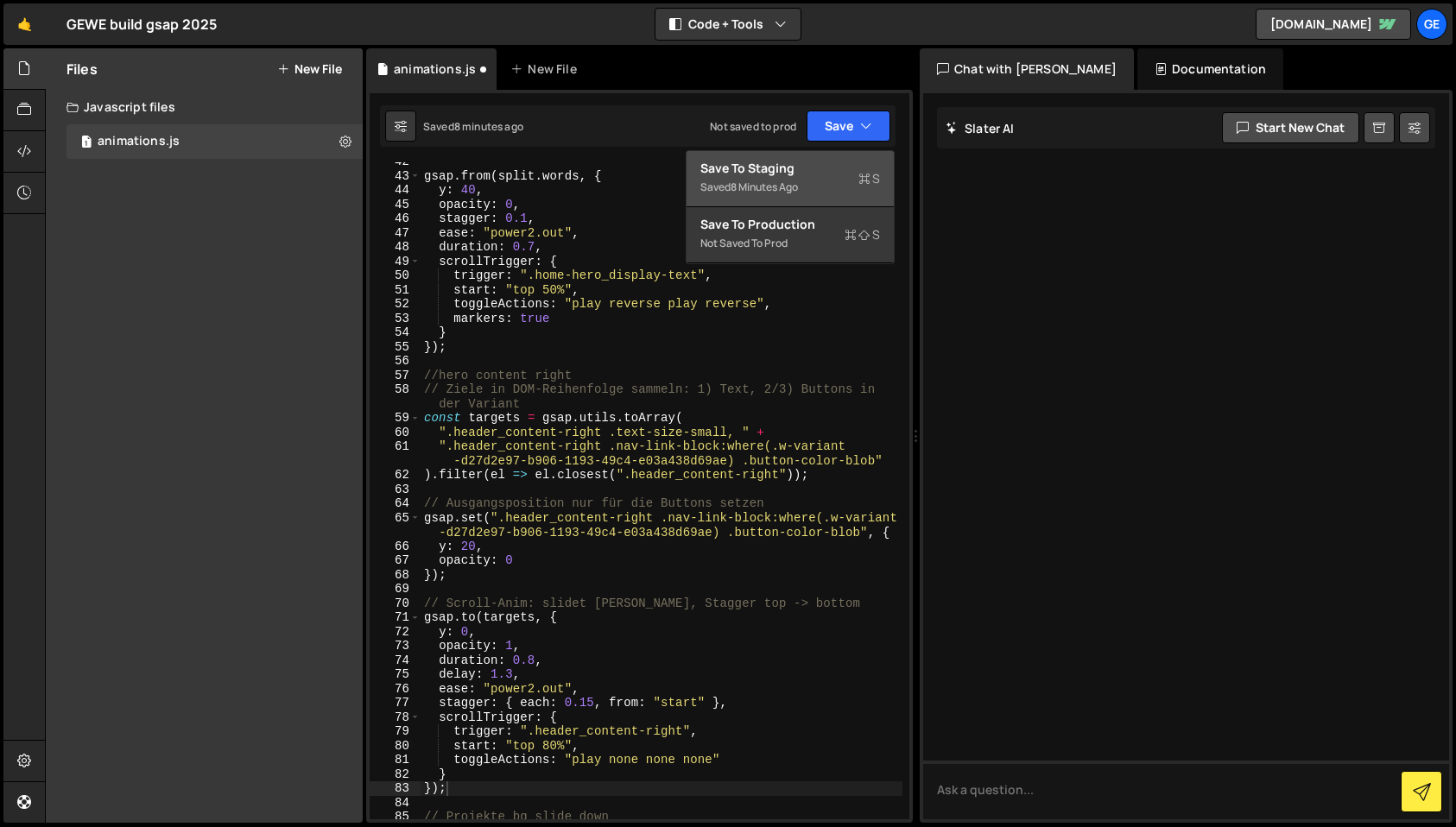
click at [848, 168] on div "Save to Staging S" at bounding box center [789, 169] width 179 height 17
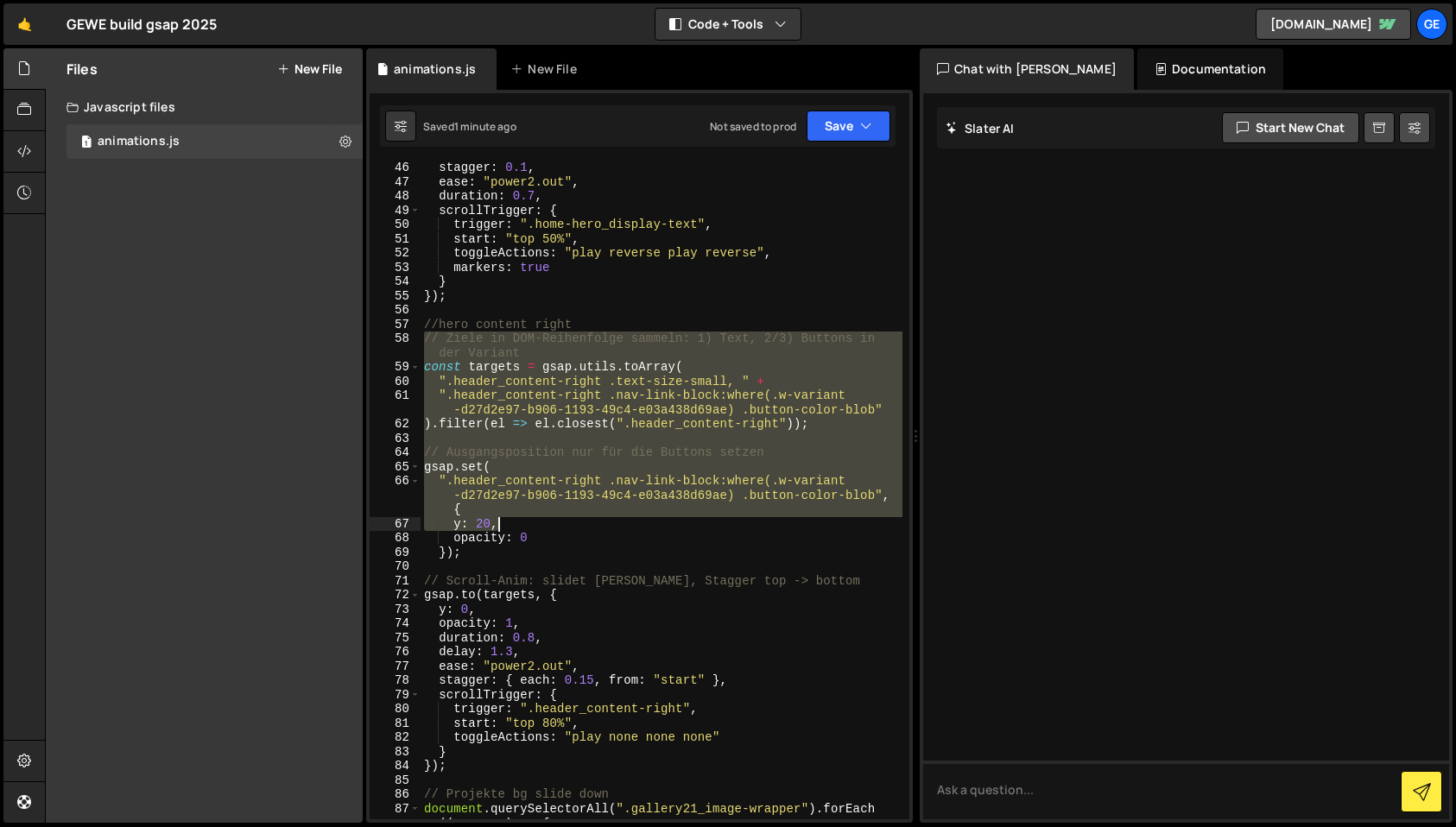
scroll to position [784, 0]
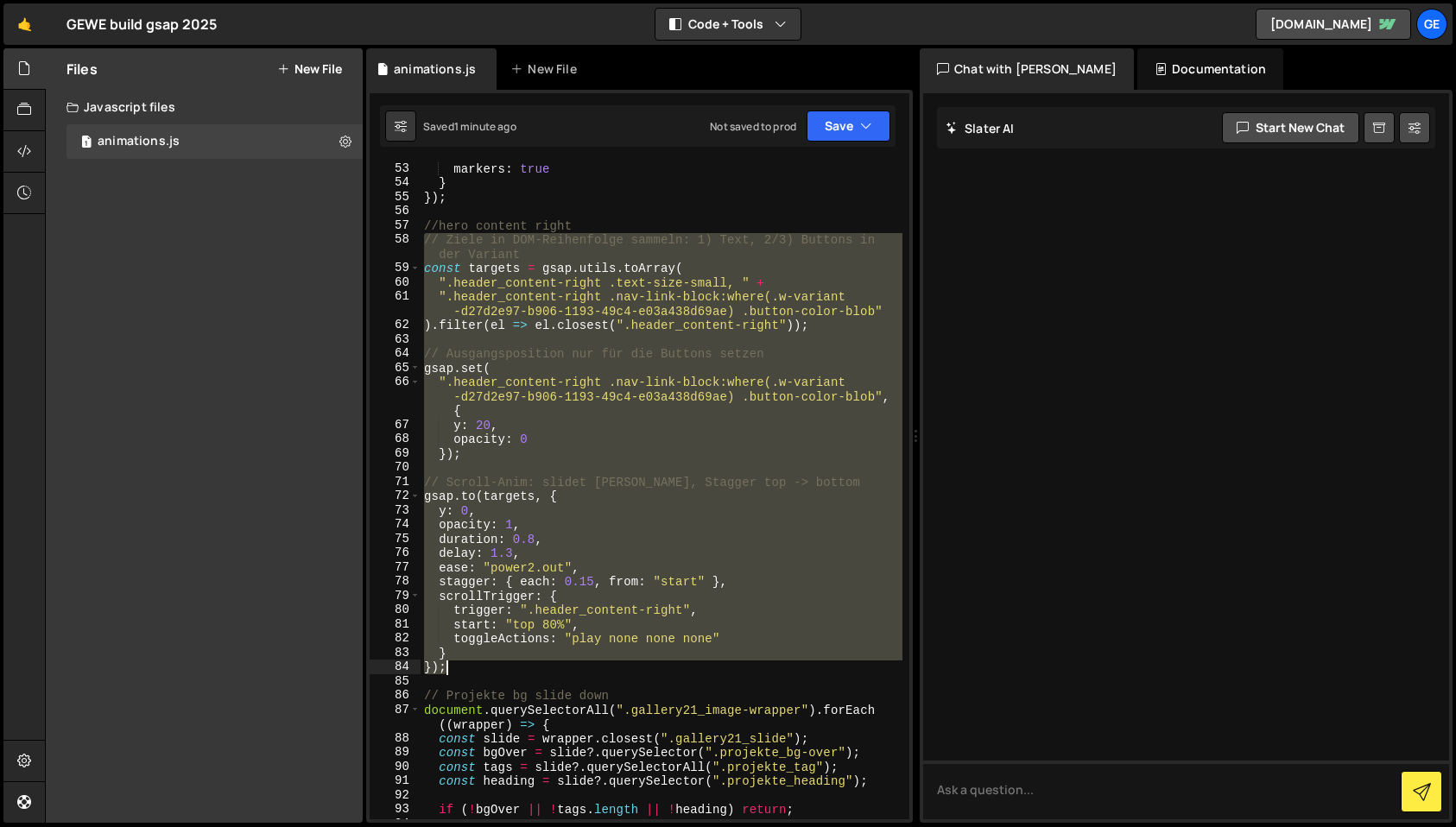
drag, startPoint x: 424, startPoint y: 397, endPoint x: 543, endPoint y: 663, distance: 291.4
click at [543, 663] on div "markers : true } }) ; //hero content right // Ziele in DOM-Reihenfolge sammeln:…" at bounding box center [661, 504] width 482 height 685
paste textarea
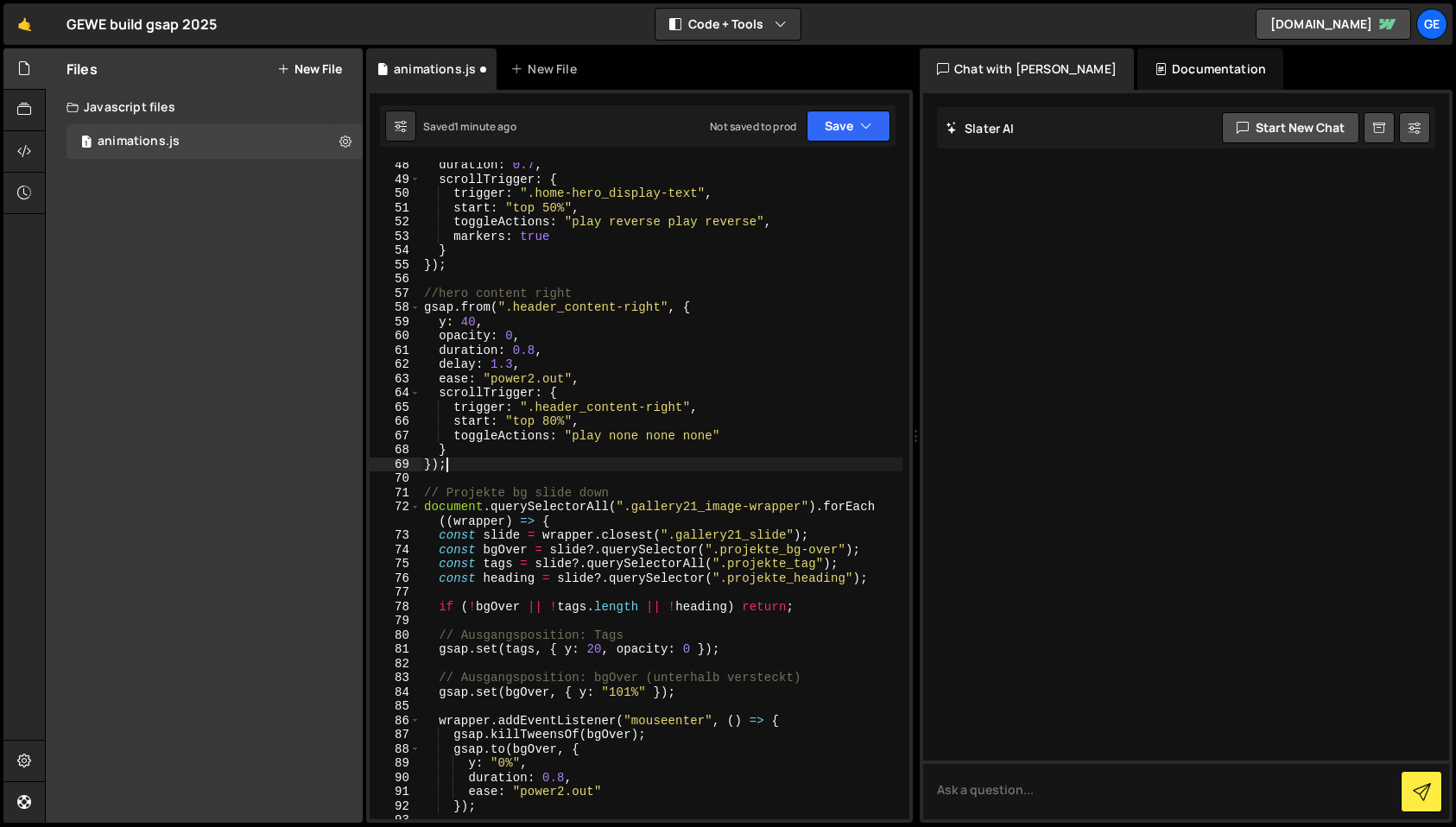
scroll to position [703, 0]
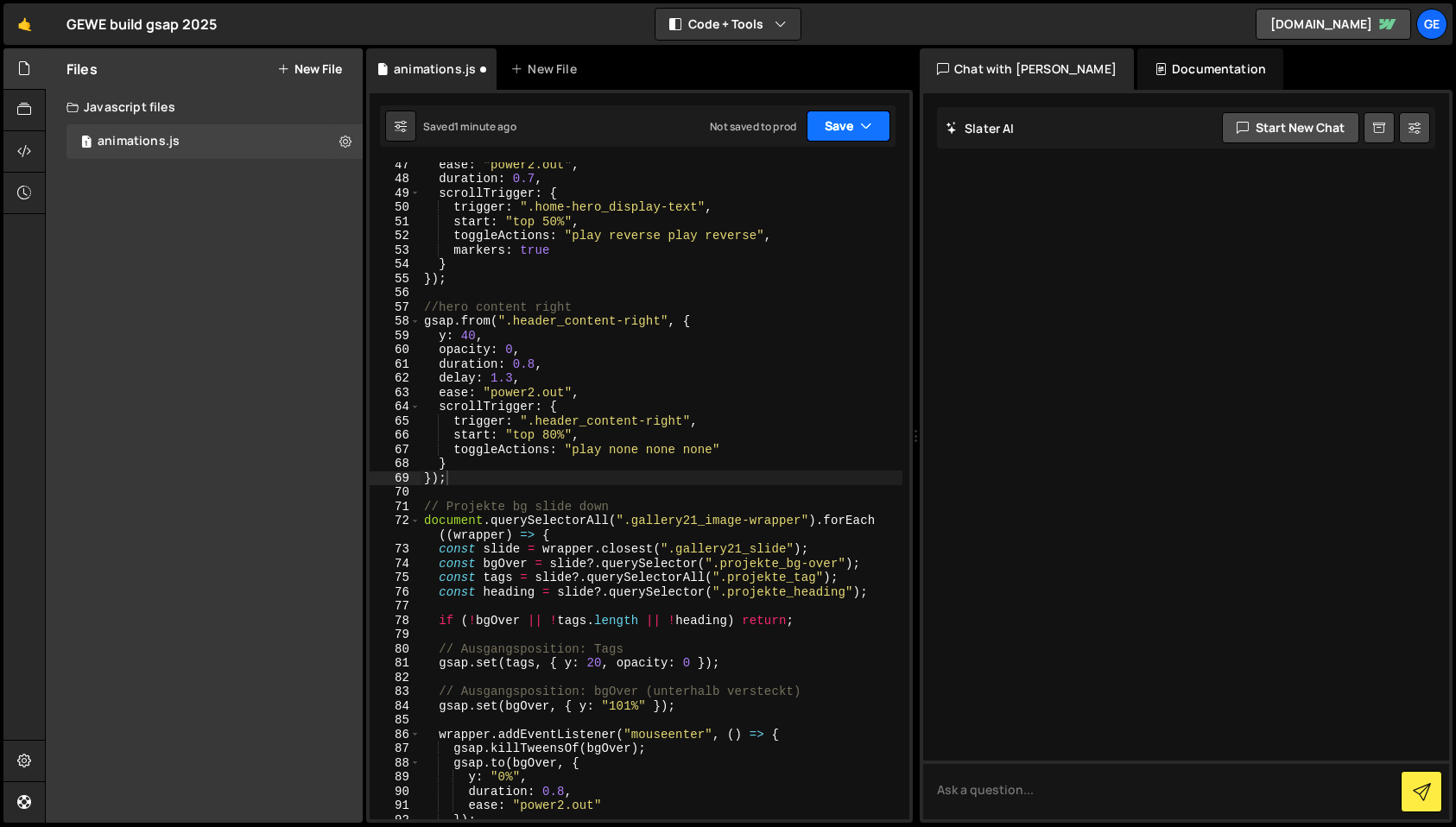
click at [851, 114] on button "Save" at bounding box center [848, 126] width 83 height 31
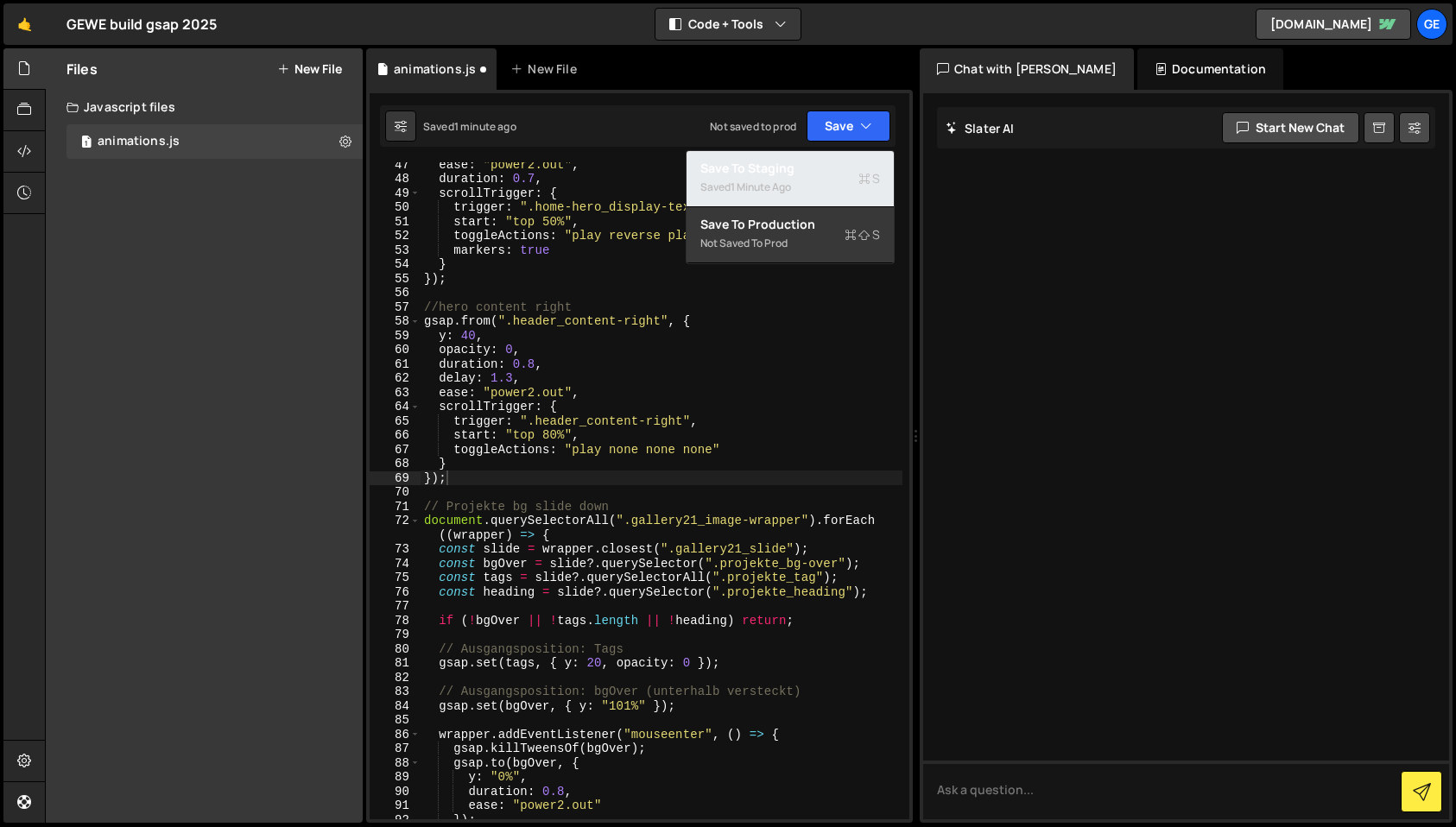
click at [828, 162] on div "Save to Staging S" at bounding box center [789, 169] width 179 height 17
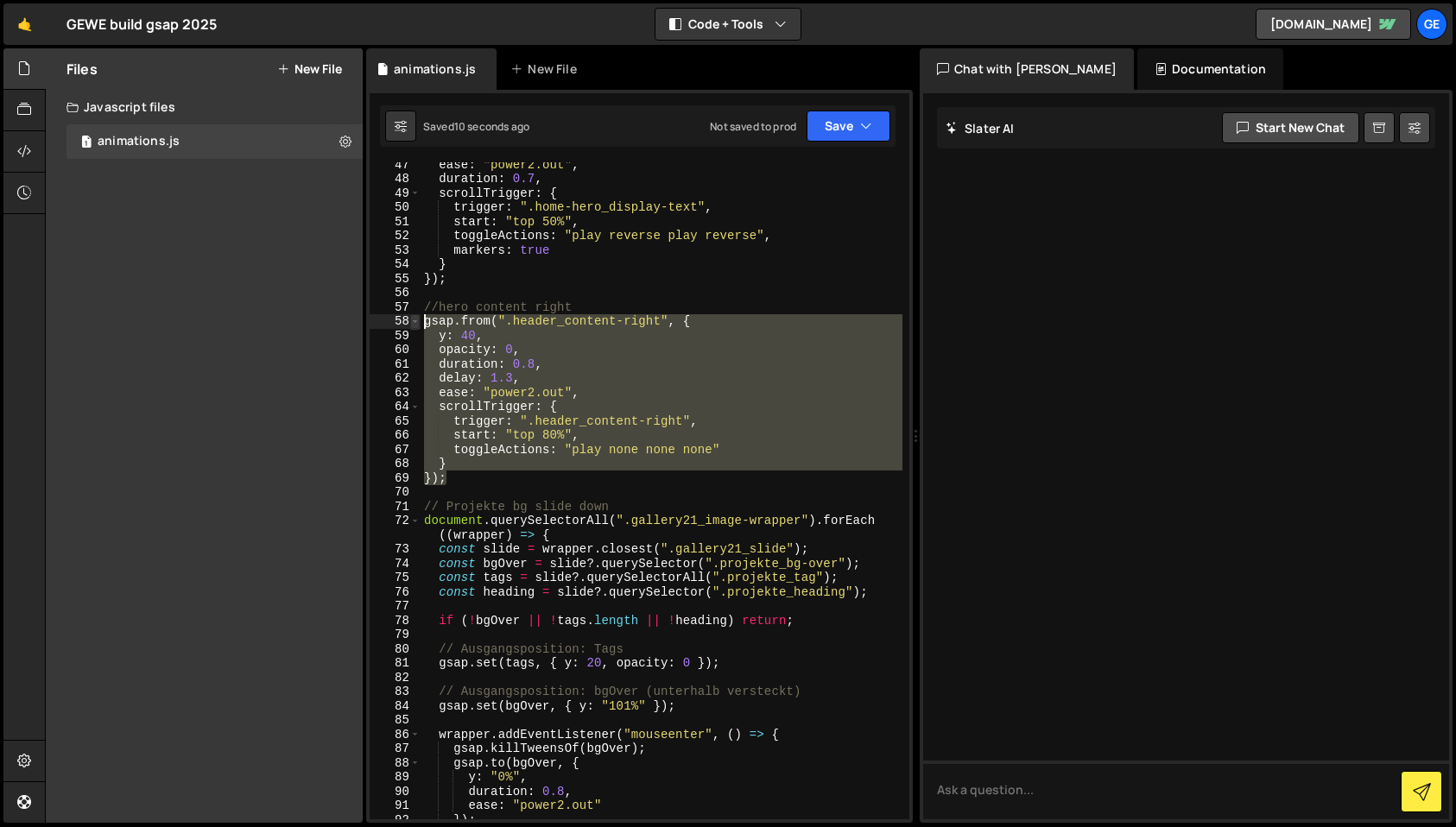
drag, startPoint x: 459, startPoint y: 479, endPoint x: 411, endPoint y: 325, distance: 161.3
click at [411, 325] on div "}); 47 48 49 50 51 52 53 54 55 56 57 58 59 60 61 62 63 64 65 66 67 68 69 70 71 …" at bounding box center [639, 491] width 540 height 657
type textarea "gsap.from(".header_content-right", { y: 40,"
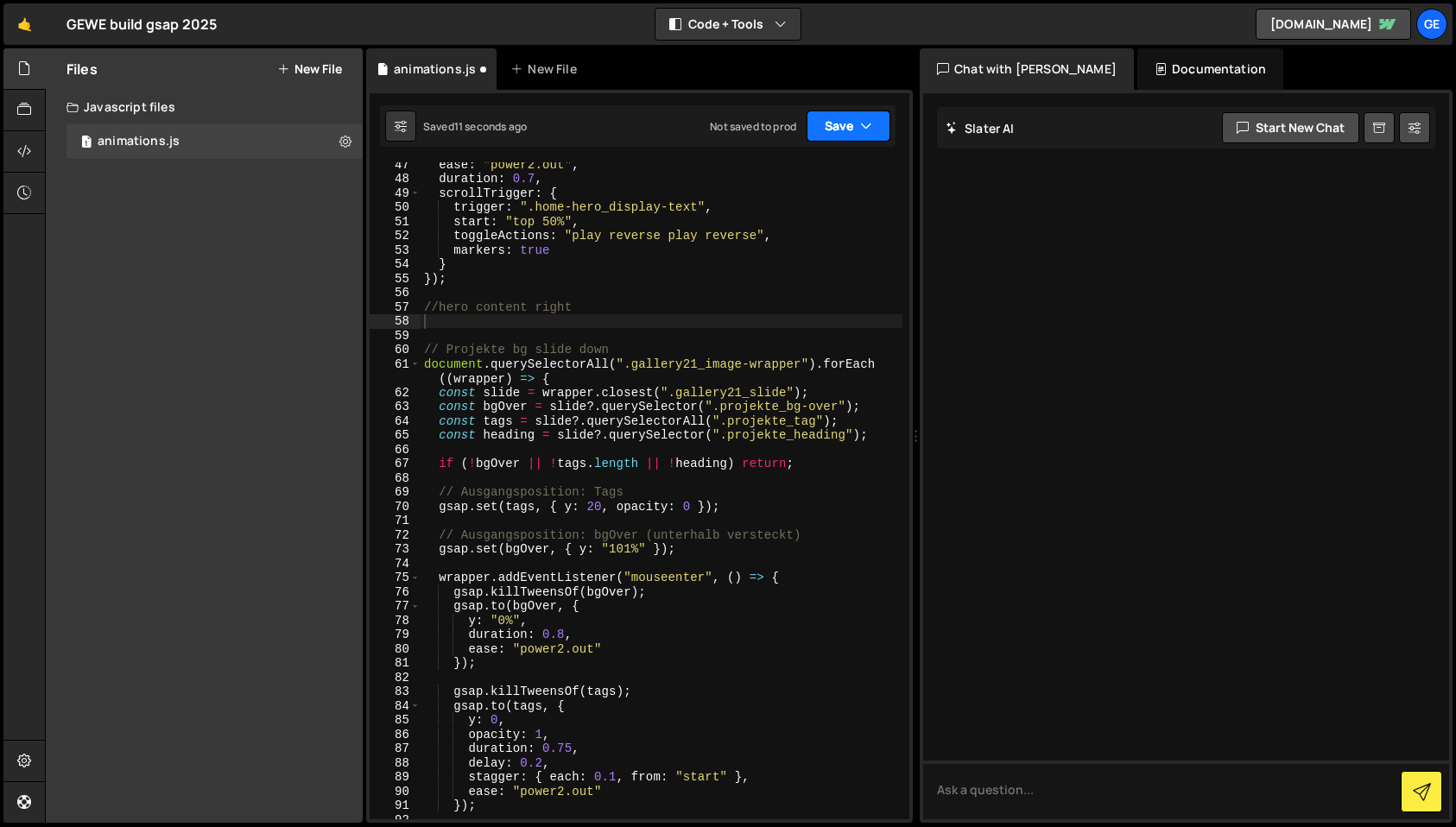
click at [831, 129] on button "Save" at bounding box center [848, 126] width 83 height 31
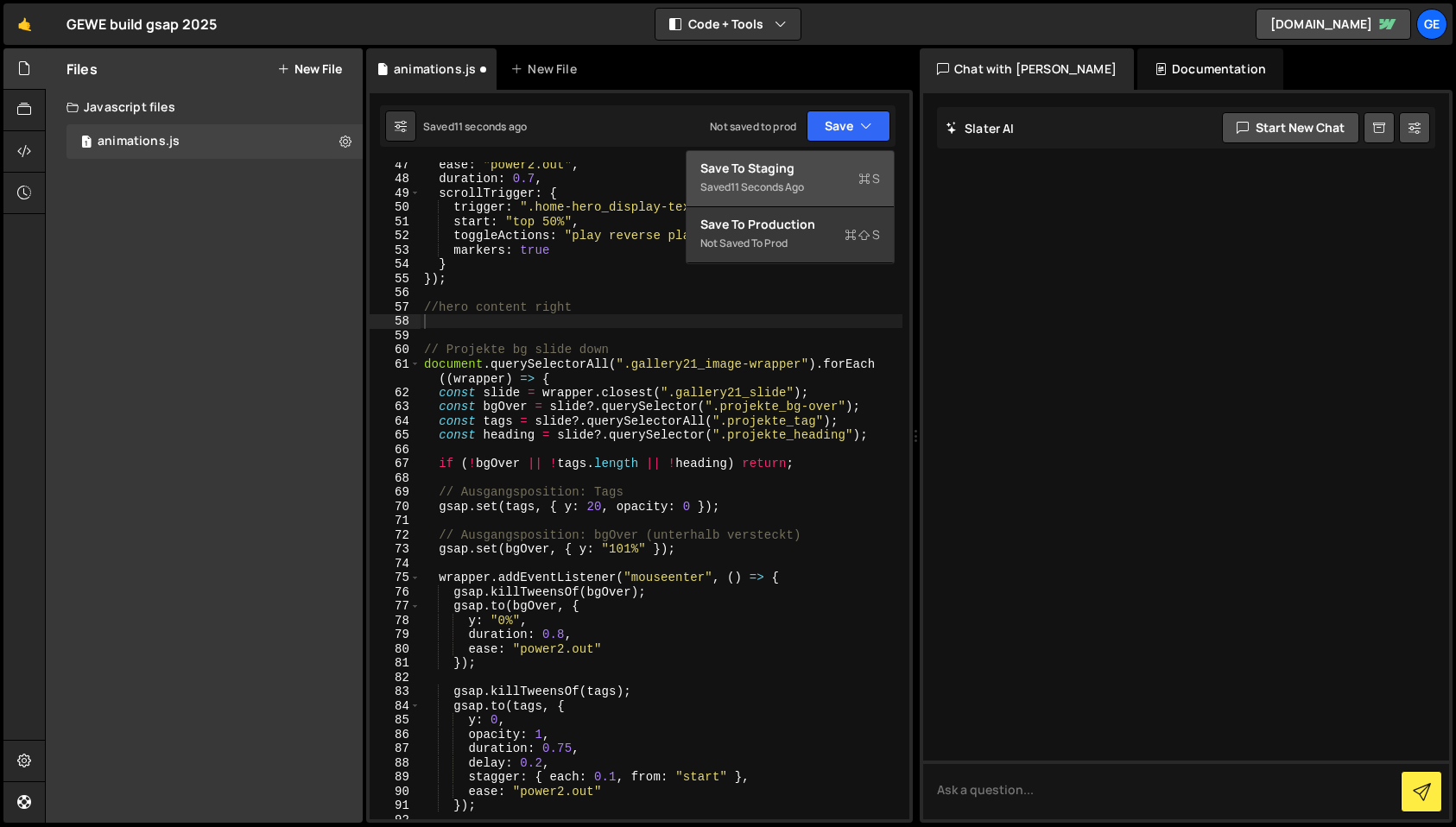
click at [824, 165] on div "Save to Staging S" at bounding box center [789, 169] width 179 height 17
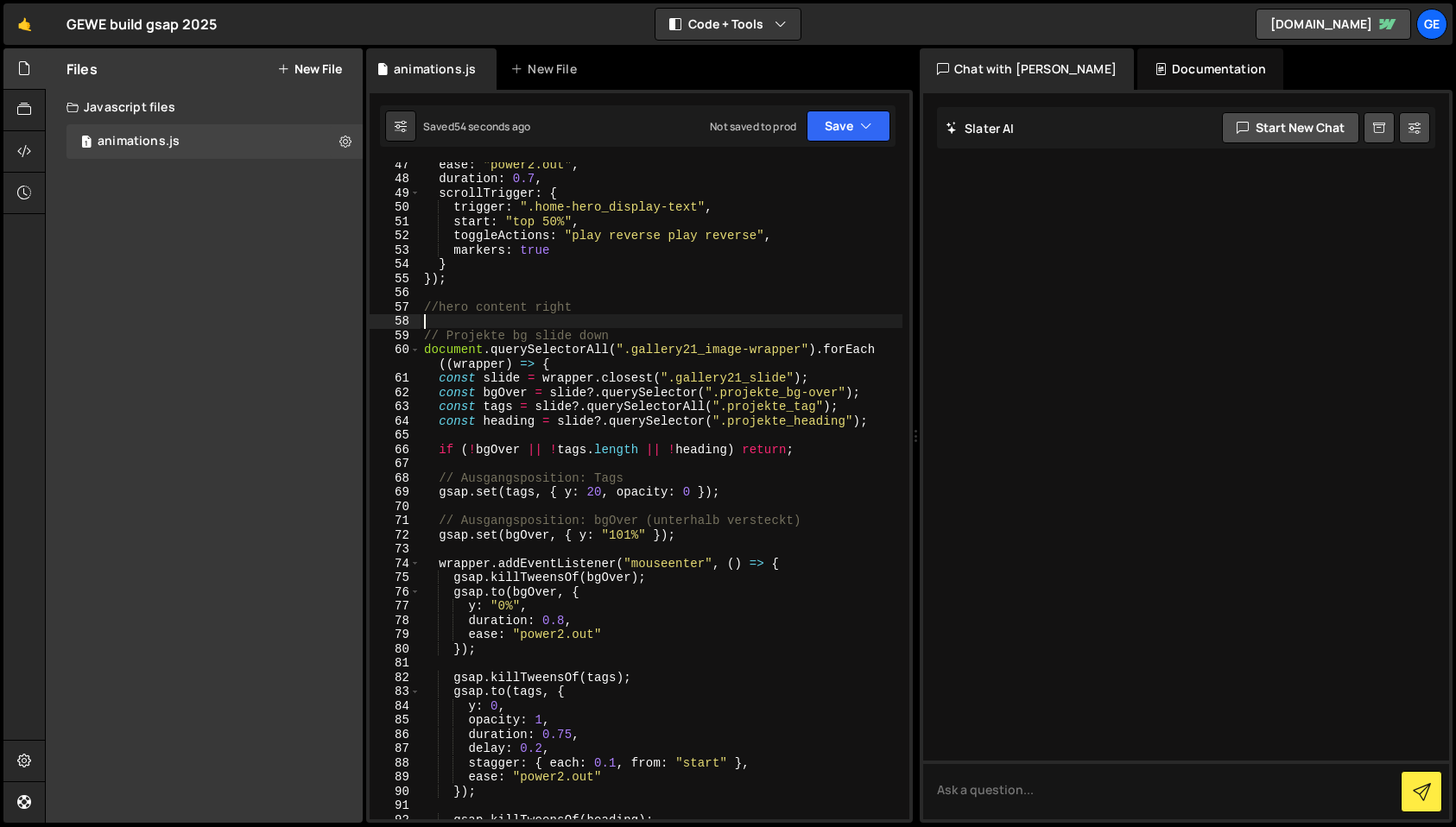
click at [461, 325] on div "ease : "power2.out" , duration : 0.7 , scrollTrigger : { trigger : ".home-hero_…" at bounding box center [661, 499] width 482 height 685
paste textarea "});"
type textarea "});"
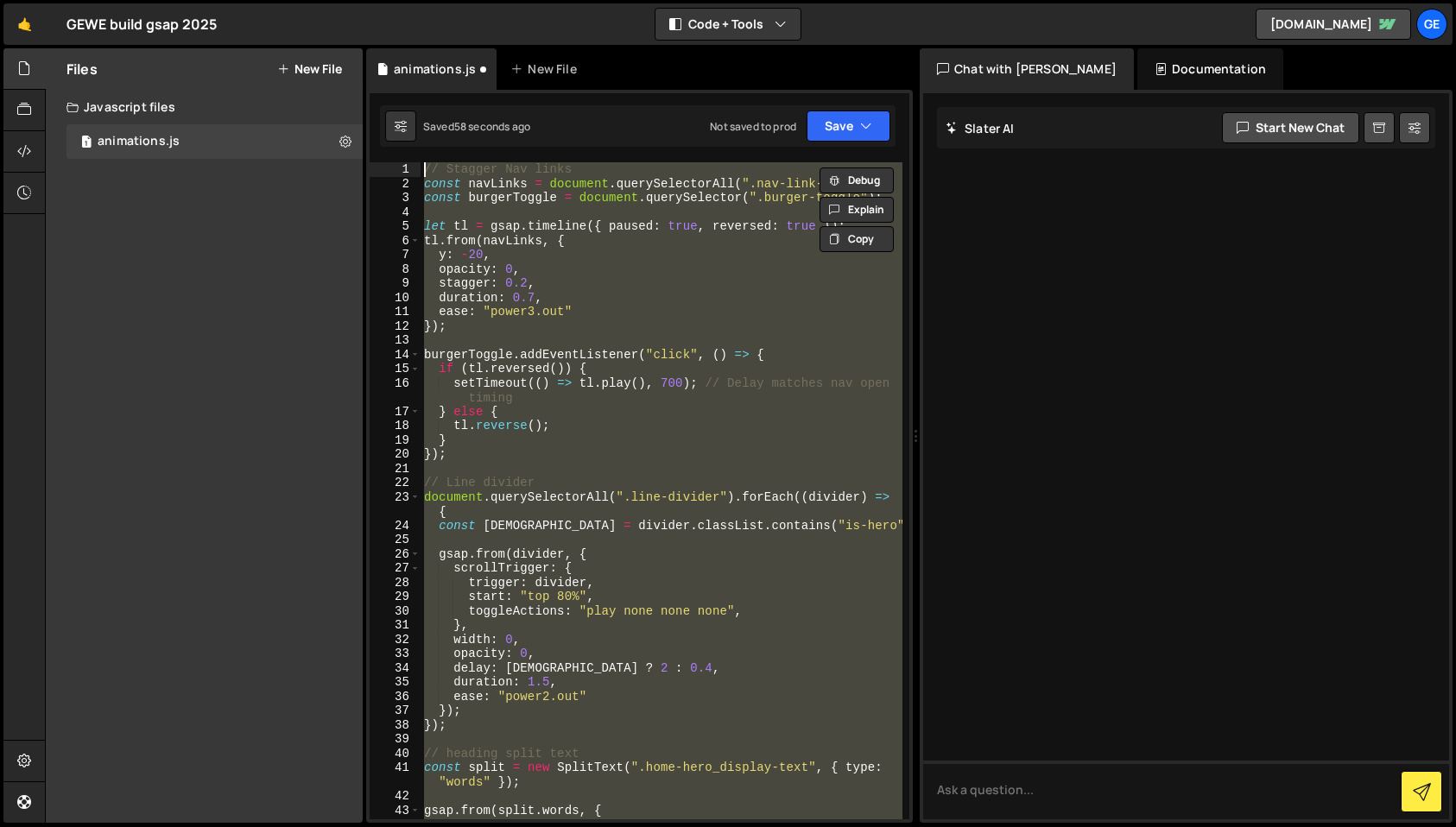
scroll to position [0, 0]
type textarea "});"
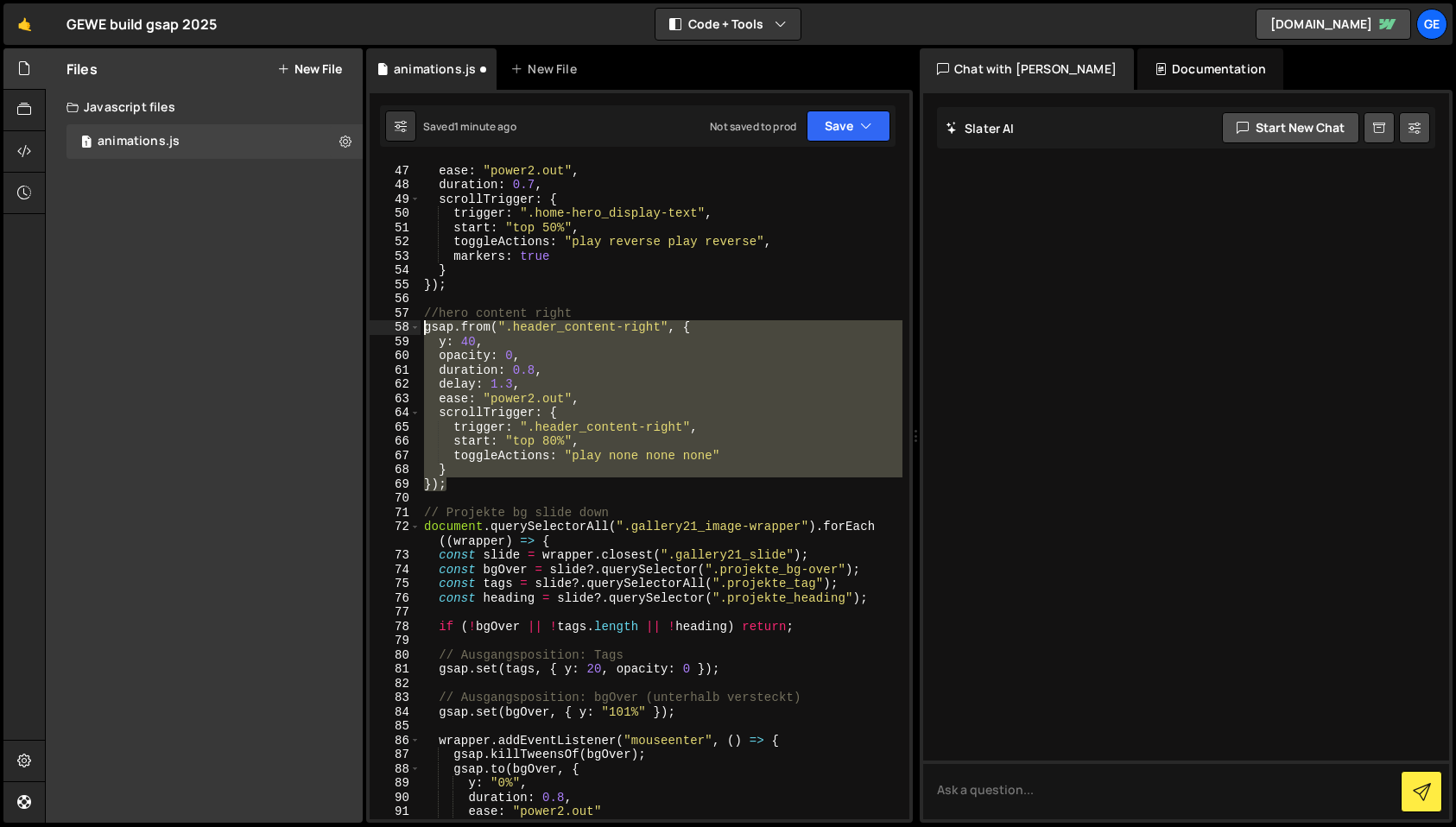
drag, startPoint x: 414, startPoint y: 460, endPoint x: 391, endPoint y: 327, distance: 135.0
click at [391, 327] on div "46 47 48 49 50 51 52 53 54 55 56 57 58 59 60 61 62 63 64 65 66 67 68 69 70 71 7…" at bounding box center [639, 491] width 540 height 657
type textarea "gsap.from(".header_content-right", { y: 40,"
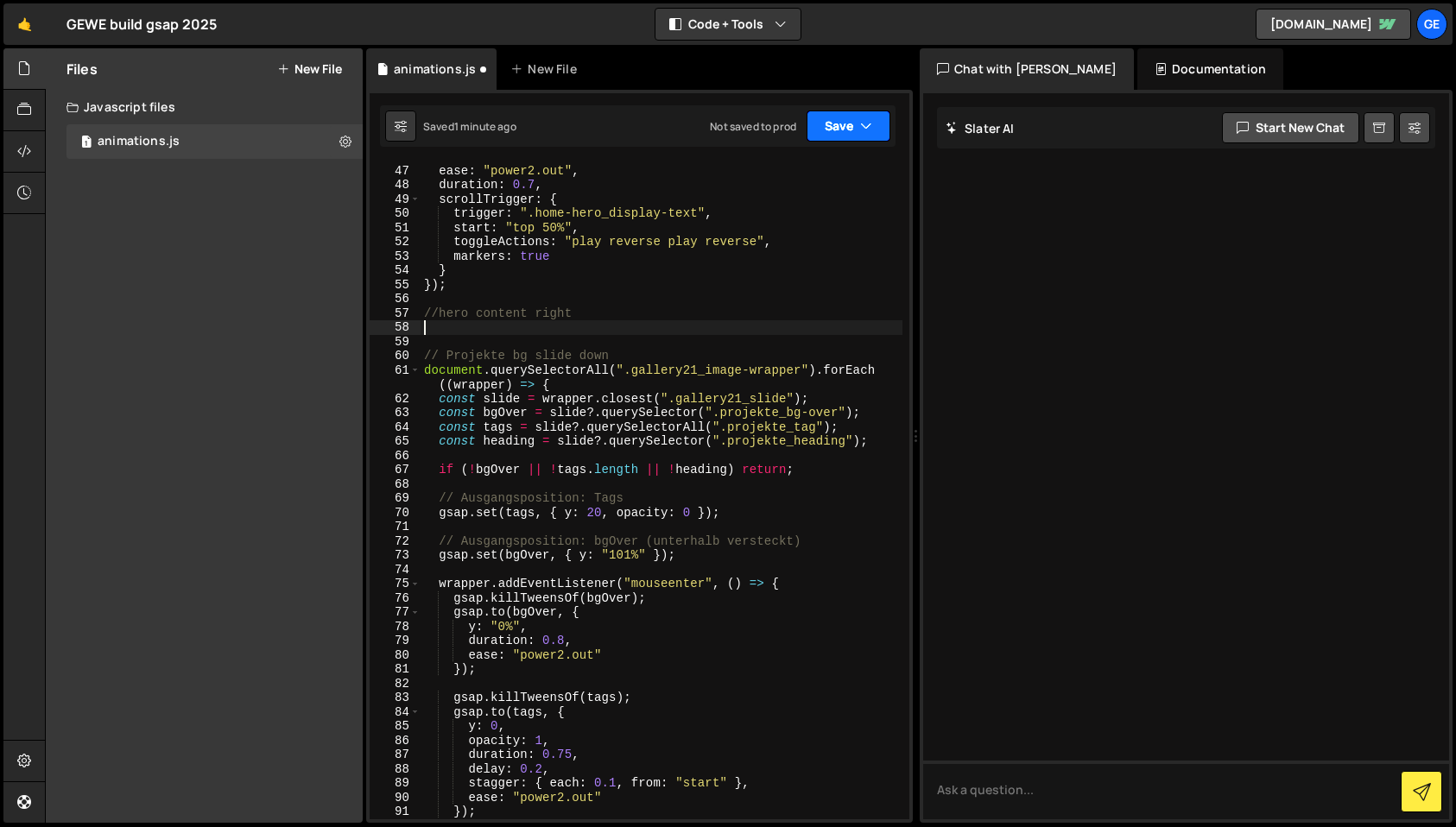
drag, startPoint x: 857, startPoint y: 122, endPoint x: 847, endPoint y: 155, distance: 34.5
click at [857, 123] on button "Save" at bounding box center [848, 126] width 83 height 31
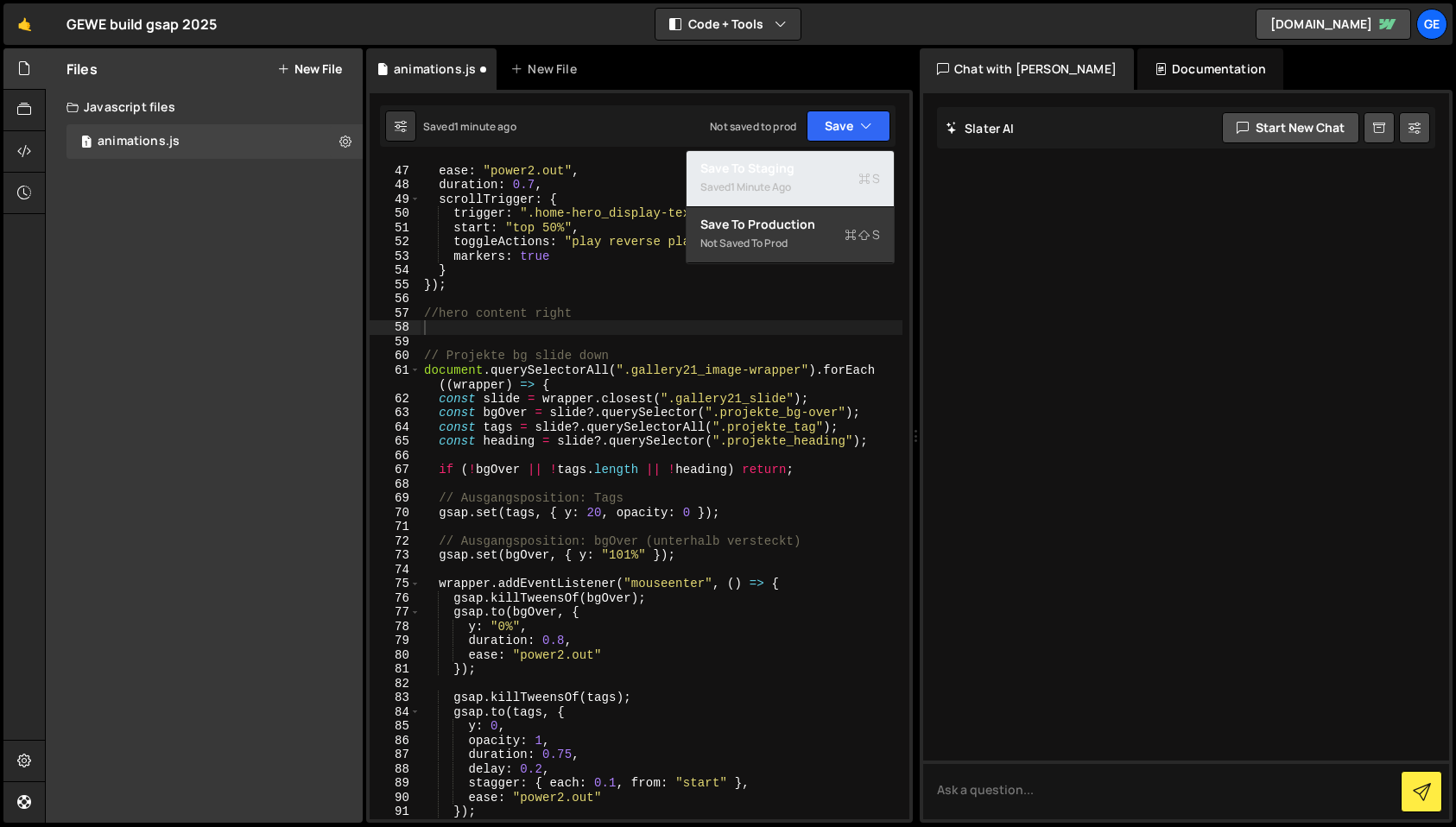
click at [825, 178] on div "Saved 1 minute ago" at bounding box center [789, 187] width 179 height 20
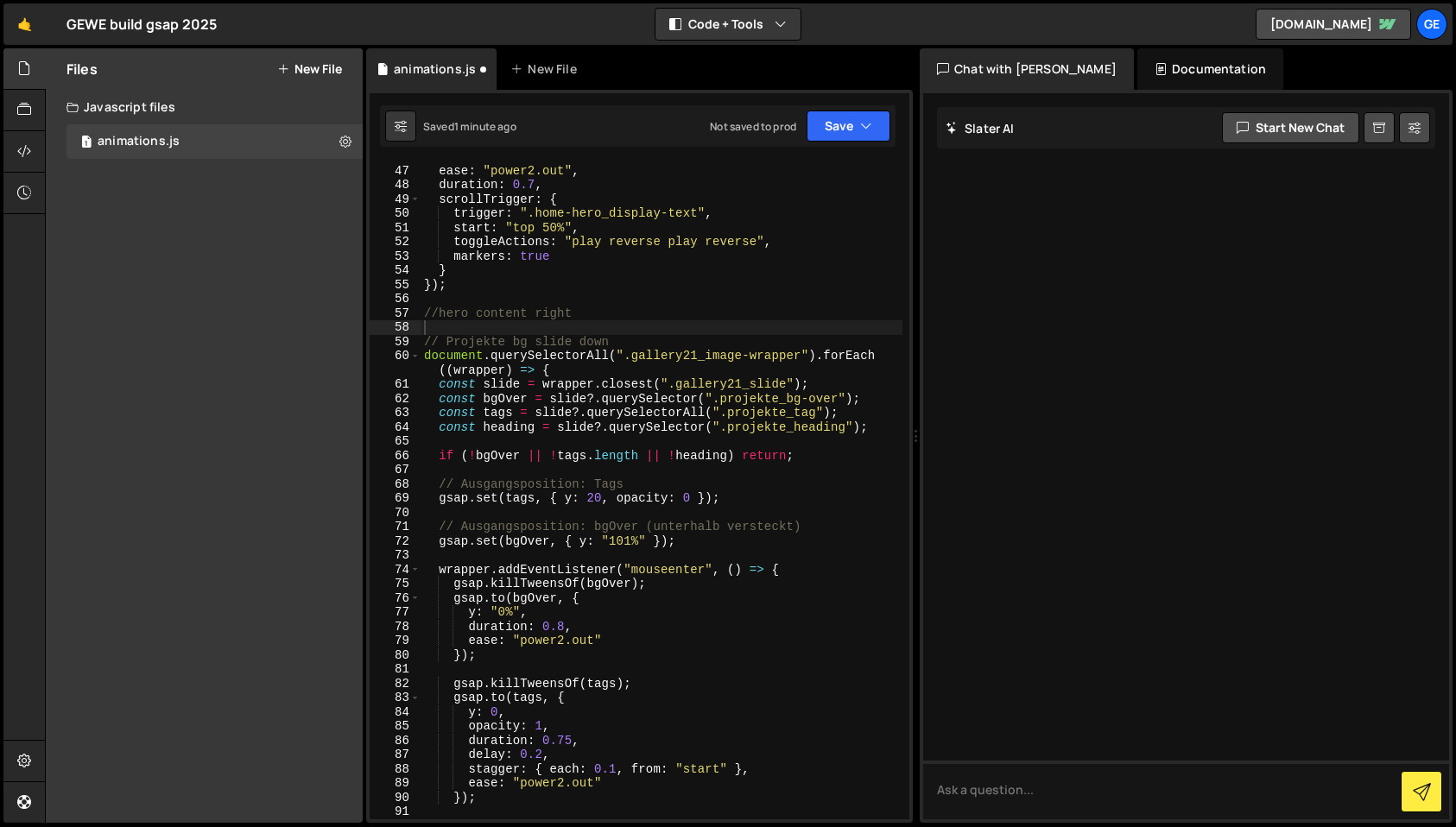
scroll to position [677, 0]
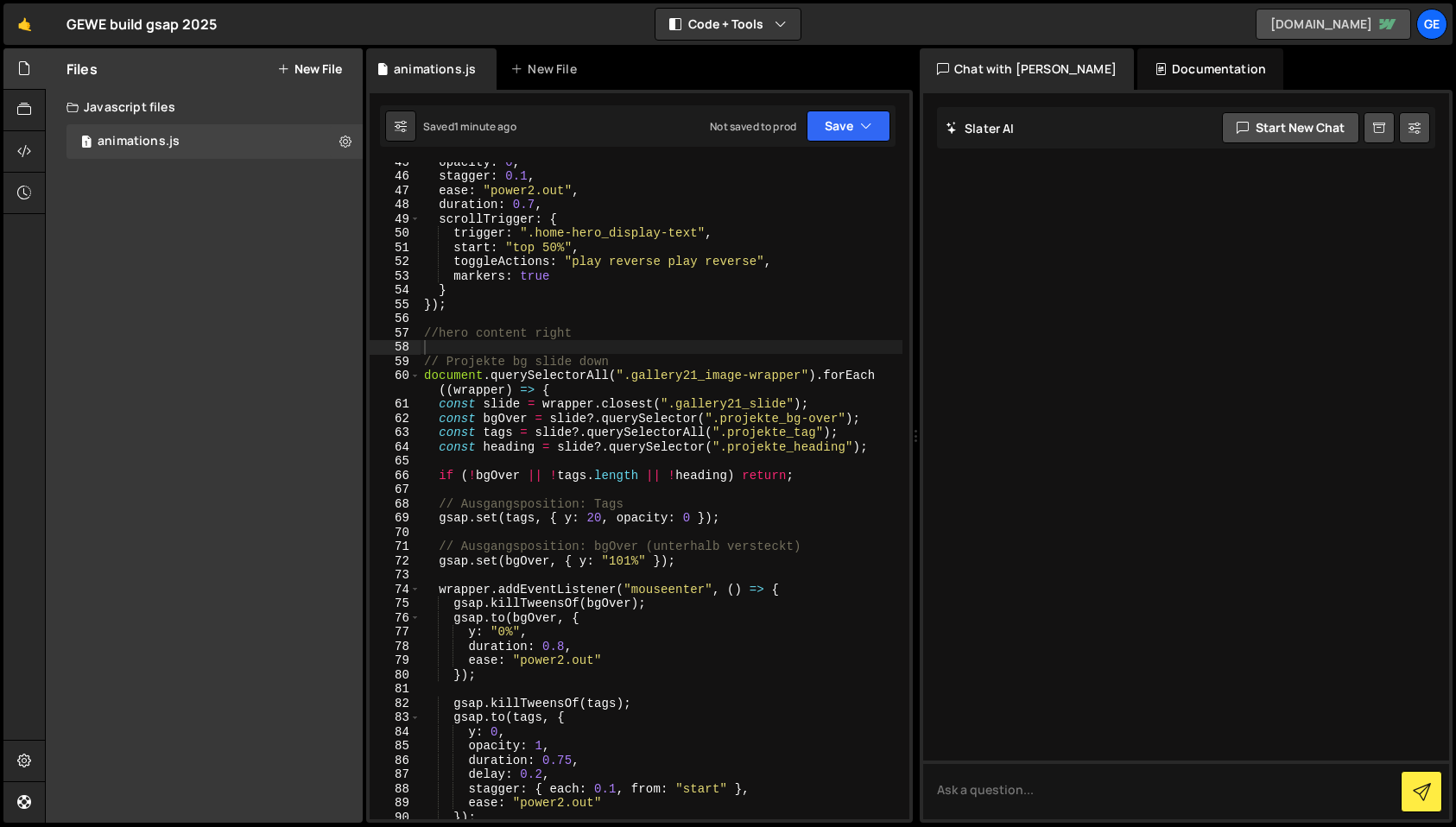
click at [1349, 28] on link "[DOMAIN_NAME]" at bounding box center [1333, 24] width 155 height 31
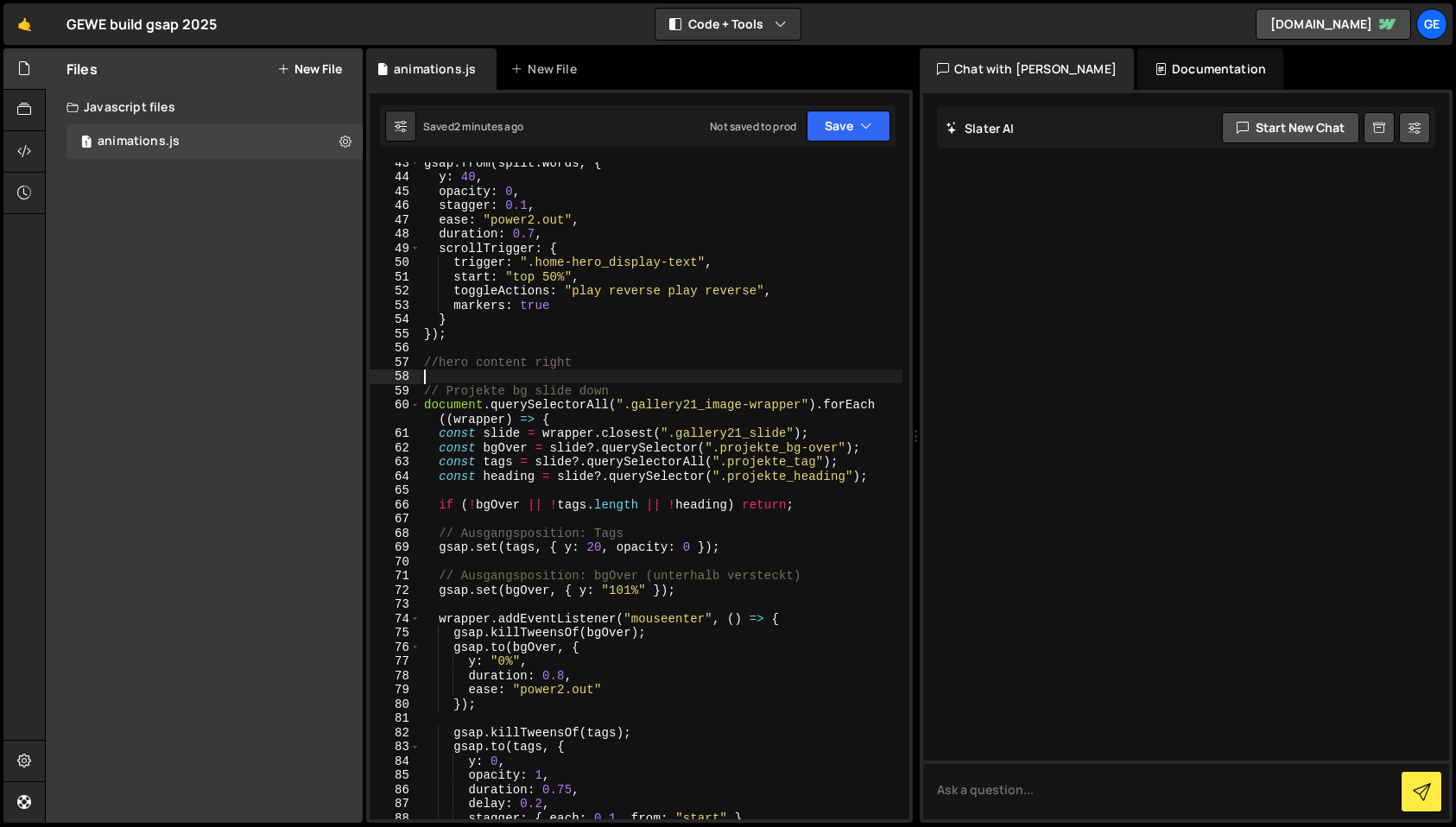
click at [533, 376] on div "gsap . from ( split . words , { y : 40 , opacity : 0 , stagger : 0.1 , ease : "…" at bounding box center [661, 497] width 482 height 685
click at [561, 289] on div "gsap . from ( split . words , { y : 40 , opacity : 0 , stagger : 0.1 , ease : "…" at bounding box center [661, 497] width 482 height 685
type textarea "toggleActions: "play reverse play reverse","
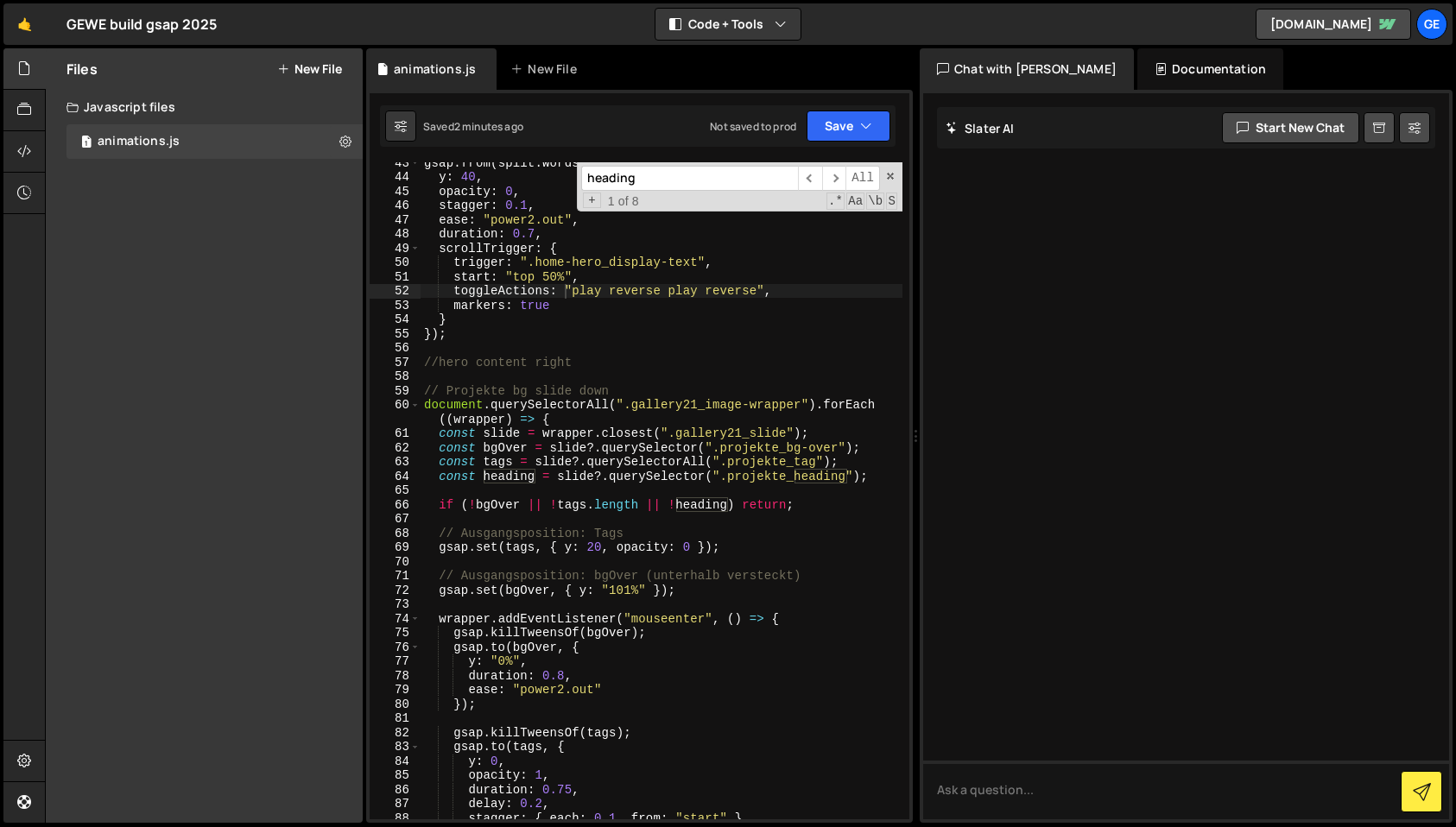
paste input "ro_wrapper-link-blocks"
click at [709, 174] on input "hero_wrapper-link-blocks" at bounding box center [690, 178] width 217 height 25
paste input "ader_content-right"
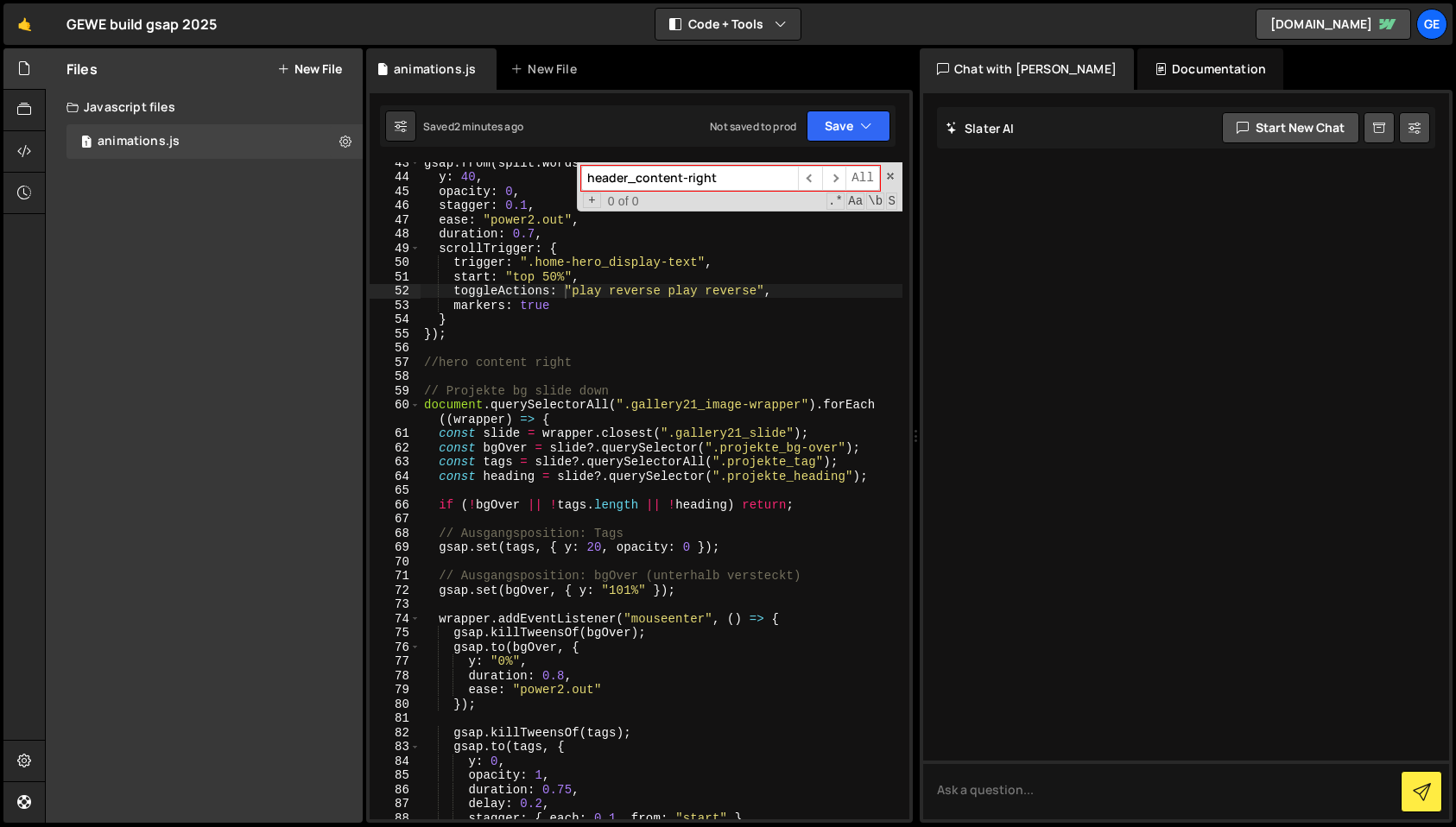
paste input "nav-link-block"
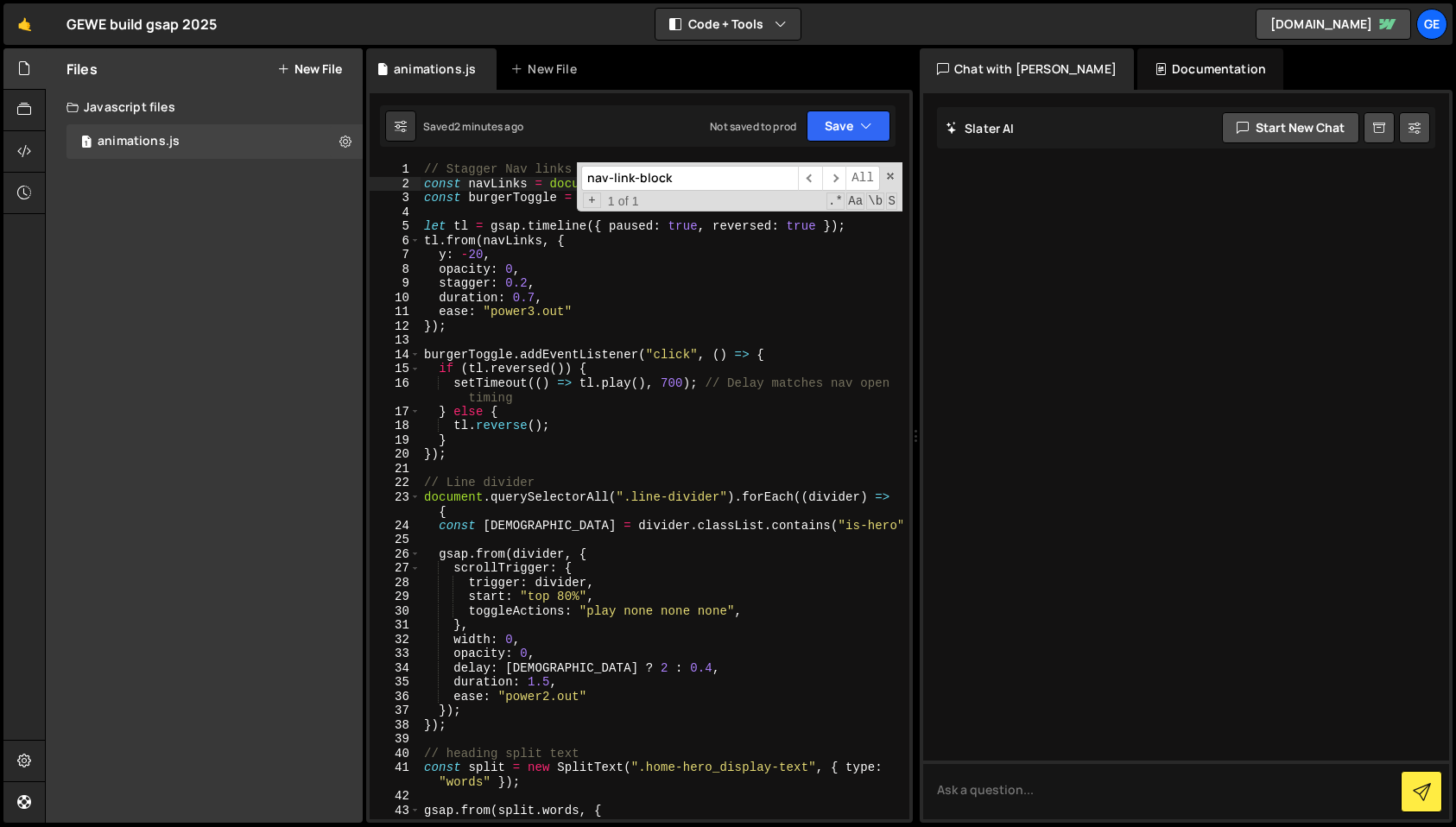
type input "nav-link-block"
drag, startPoint x: 751, startPoint y: 203, endPoint x: 783, endPoint y: 202, distance: 32.0
click at [783, 202] on div "+ 1 of 1 .* Aa \b S" at bounding box center [740, 201] width 316 height 15
click at [888, 175] on span at bounding box center [890, 175] width 12 height 12
type textarea "const navLinks = document.querySelectorAll(".nav-link-block");"
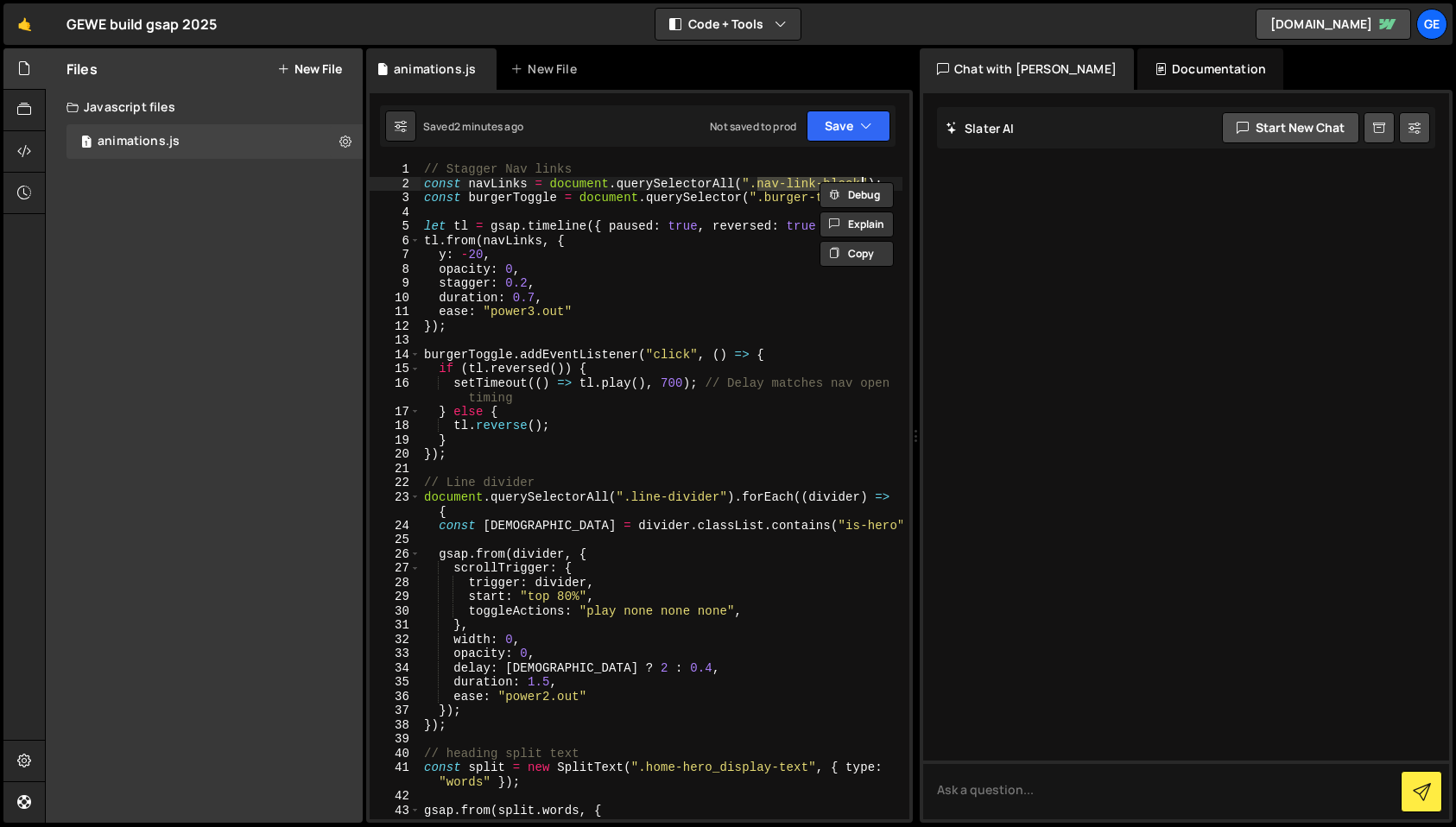
click at [716, 207] on div "// Stagger Nav links const navLinks = document . querySelectorAll ( ".nav-link-…" at bounding box center [661, 504] width 482 height 685
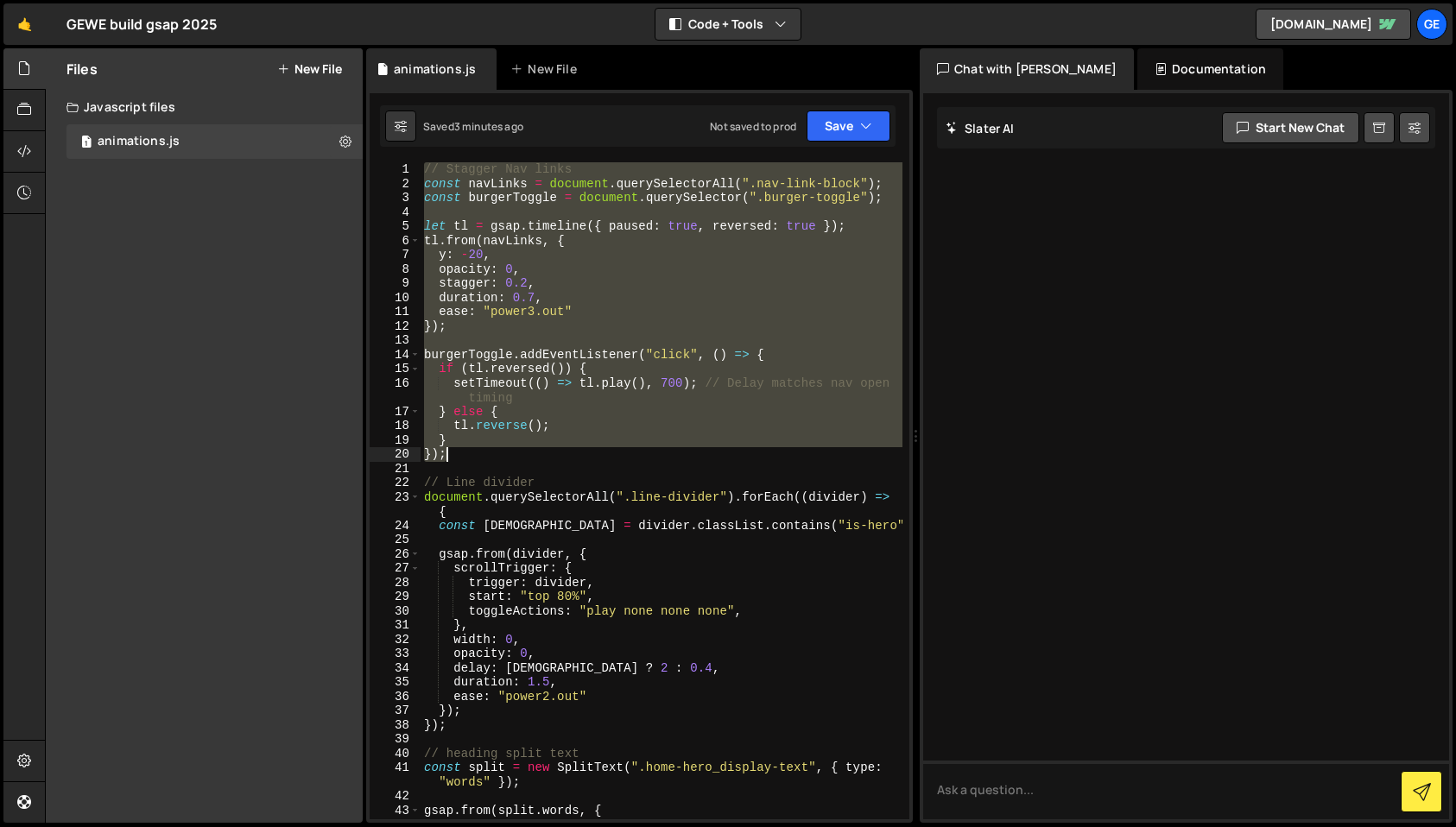
drag, startPoint x: 426, startPoint y: 170, endPoint x: 539, endPoint y: 454, distance: 305.7
click at [539, 454] on div "// Stagger Nav links const navLinks = document . querySelectorAll ( ".nav-link-…" at bounding box center [661, 504] width 482 height 685
drag, startPoint x: 732, startPoint y: 239, endPoint x: 763, endPoint y: 206, distance: 45.3
click at [732, 238] on div "// Stagger Nav links const navLinks = document . querySelectorAll ( ".nav-link-…" at bounding box center [661, 491] width 482 height 657
drag, startPoint x: 422, startPoint y: 182, endPoint x: 709, endPoint y: 454, distance: 395.4
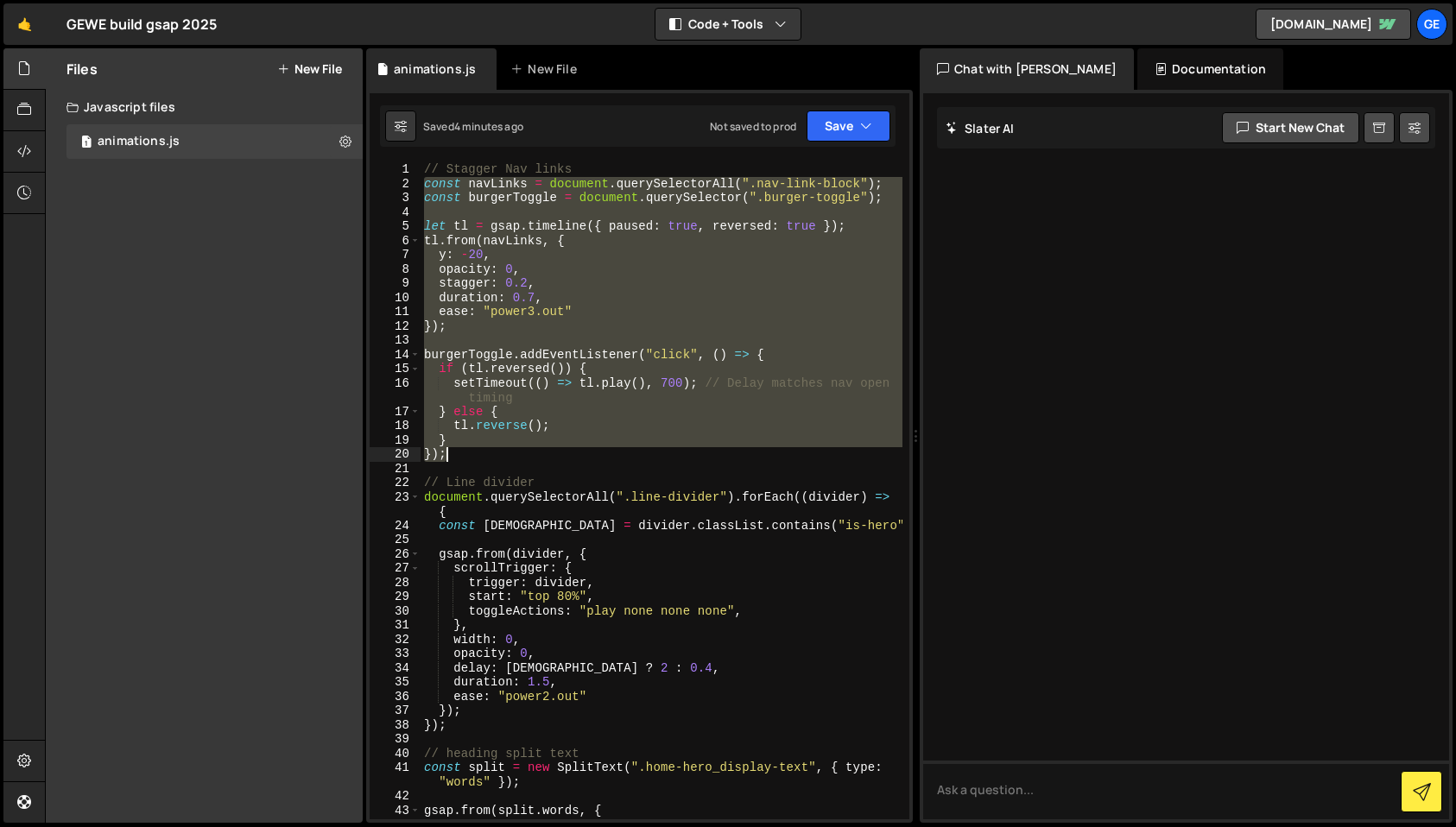
click at [709, 454] on div "// Stagger Nav links const navLinks = document . querySelectorAll ( ".nav-link-…" at bounding box center [661, 504] width 482 height 685
paste textarea
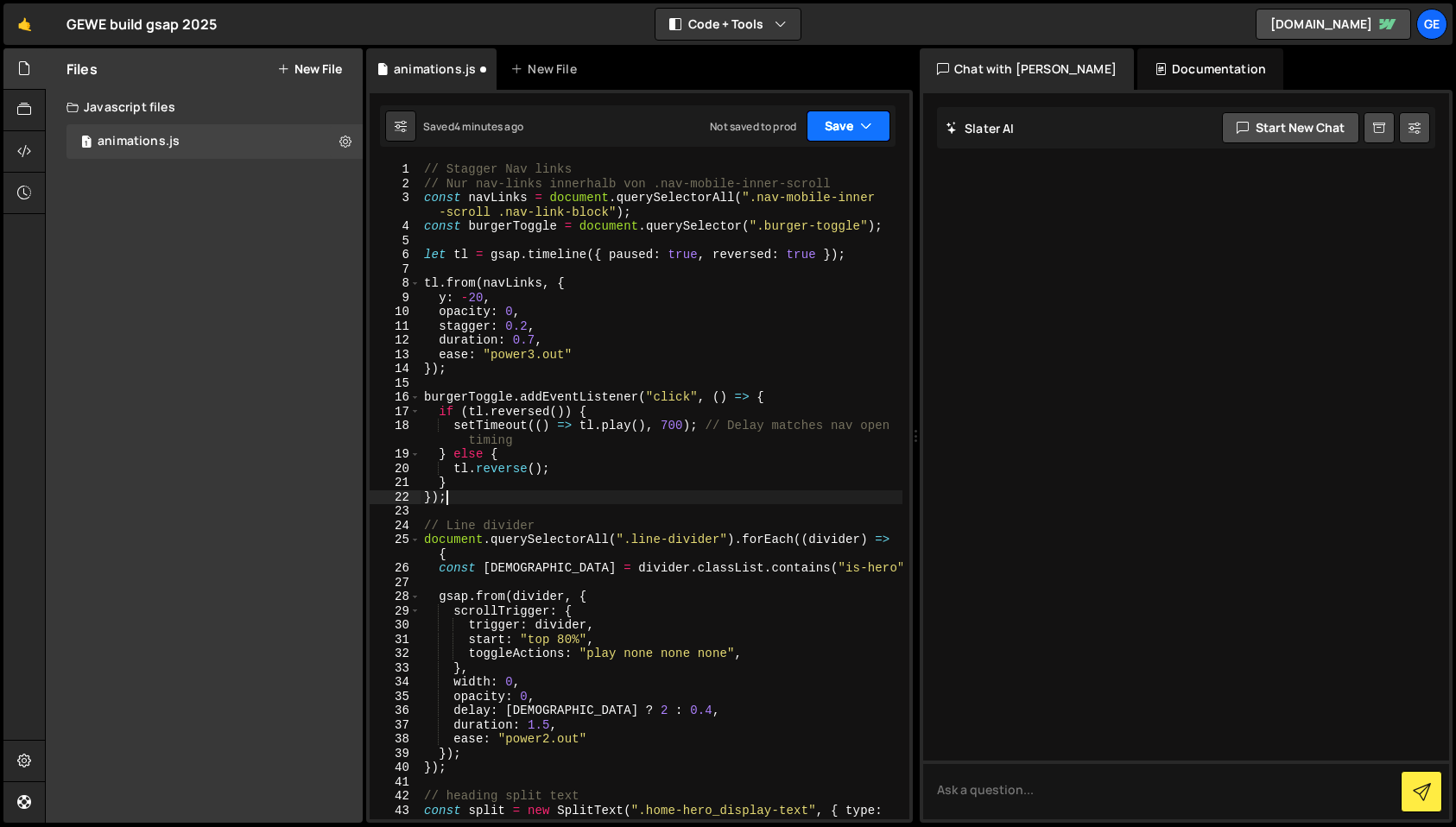
click at [868, 129] on icon "button" at bounding box center [866, 126] width 12 height 17
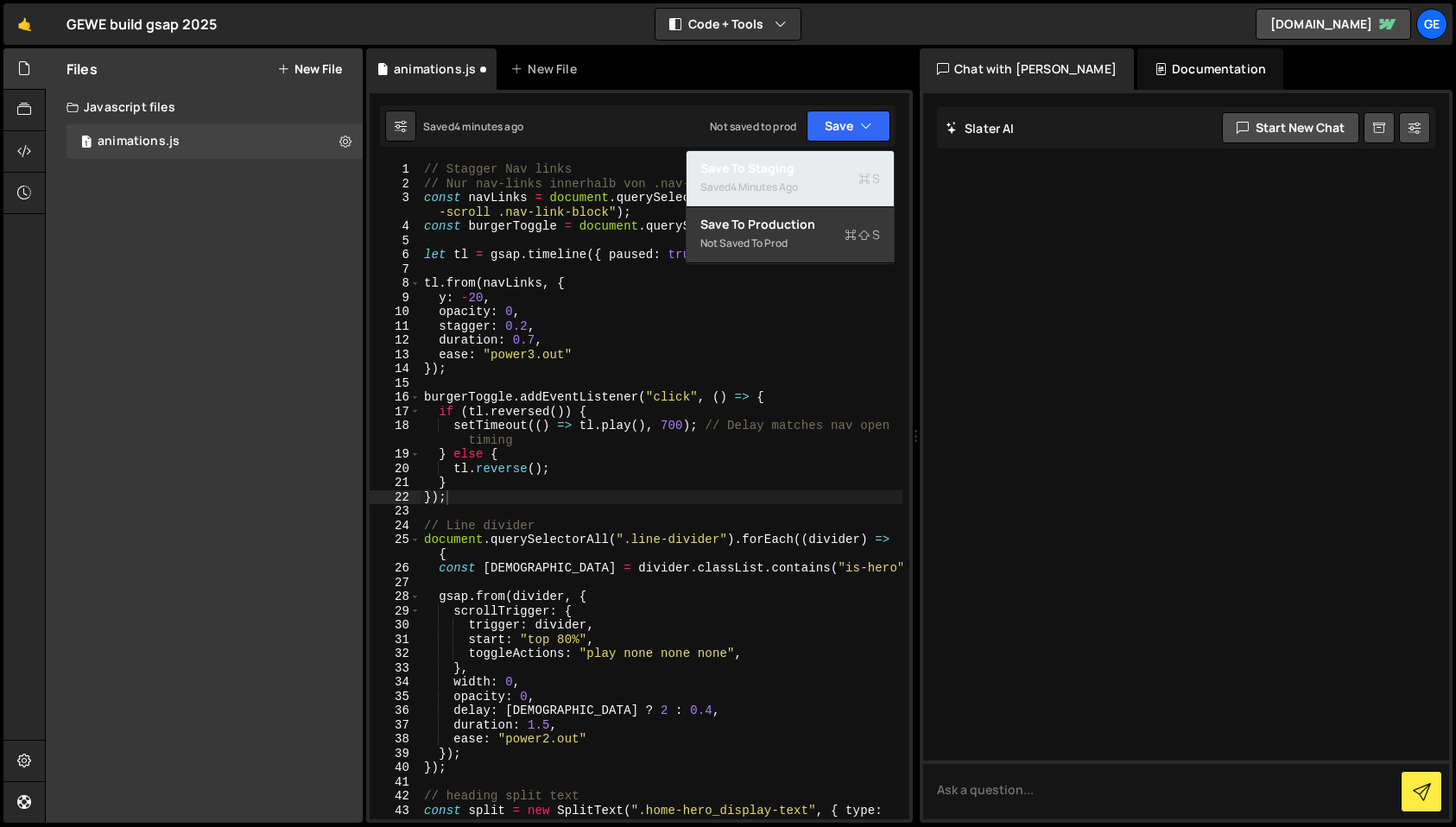
drag, startPoint x: 839, startPoint y: 170, endPoint x: 804, endPoint y: 164, distance: 35.5
click at [839, 170] on div "Save to Staging S" at bounding box center [789, 169] width 179 height 17
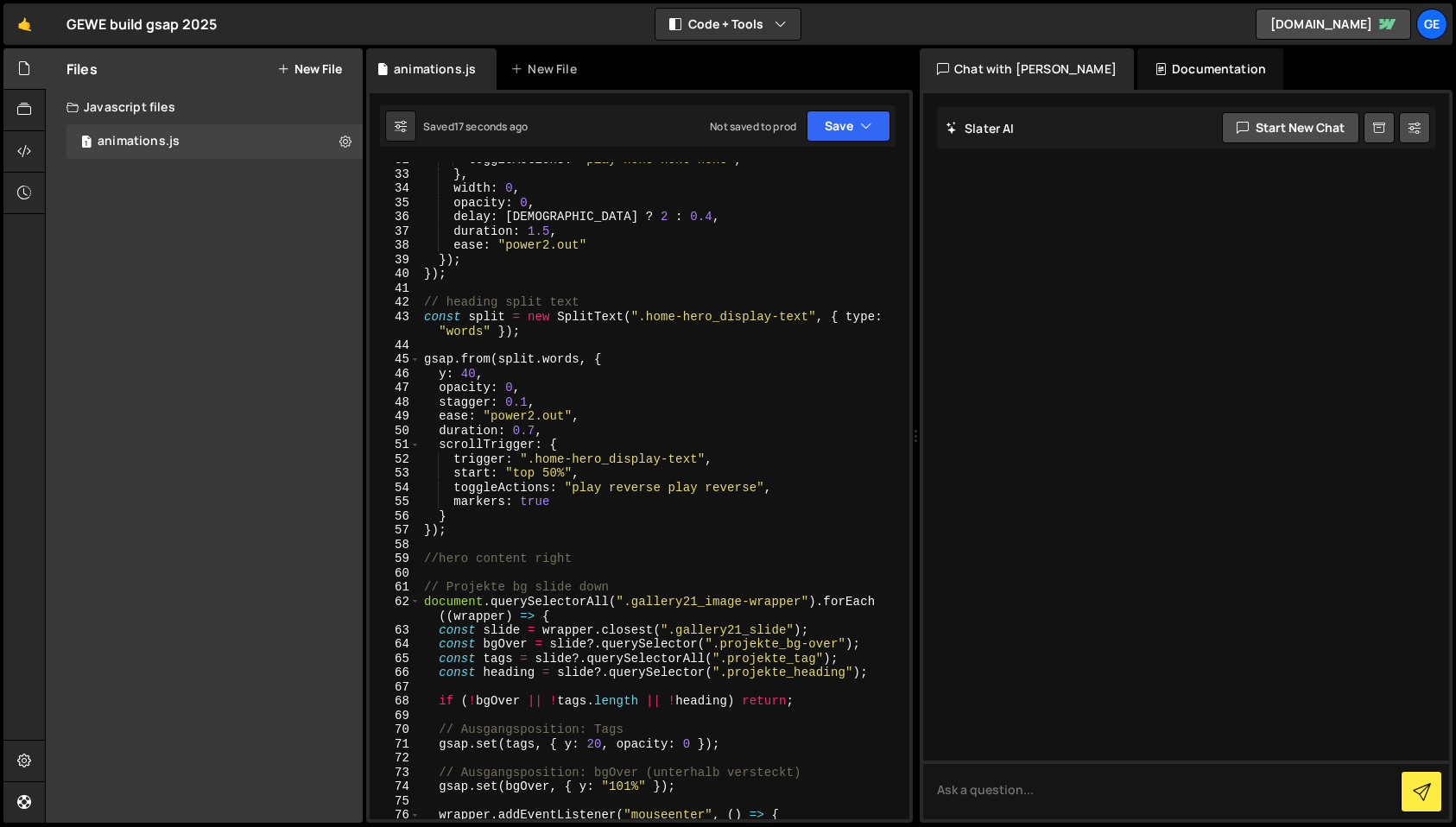
scroll to position [501, 0]
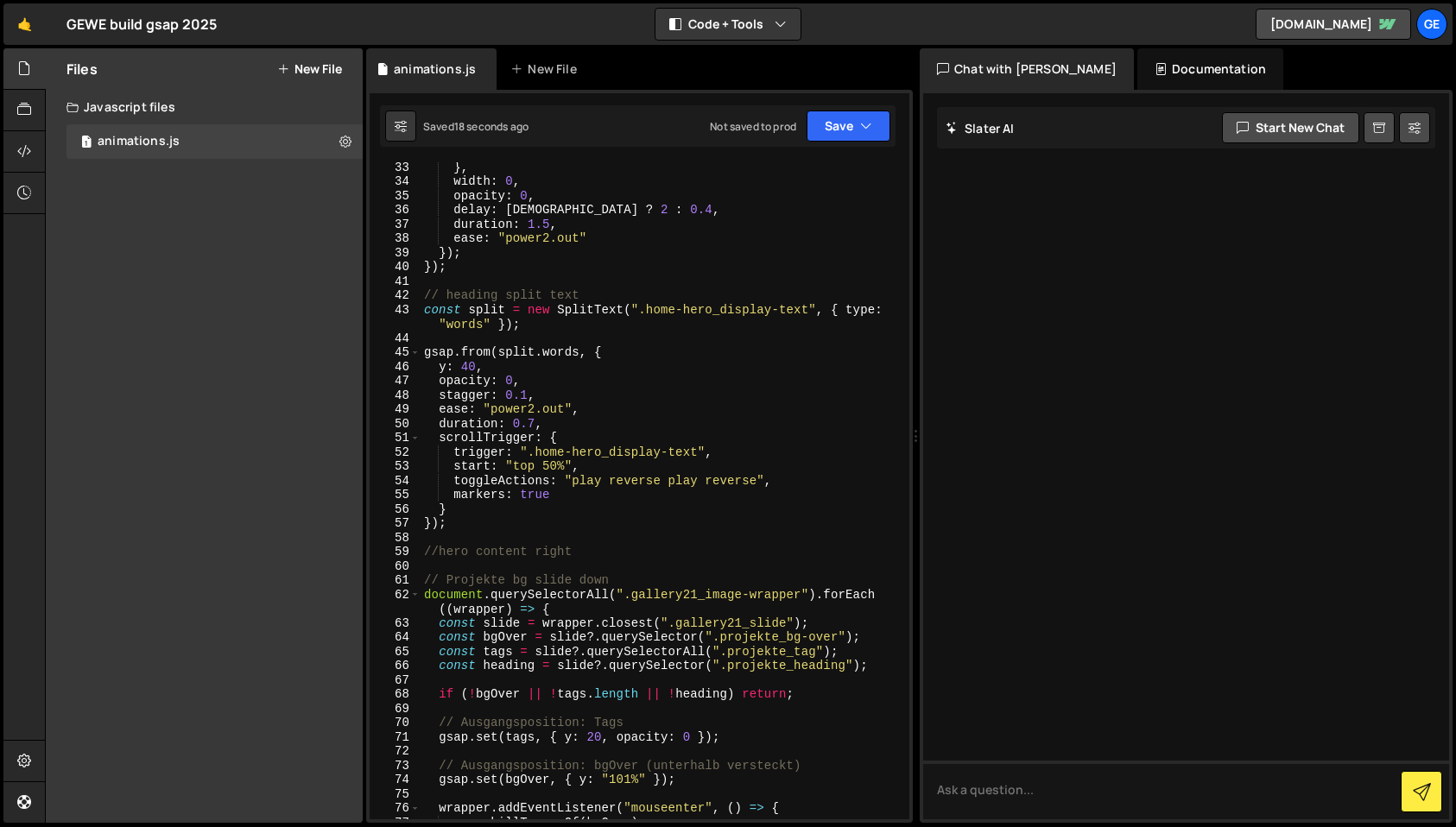
type textarea "//hero content right"
click at [586, 551] on div "} , width : 0 , opacity : 0 , delay : isHero ? 2 : 0.4 , duration : 1.5 , ease …" at bounding box center [661, 502] width 482 height 685
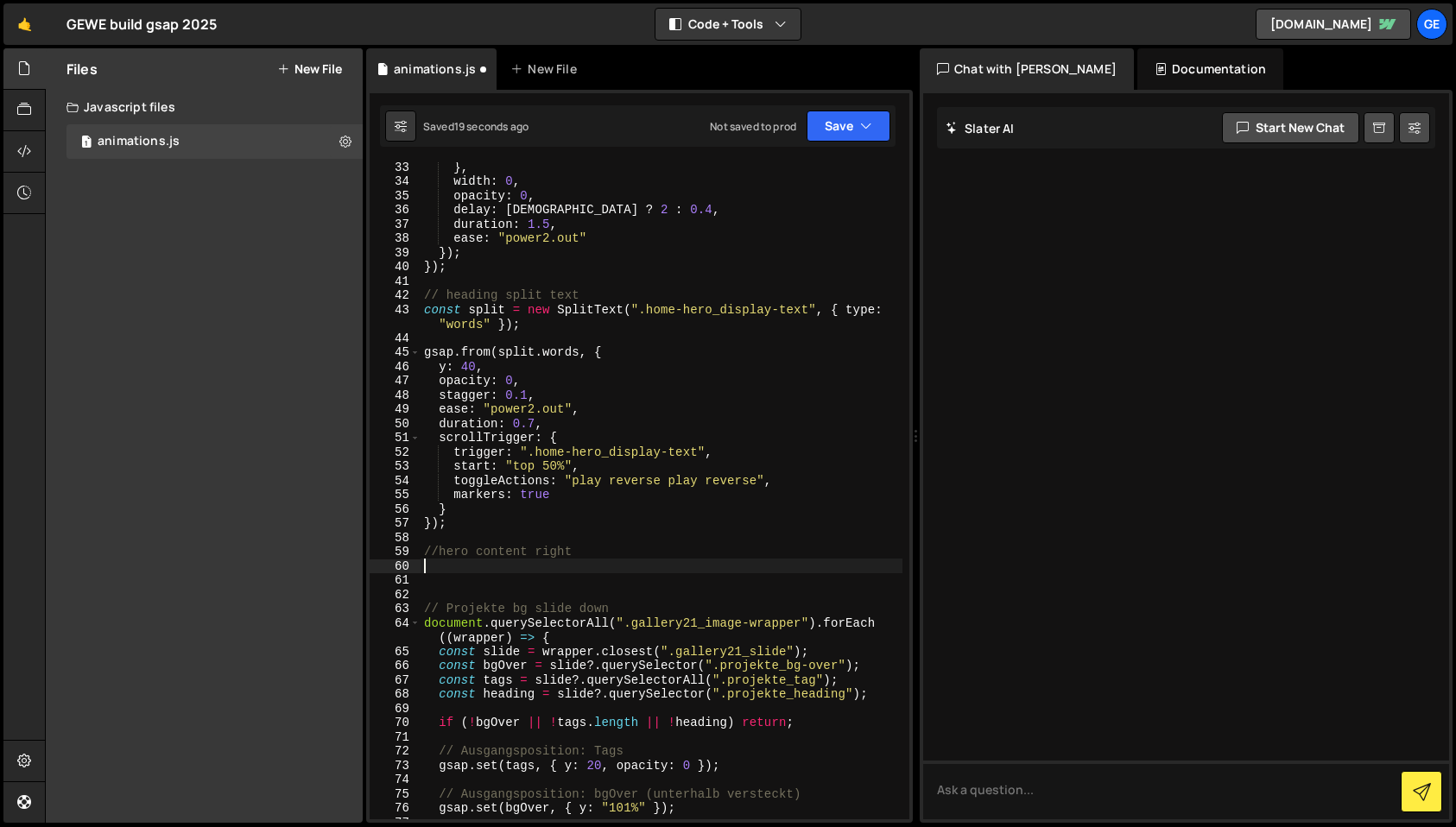
paste textarea "});"
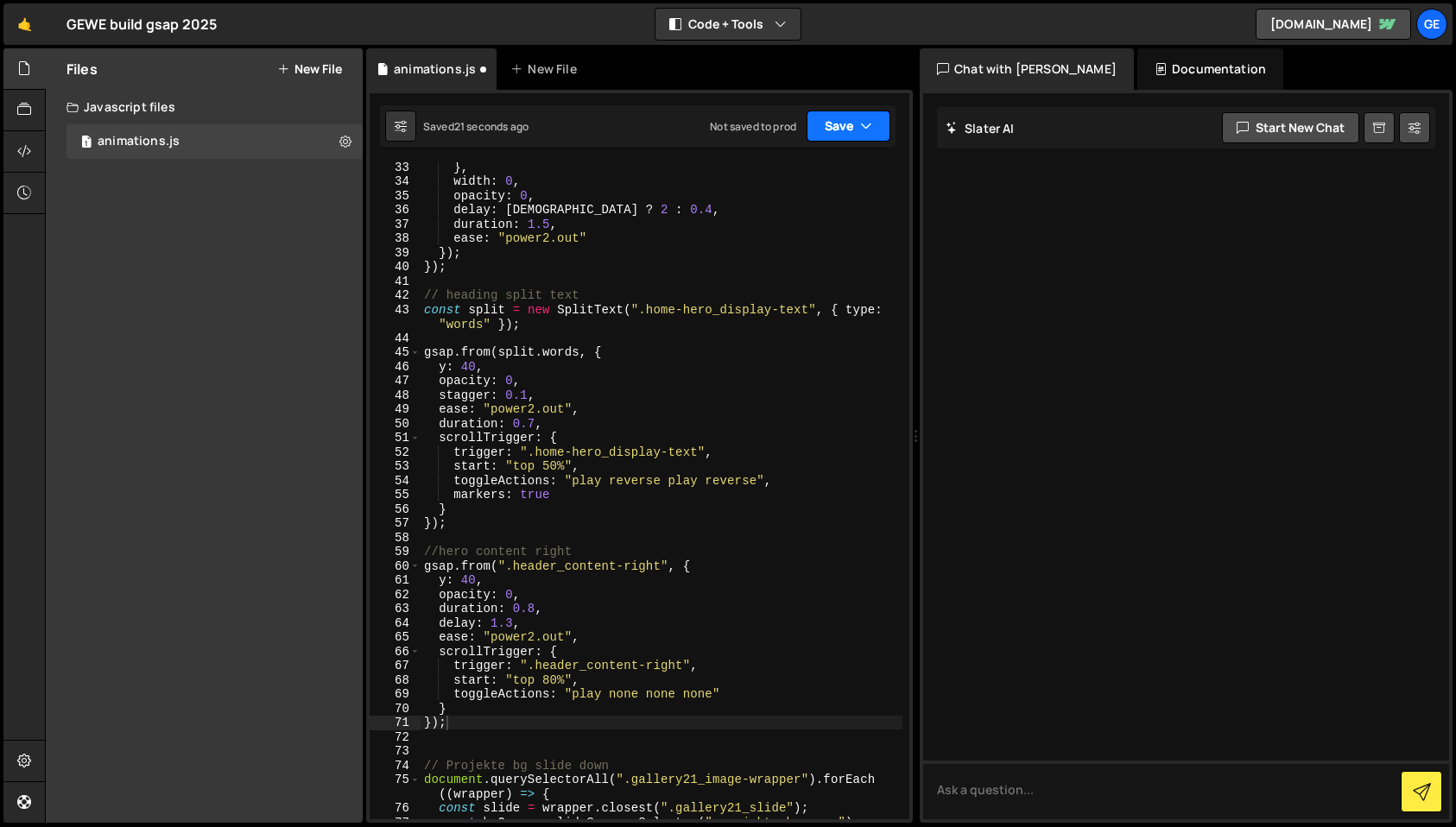
click at [855, 123] on button "Save" at bounding box center [848, 126] width 83 height 31
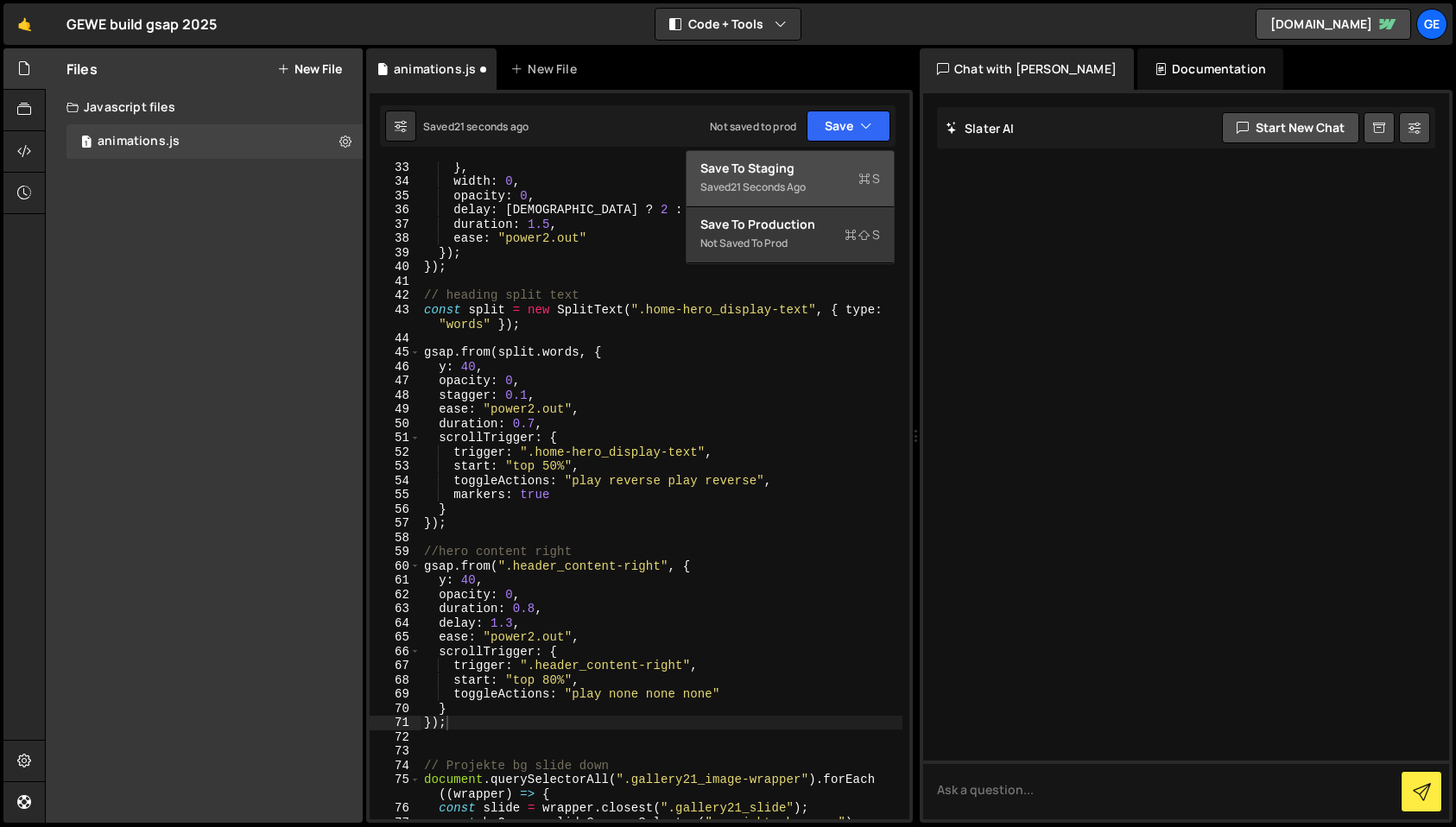
click at [820, 176] on button "Save to Staging S Saved 21 seconds ago" at bounding box center [790, 179] width 207 height 56
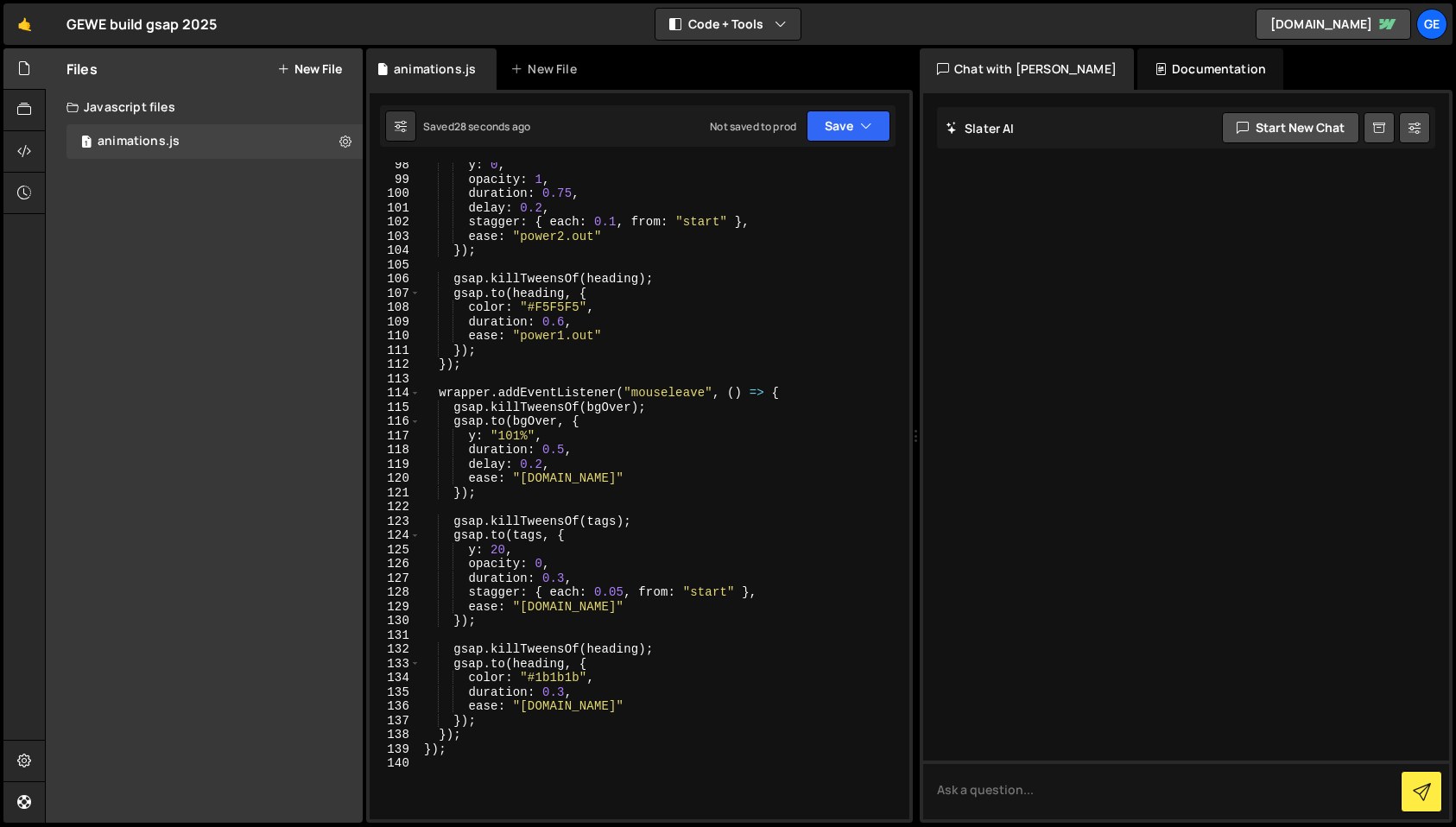
scroll to position [1468, 0]
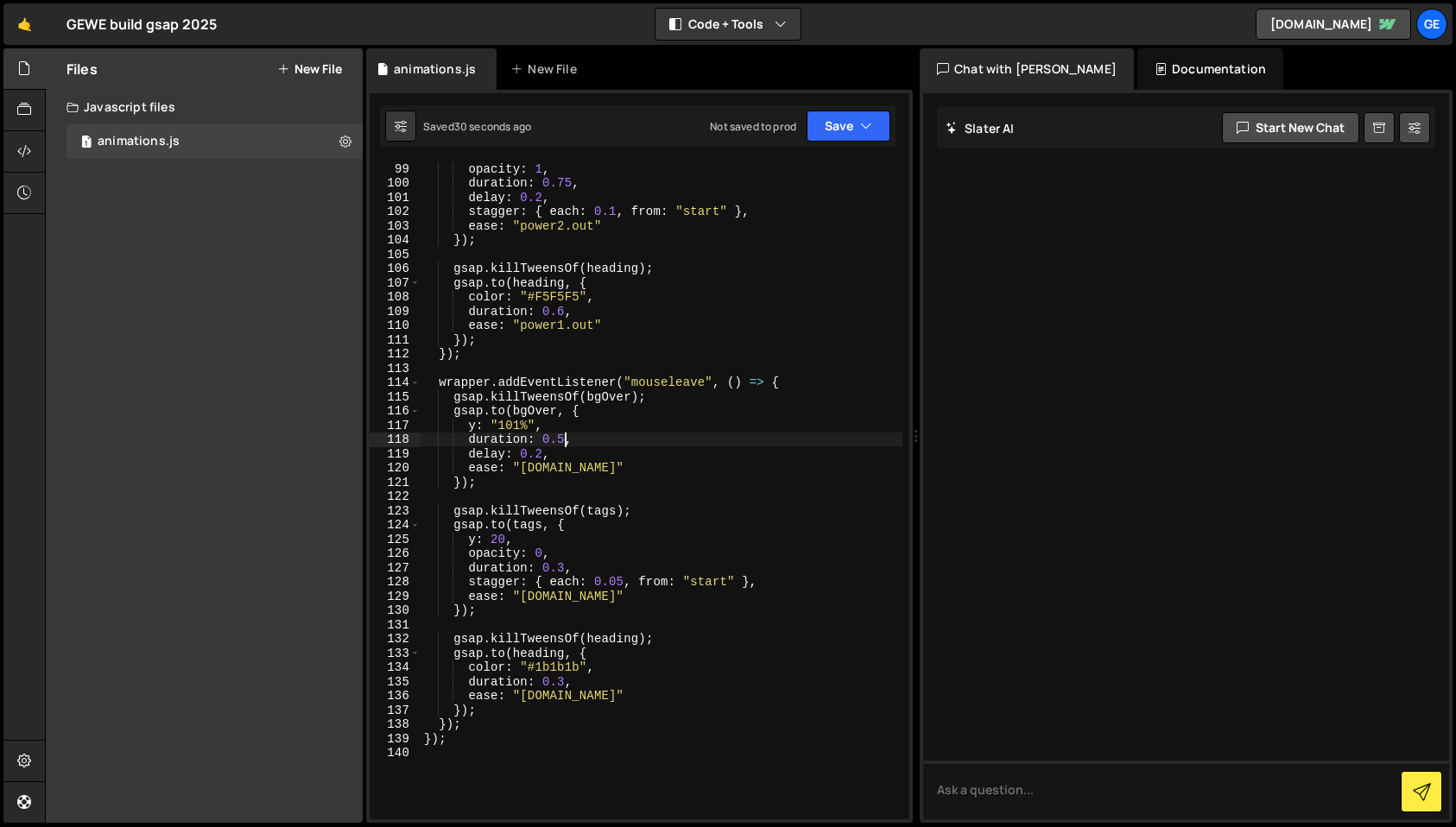
drag, startPoint x: 562, startPoint y: 439, endPoint x: 566, endPoint y: 476, distance: 37.2
click at [562, 440] on div "opacity : 1 , duration : 0.75 , delay : 0.2 , stagger : { each : 0.1 , from : "…" at bounding box center [661, 504] width 482 height 685
type textarea "duration: 0.65,"
